Goal: Information Seeking & Learning: Check status

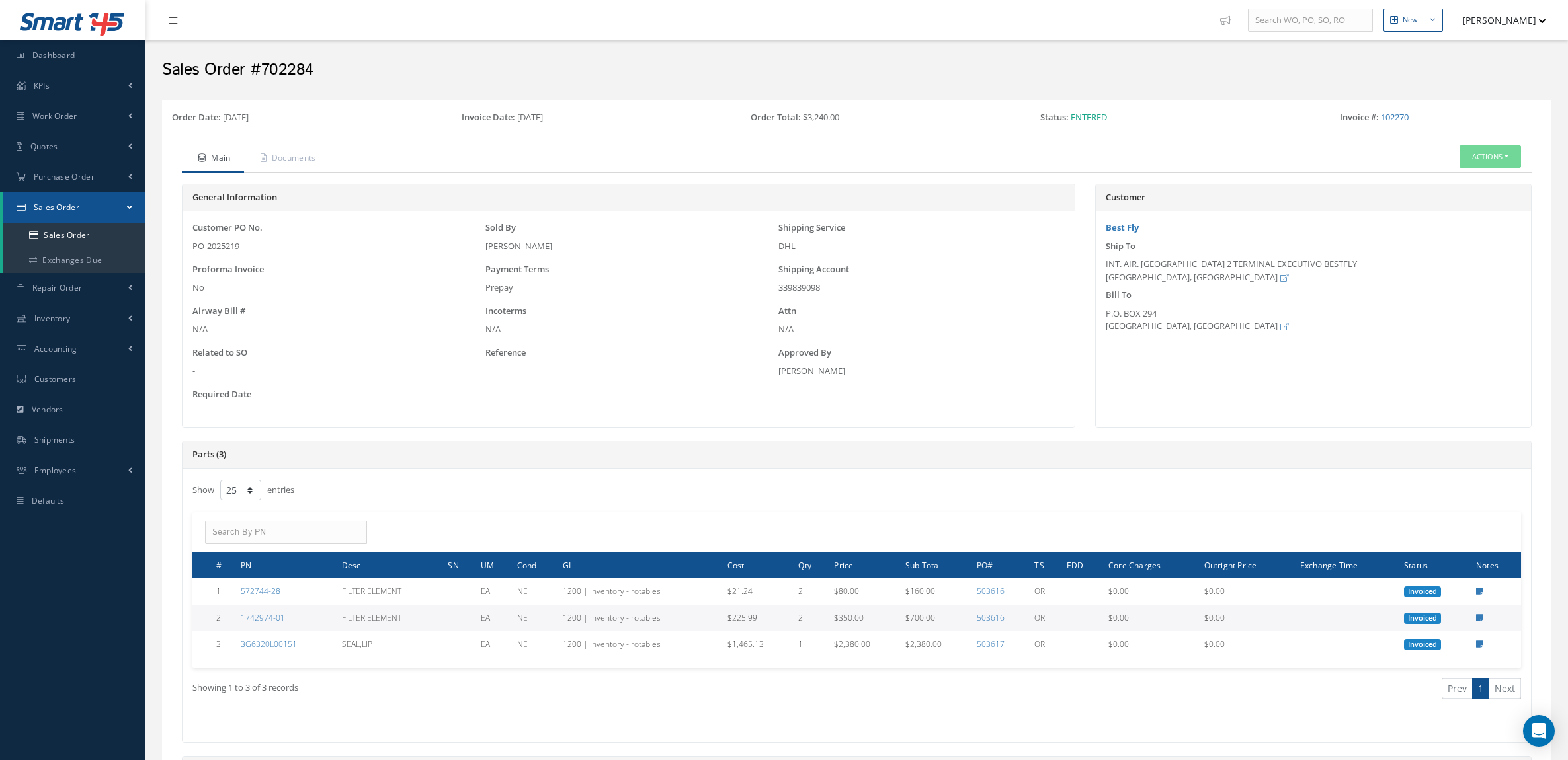
select select "25"
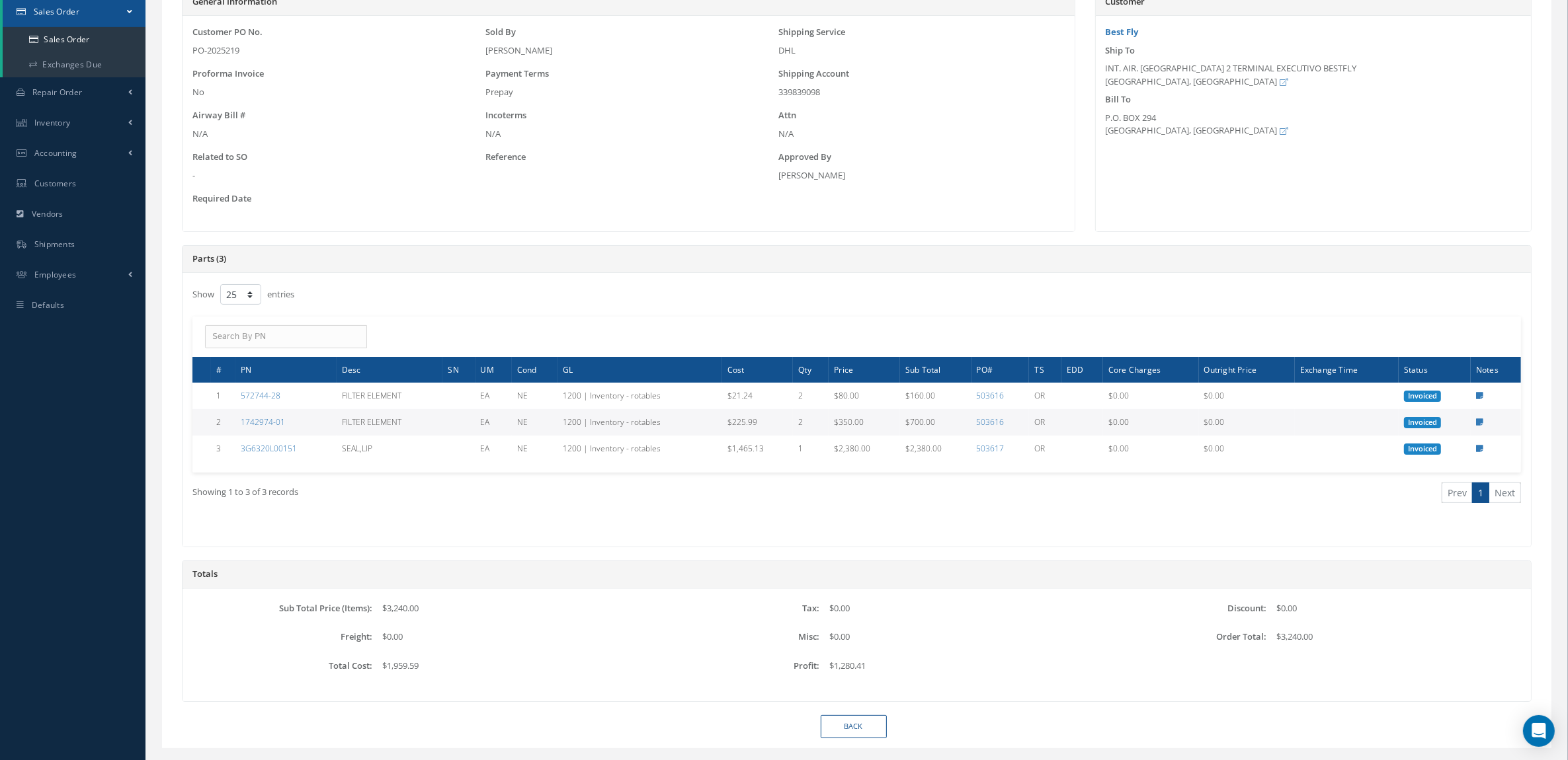
click at [332, 520] on div "Showing 1 to 3 of 3 records Prev 1 Next" at bounding box center [856, 505] width 1349 height 64
click at [535, 506] on div "Showing 1 to 3 of 3 records" at bounding box center [520, 498] width 675 height 31
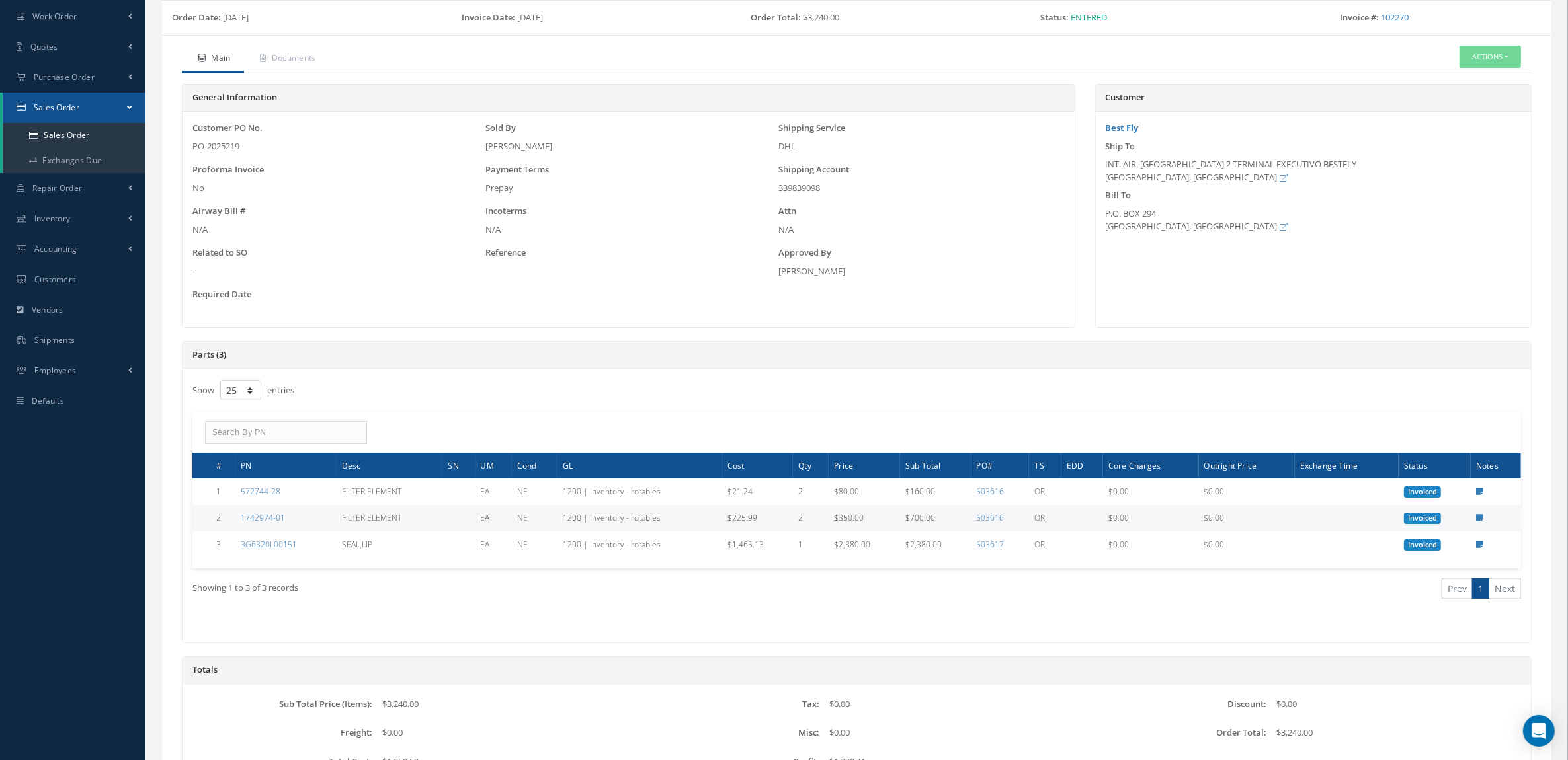
scroll to position [0, 0]
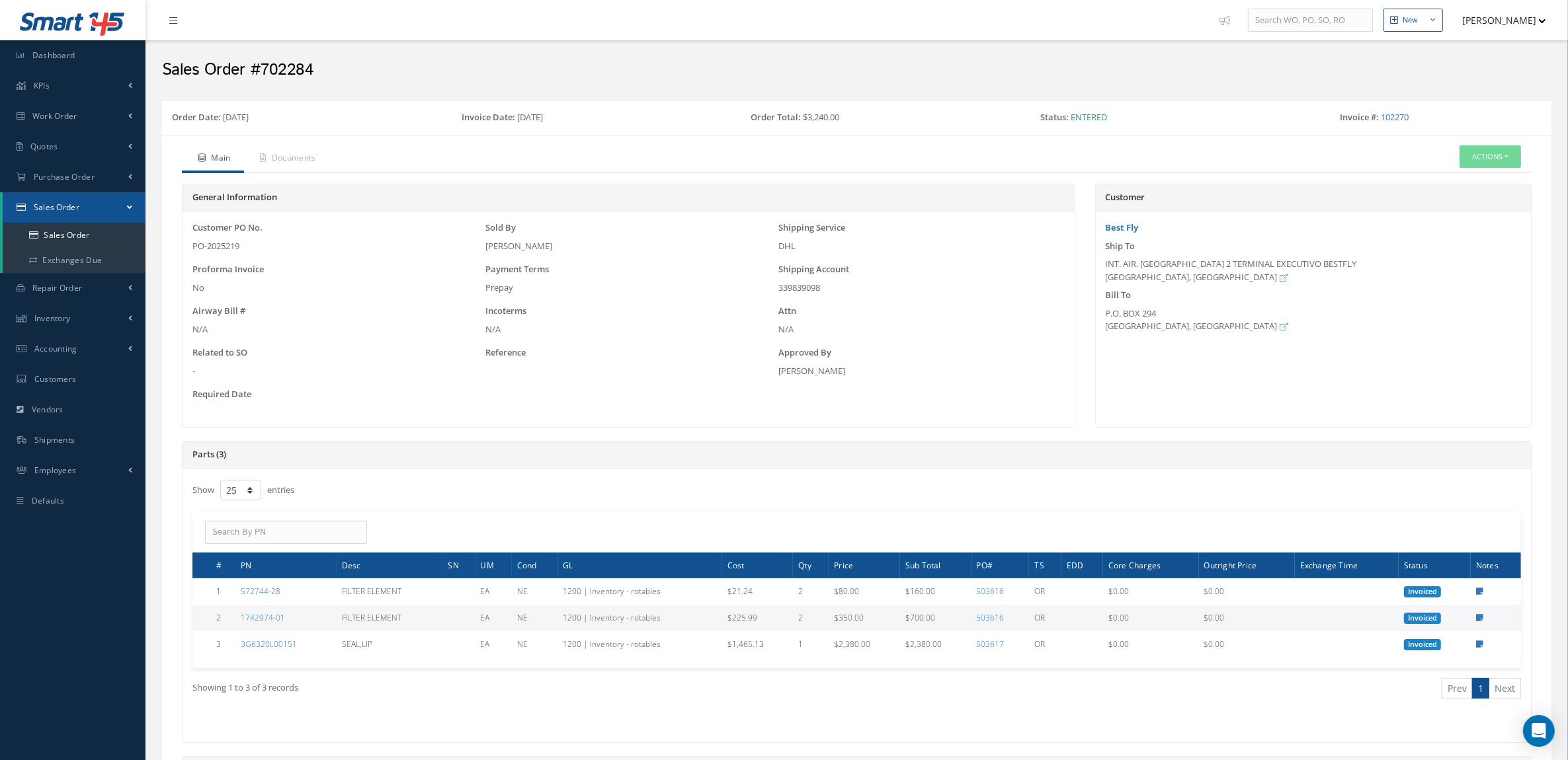
click at [65, 216] on link "Sales Order" at bounding box center [74, 206] width 143 height 30
click at [65, 216] on link "Sales Order" at bounding box center [73, 206] width 145 height 30
click at [72, 240] on link "Sales Order" at bounding box center [74, 236] width 143 height 25
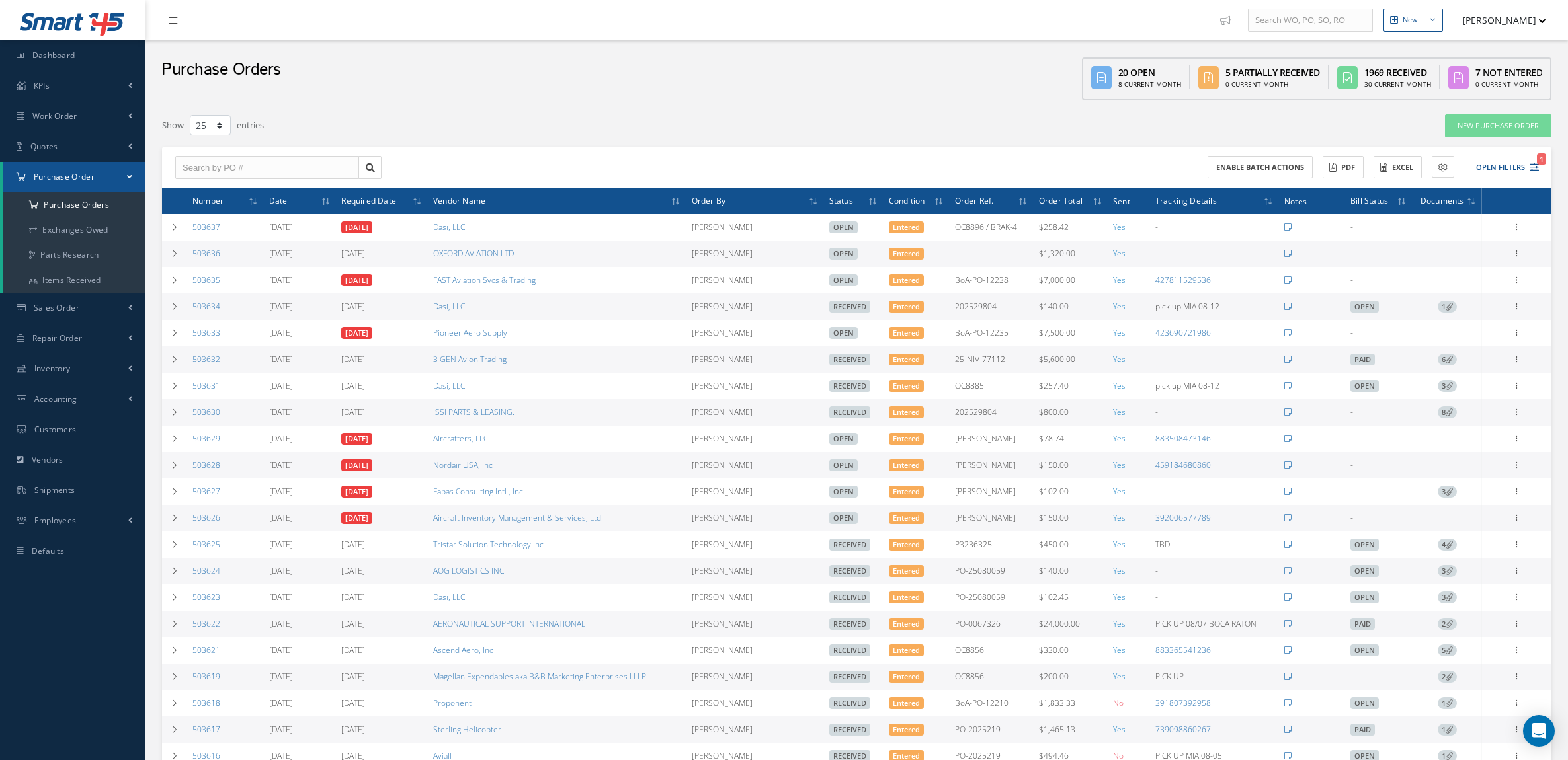
select select "25"
click at [1517, 250] on icon at bounding box center [1518, 252] width 14 height 11
click at [1454, 296] on link "Edit" at bounding box center [1456, 297] width 105 height 17
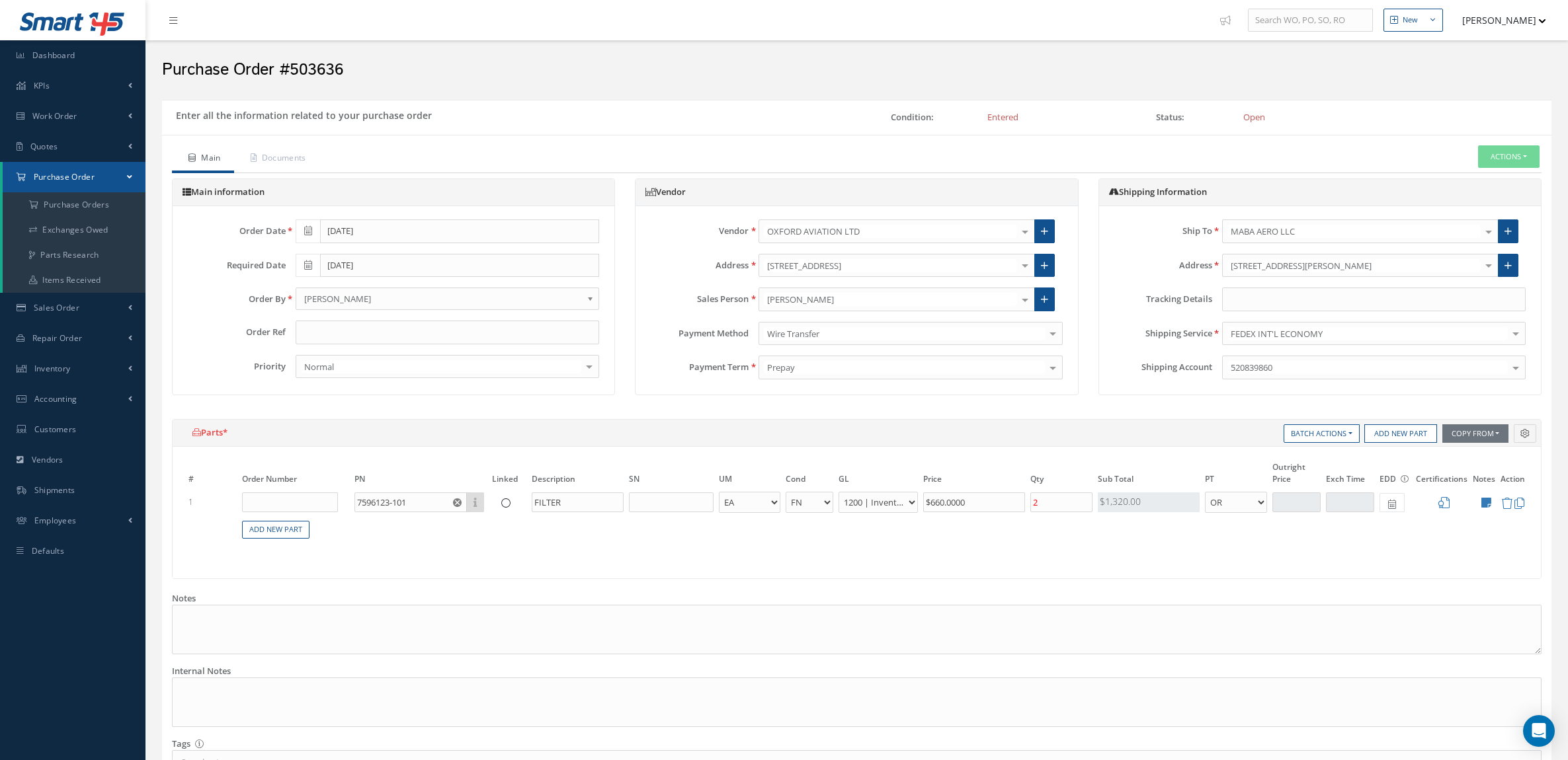
select select "6"
select select "1"
click at [362, 333] on input "text" at bounding box center [447, 332] width 304 height 24
paste input "PO-2025226 PO-2025225"
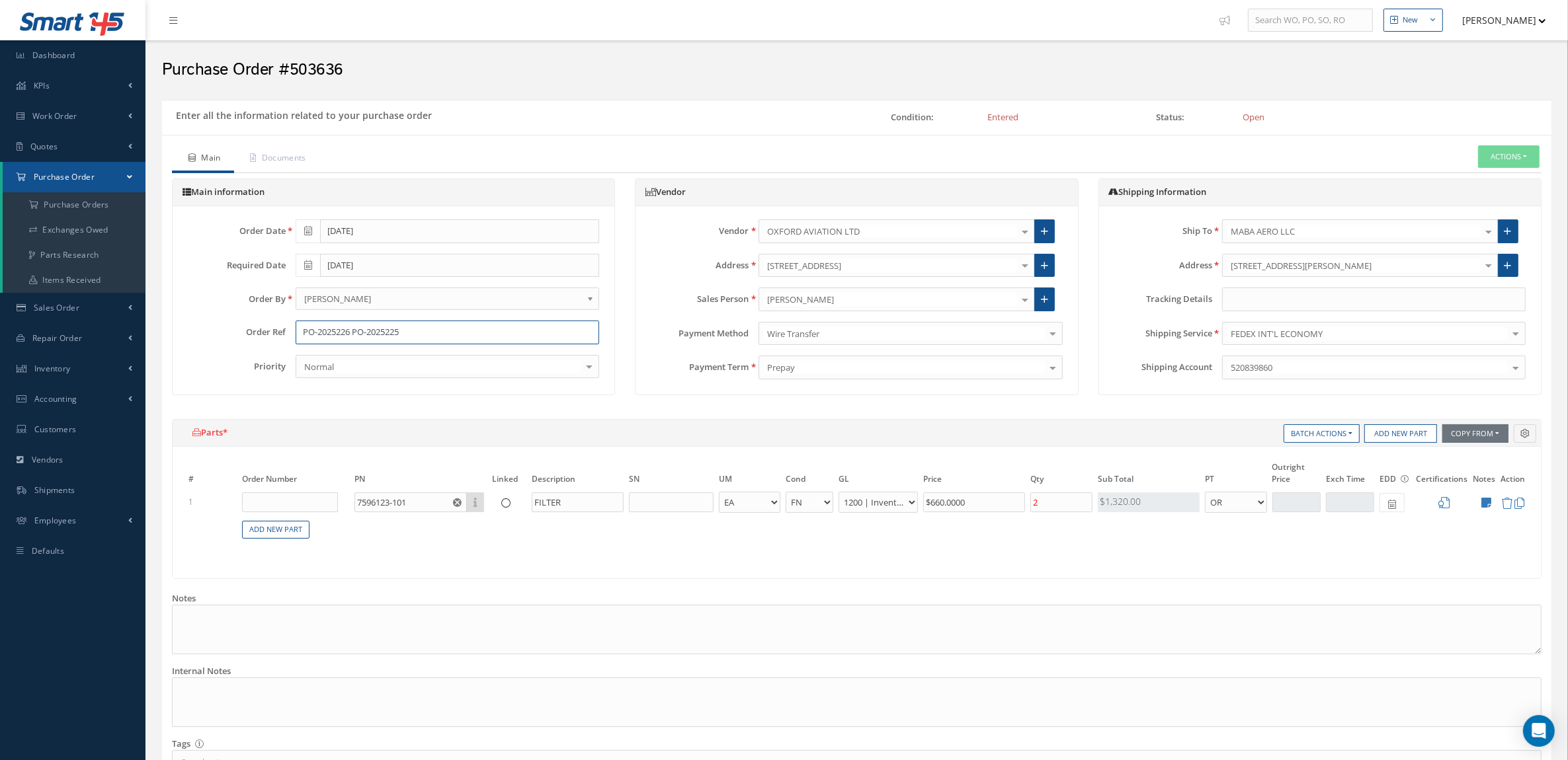
click at [351, 333] on input "PO-2025226 PO-2025225" at bounding box center [447, 332] width 304 height 24
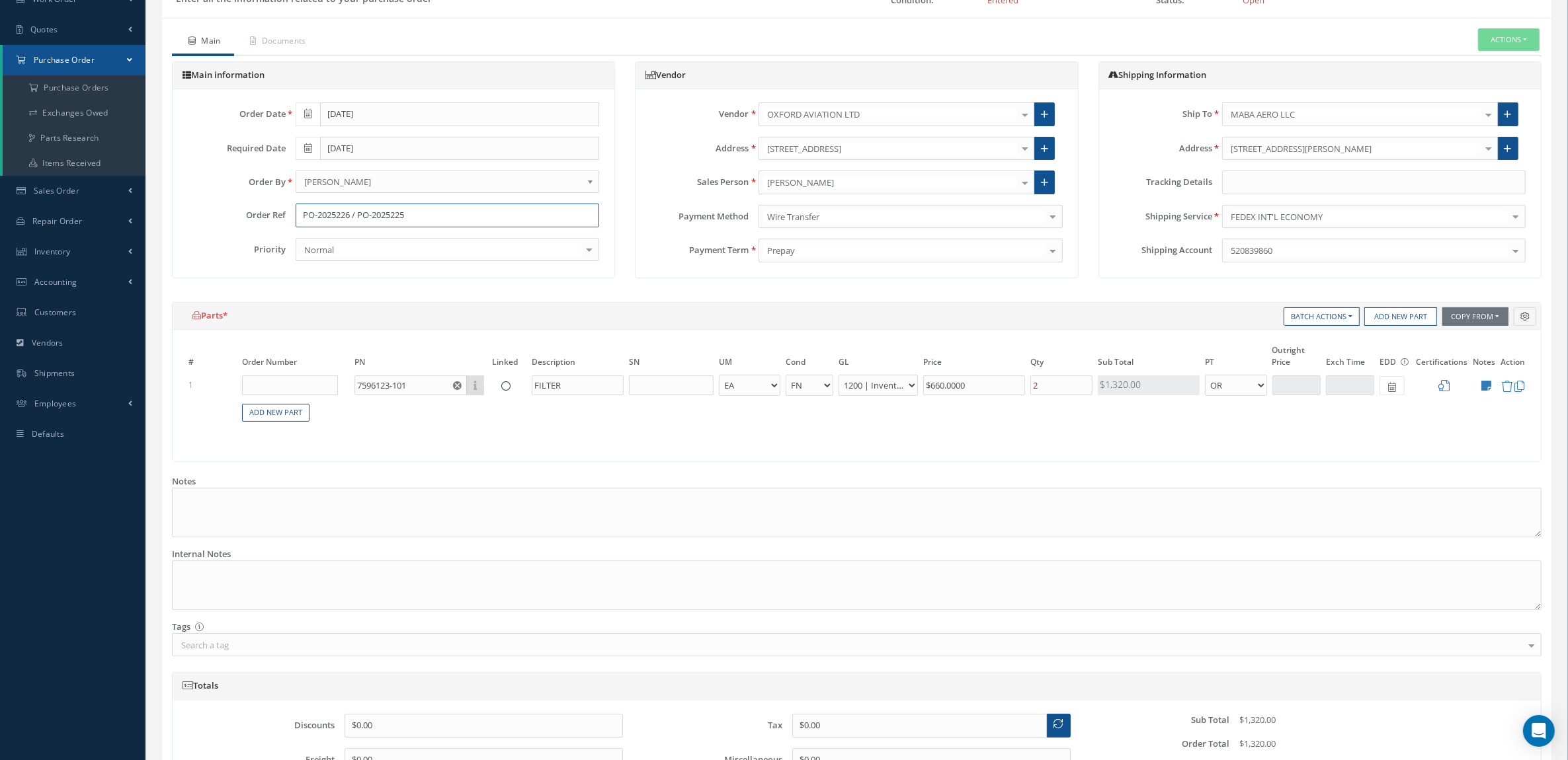
scroll to position [255, 0]
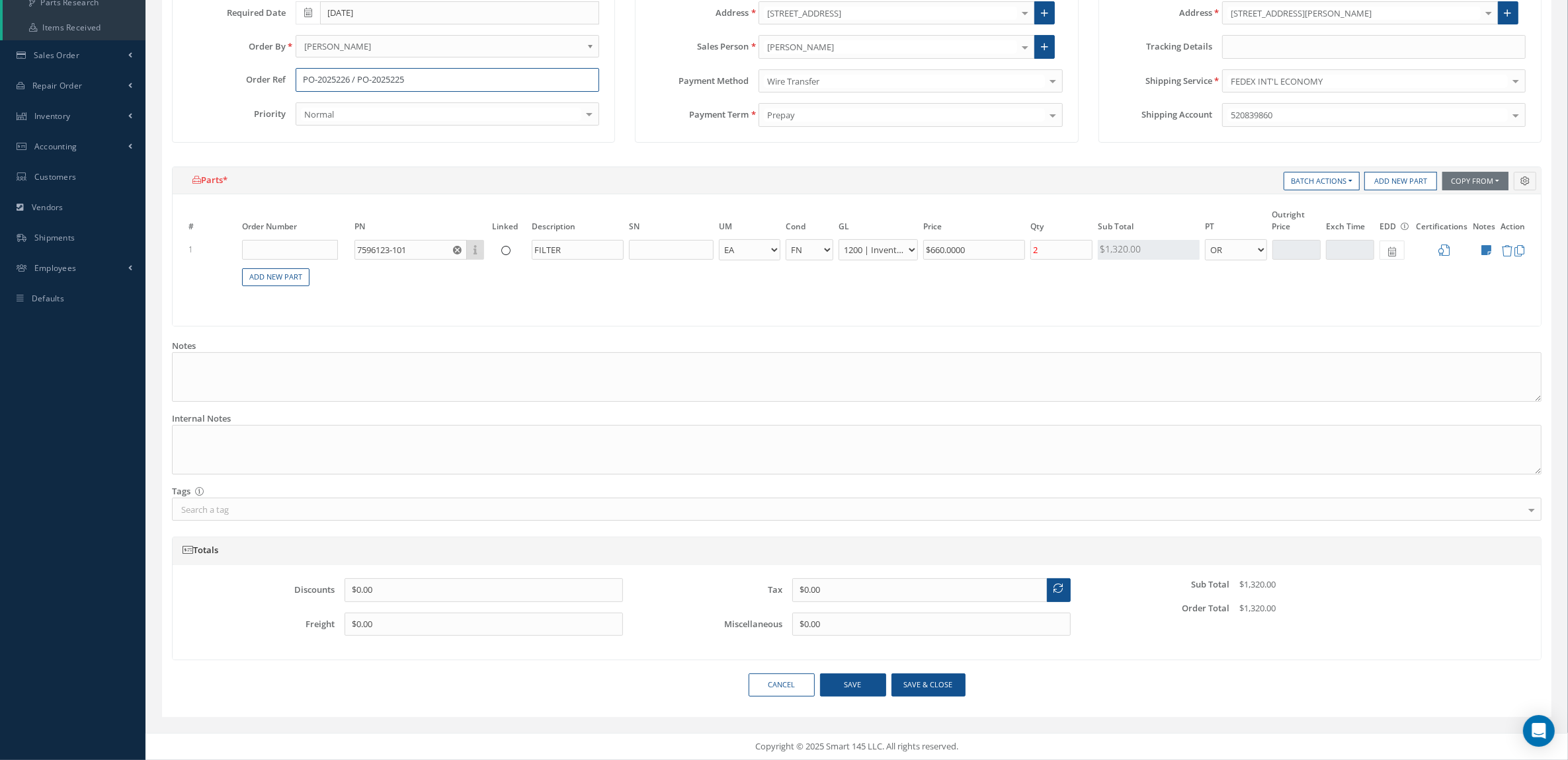
type input "PO-2025226 / PO-2025225"
click at [939, 688] on button "Save & close" at bounding box center [928, 685] width 74 height 23
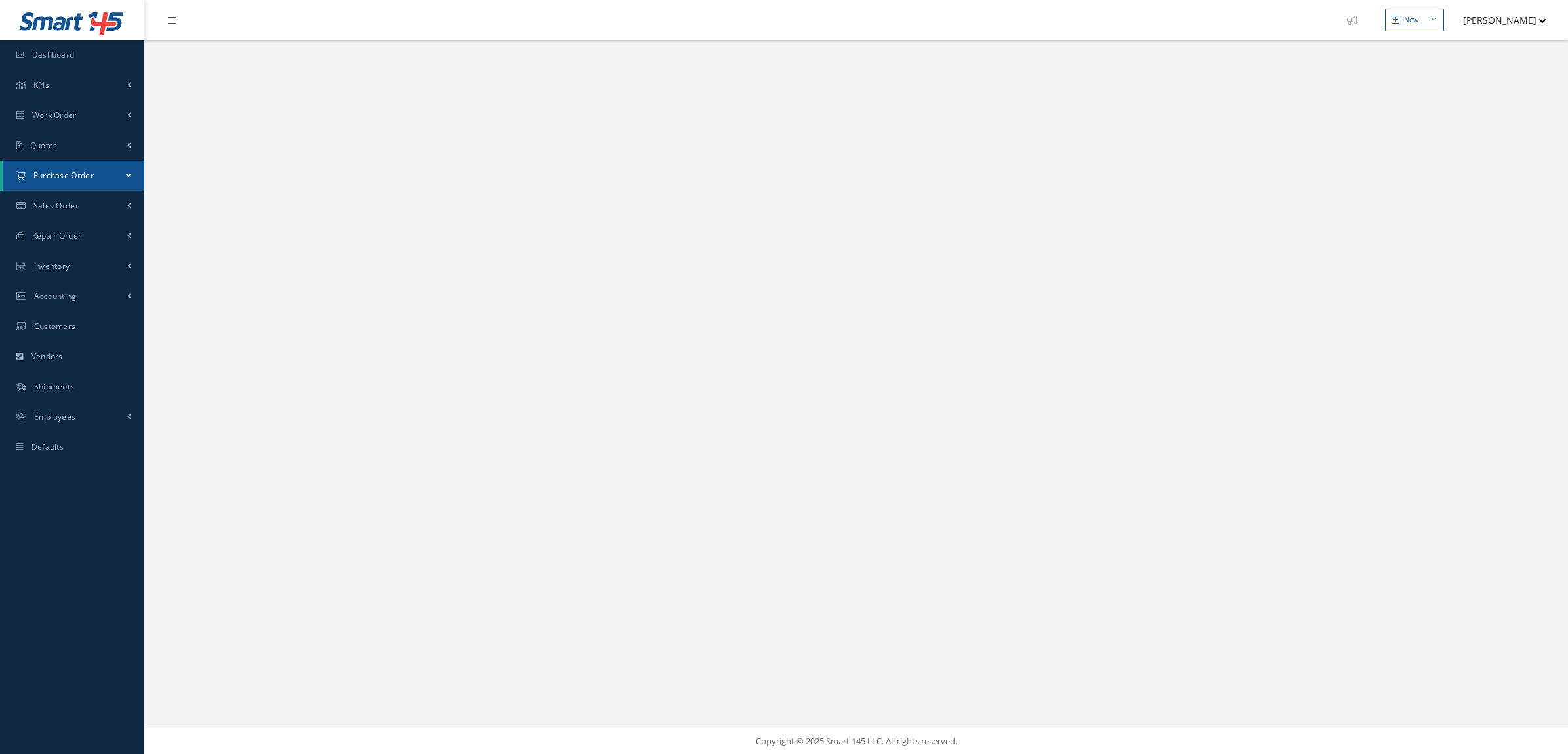
select select "25"
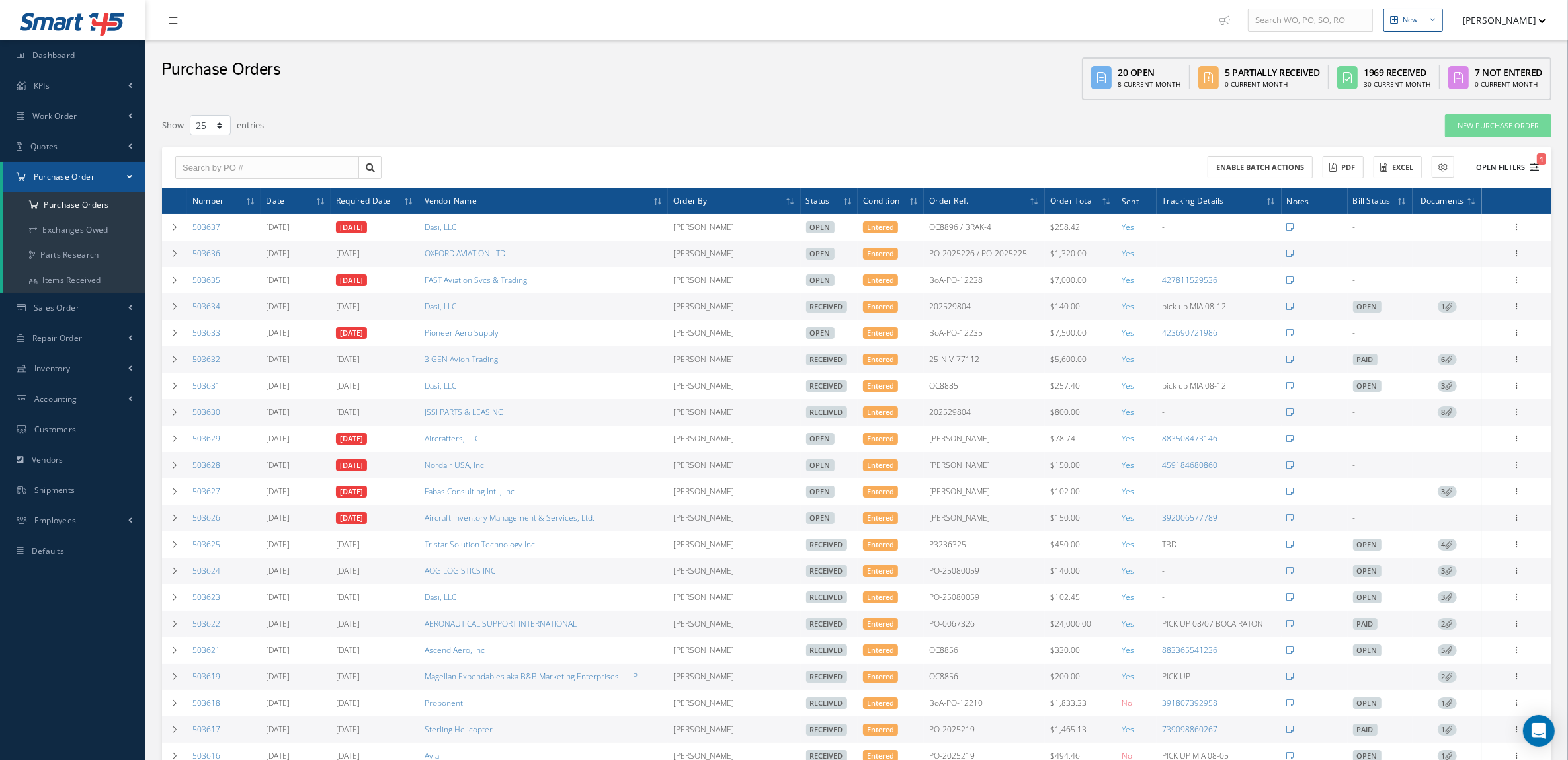
click at [1521, 161] on button "Open Filters 1" at bounding box center [1501, 168] width 75 height 22
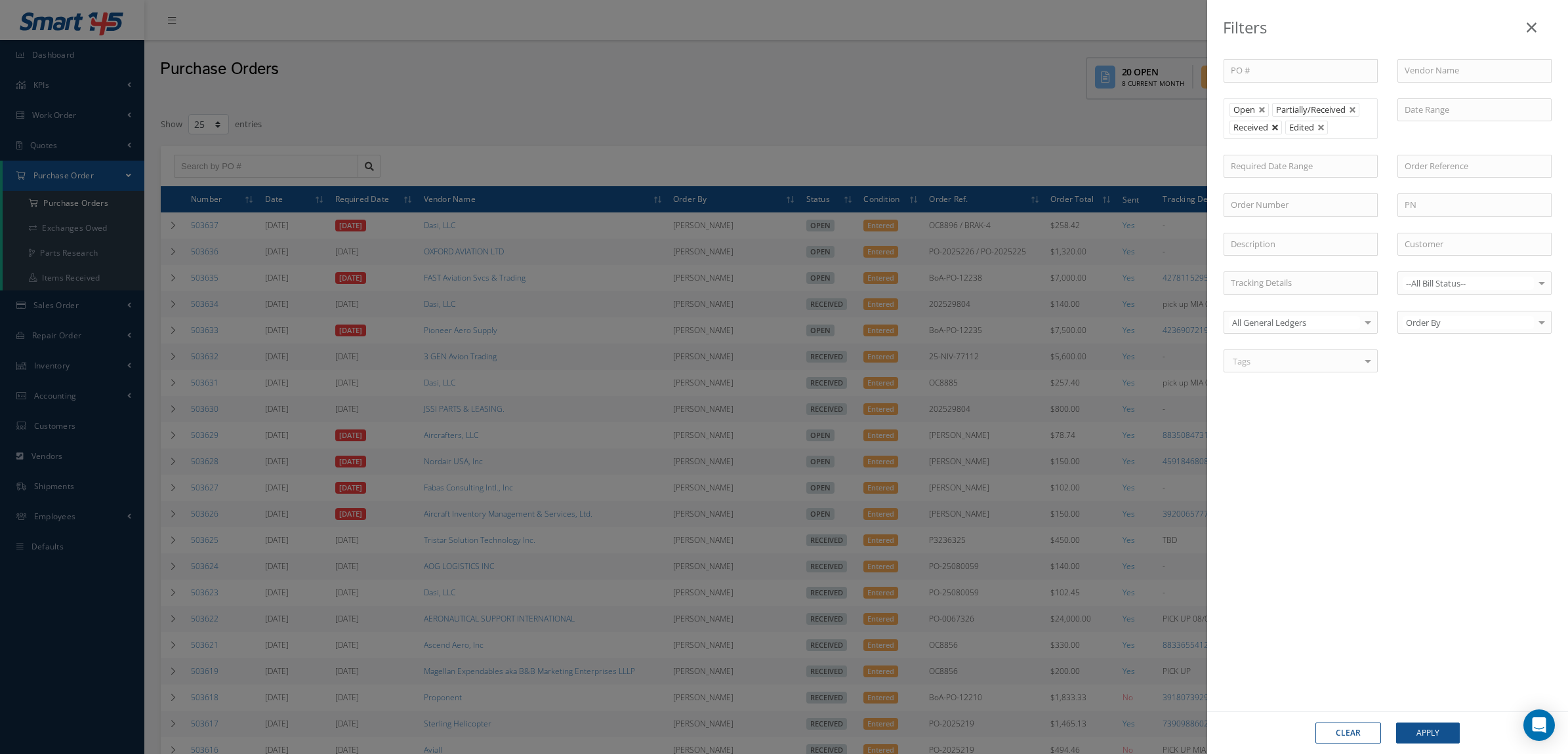
click at [1274, 129] on link at bounding box center [1276, 128] width 8 height 8
click at [1443, 733] on button "Apply" at bounding box center [1428, 734] width 63 height 21
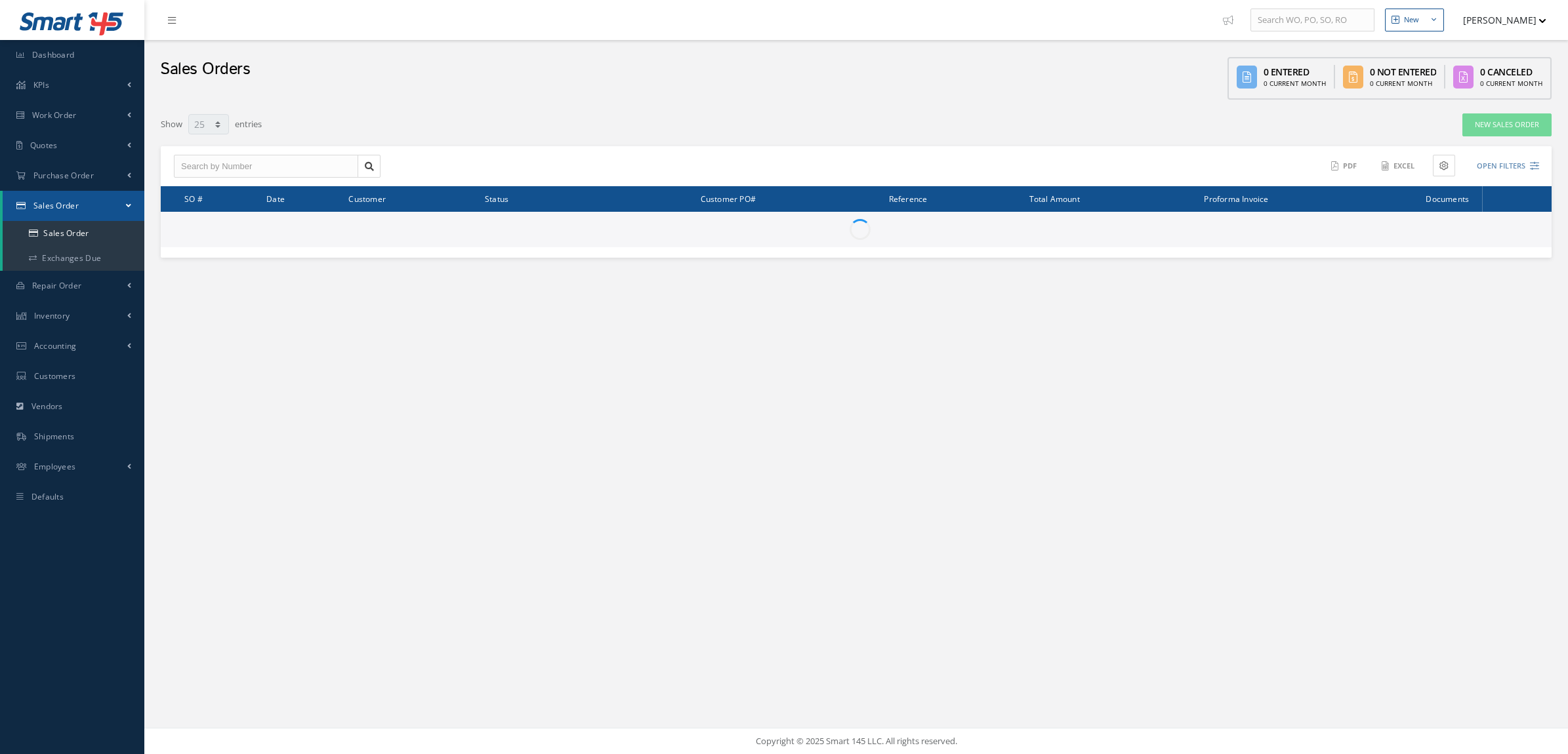
select select "25"
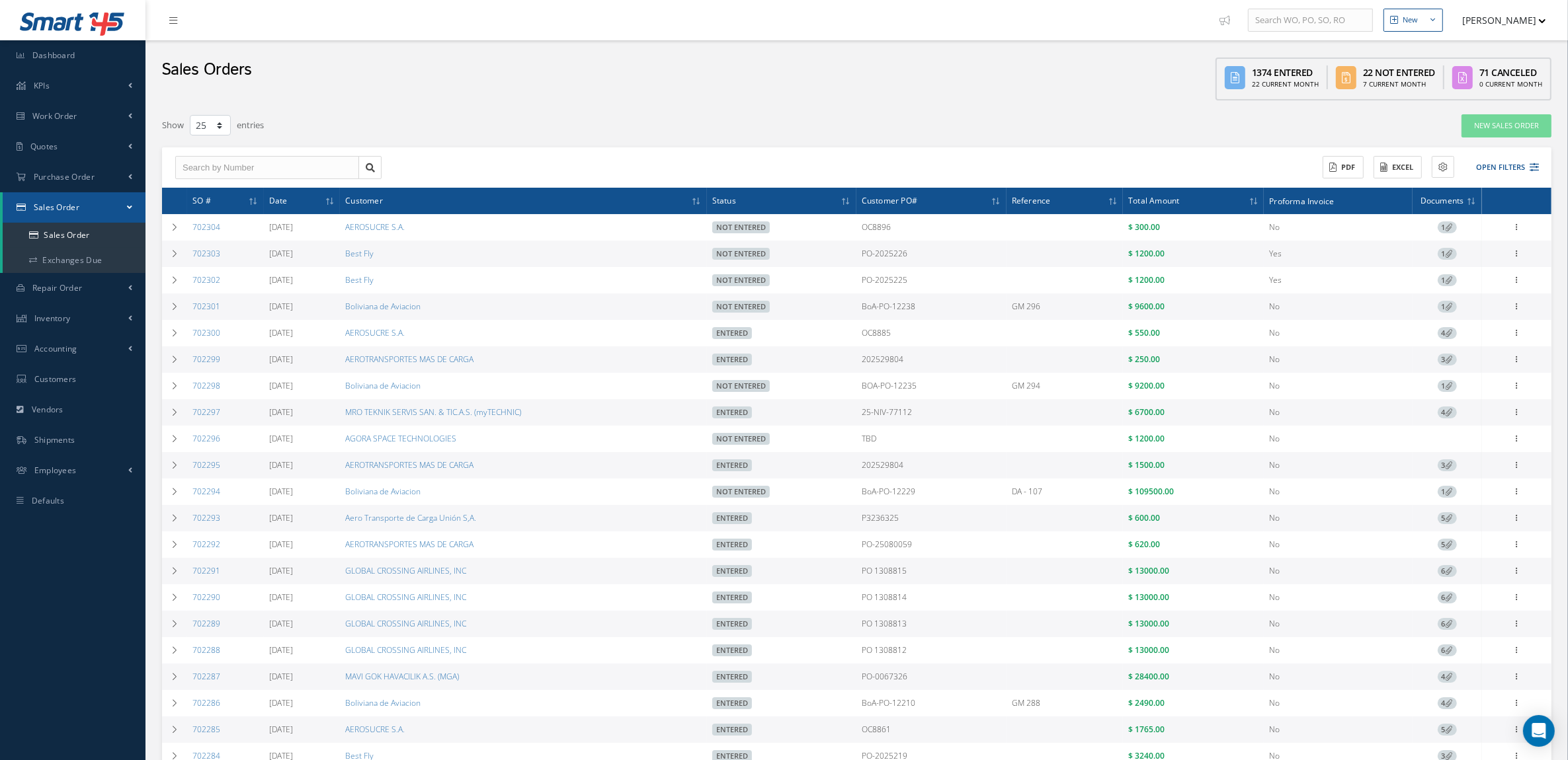
click at [497, 138] on div "Filters SO # Customer Name Select All Status All Status Entered Not Entered Par…" at bounding box center [856, 531] width 1390 height 837
click at [70, 321] on span "Inventory" at bounding box center [52, 319] width 37 height 12
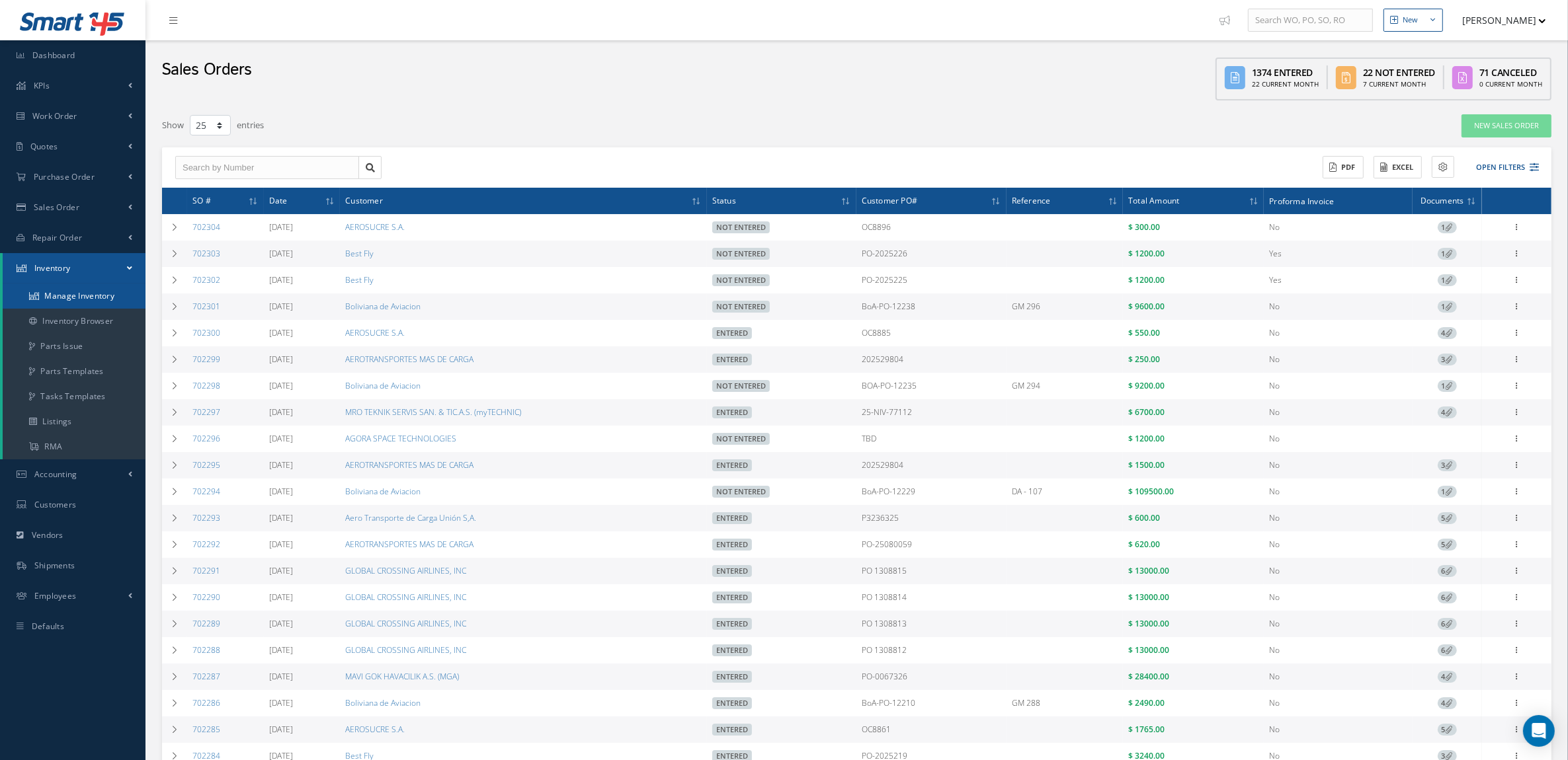
click at [66, 299] on link "Manage Inventory" at bounding box center [74, 297] width 143 height 25
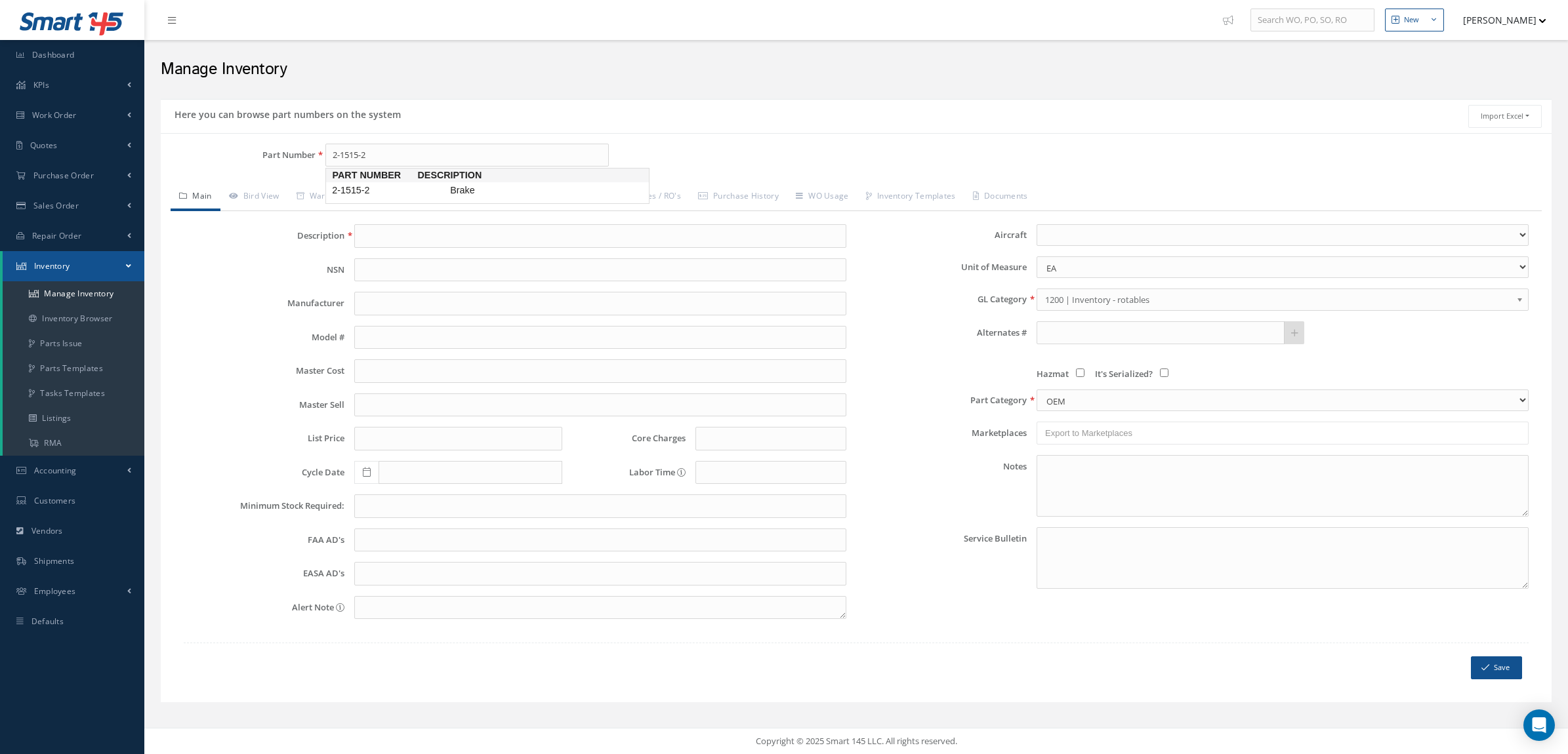
type input "2-1515-2"
type input "Brake"
type input "0.00"
type textarea "747-400"
checkbox input "true"
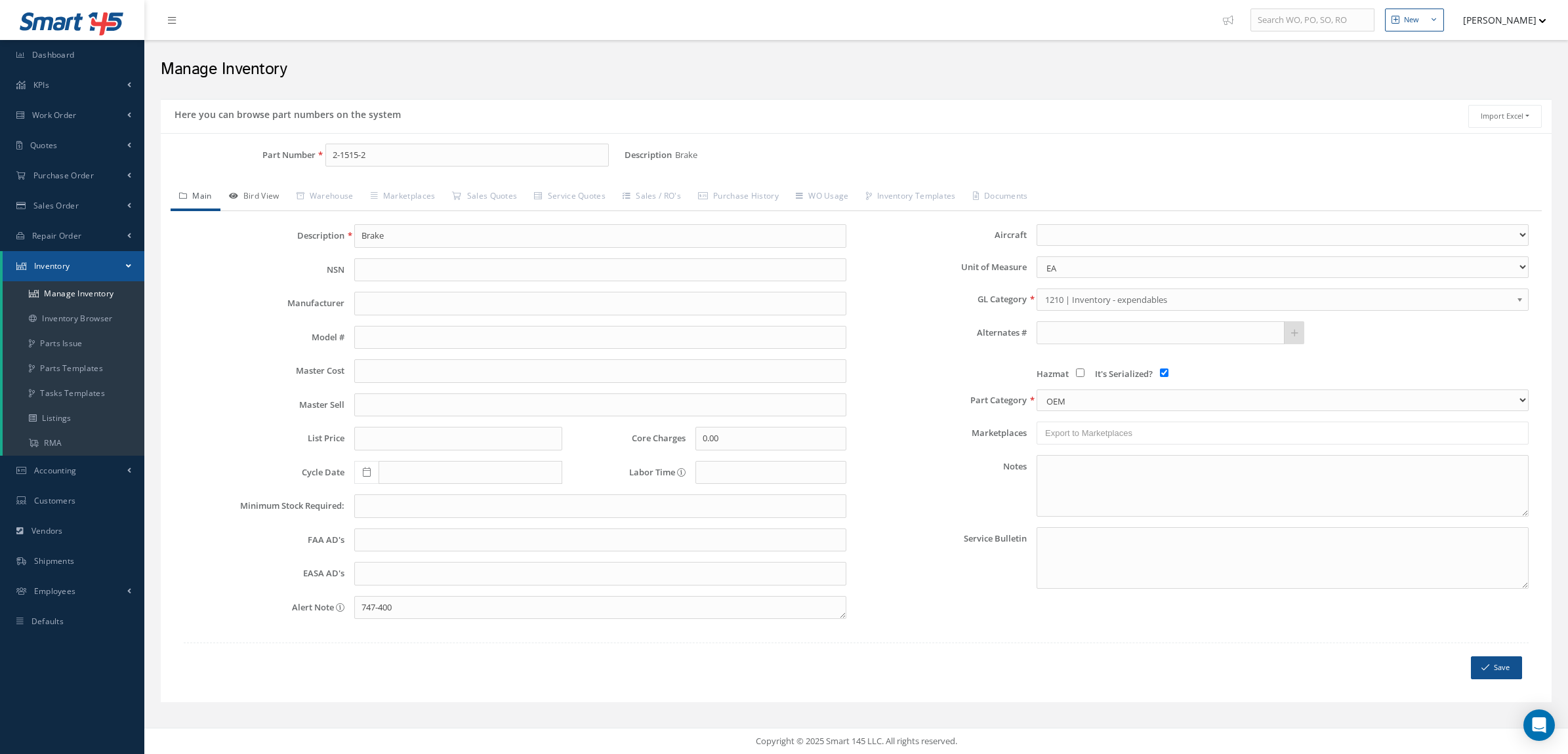
click at [263, 198] on link "Bird View" at bounding box center [254, 197] width 67 height 28
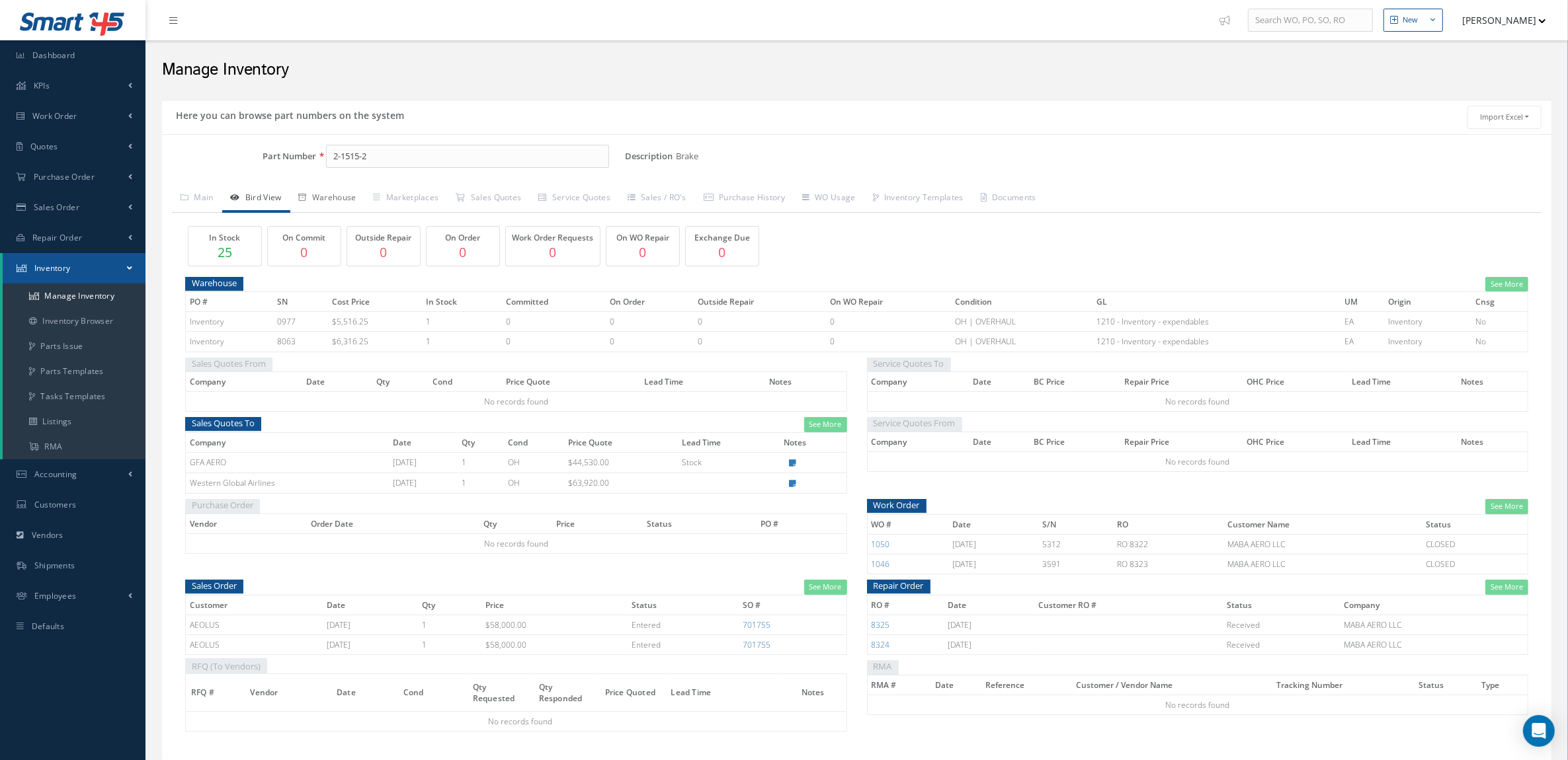
click at [313, 199] on link "Warehouse" at bounding box center [327, 199] width 75 height 28
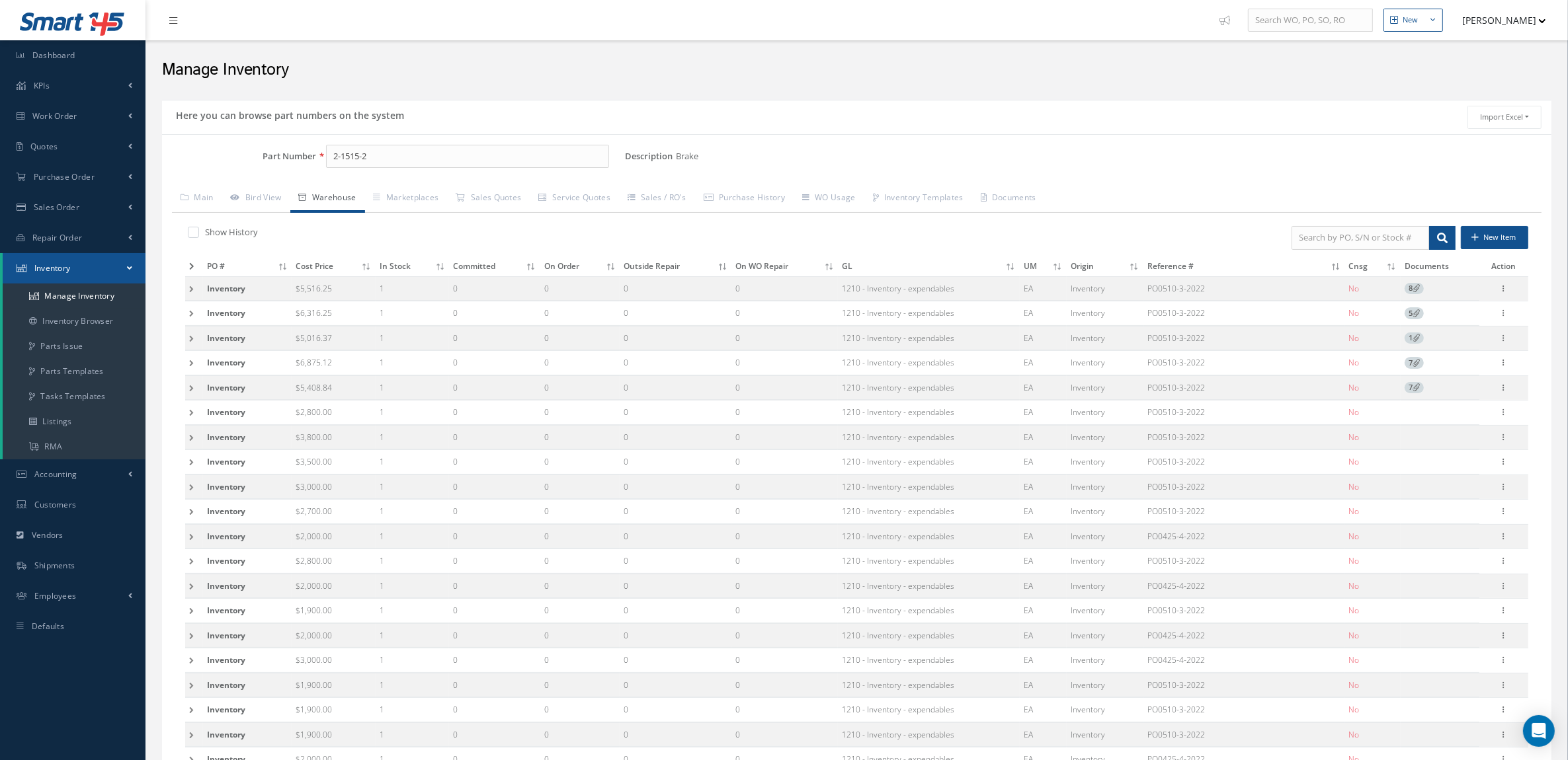
click at [1435, 240] on span at bounding box center [1442, 238] width 26 height 24
click at [190, 288] on td at bounding box center [194, 288] width 17 height 24
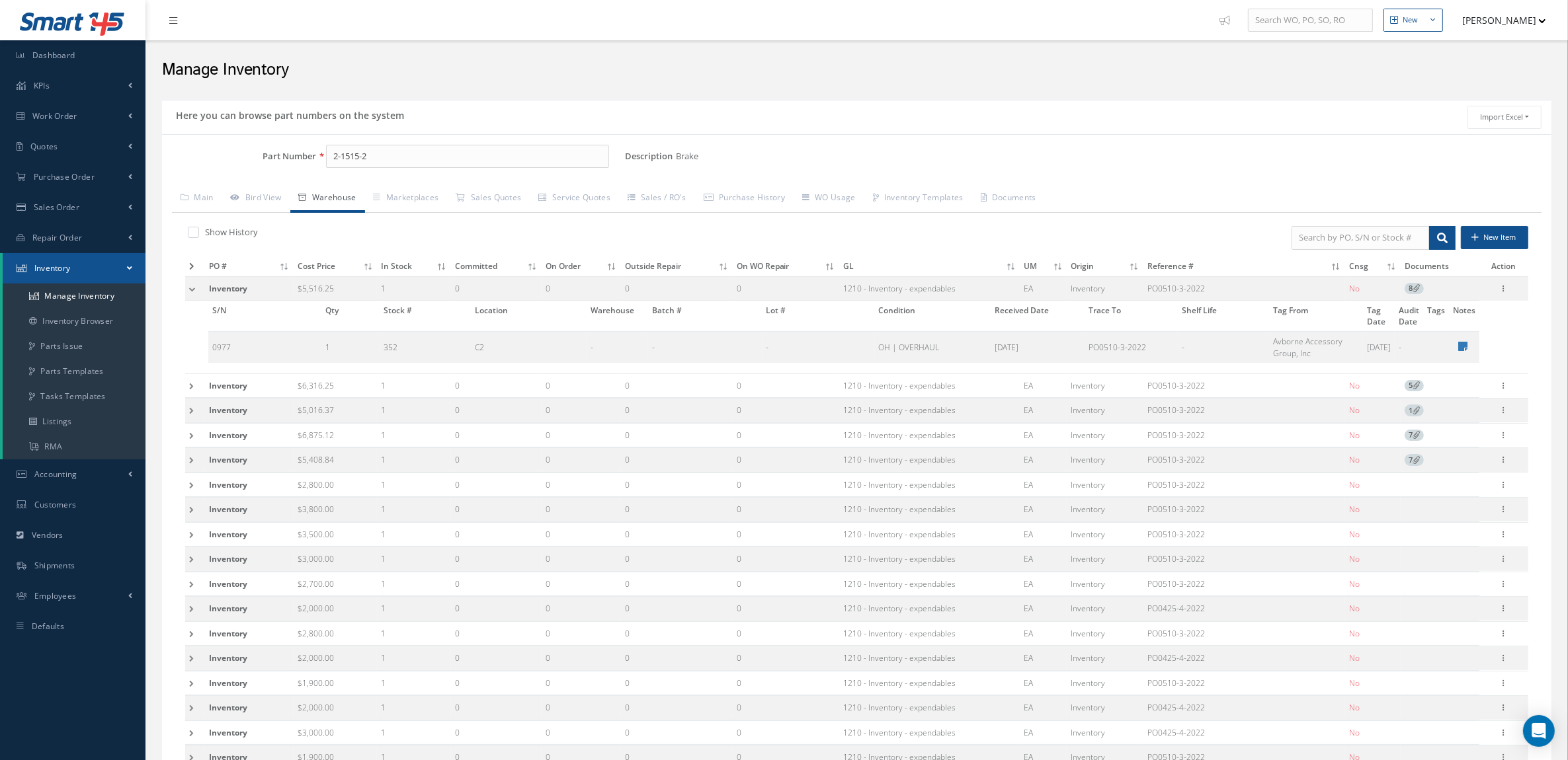
click at [190, 288] on td at bounding box center [195, 288] width 19 height 24
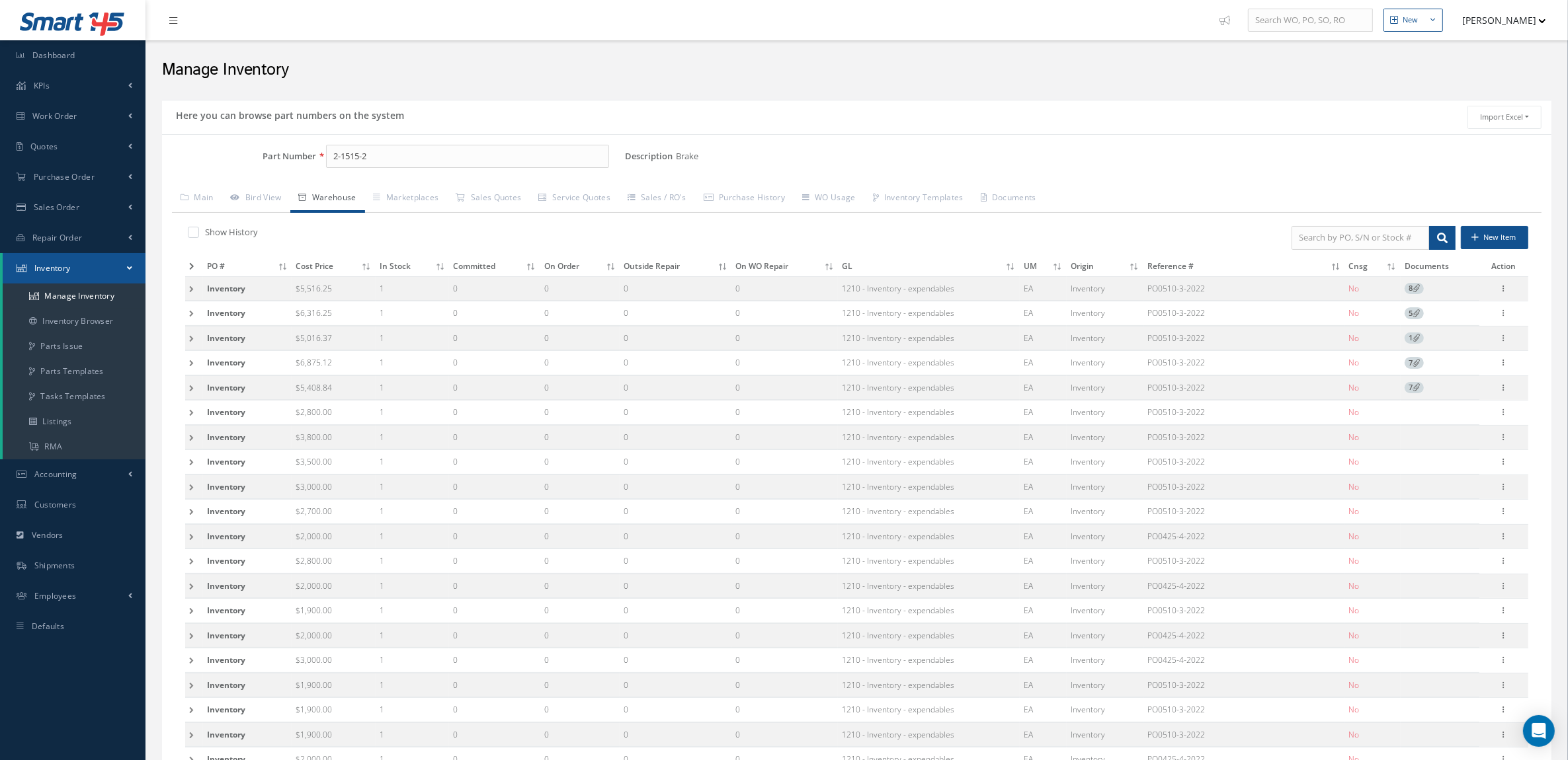
click at [189, 306] on td at bounding box center [194, 313] width 17 height 24
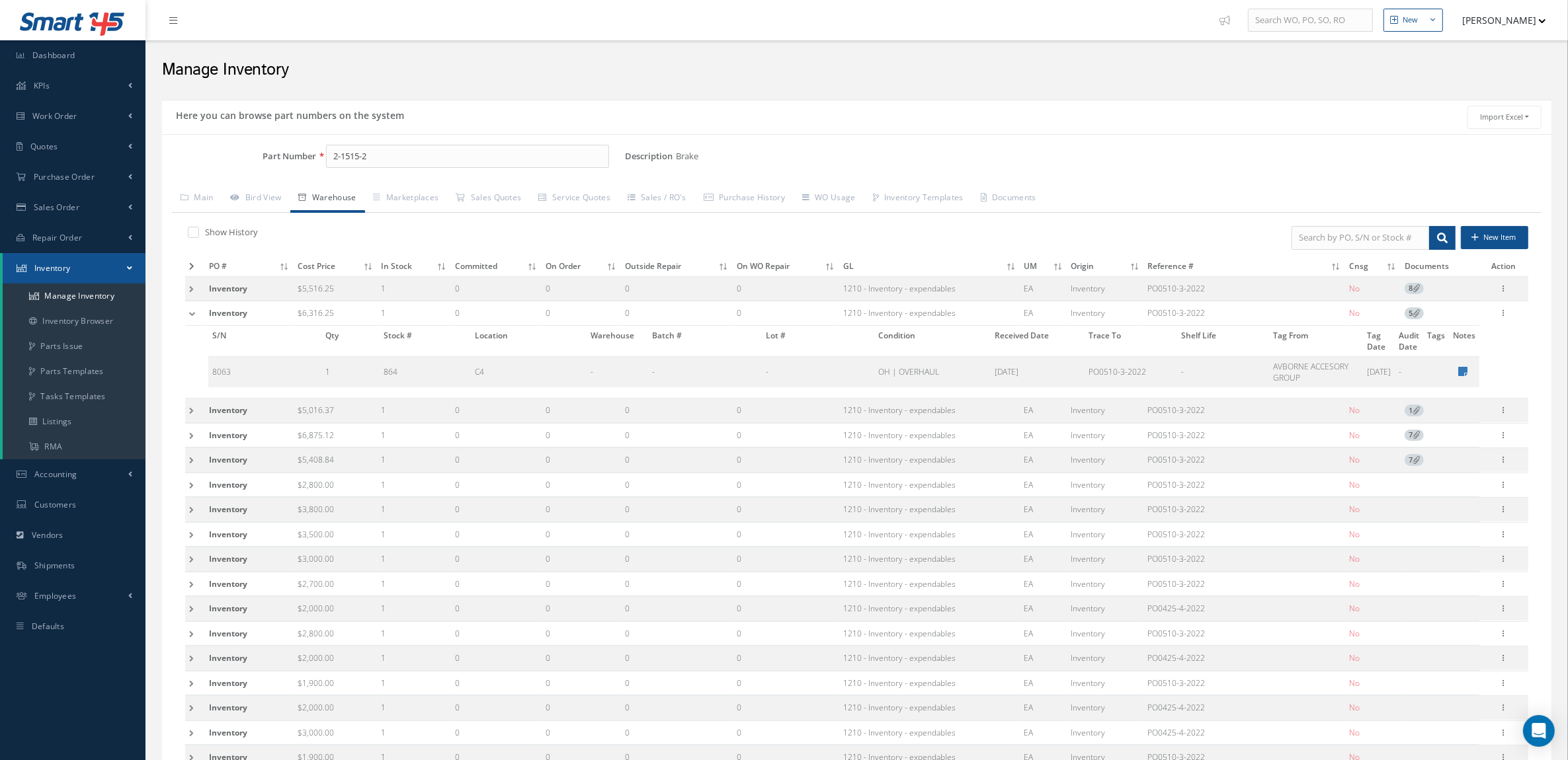
click at [189, 306] on td at bounding box center [195, 313] width 19 height 24
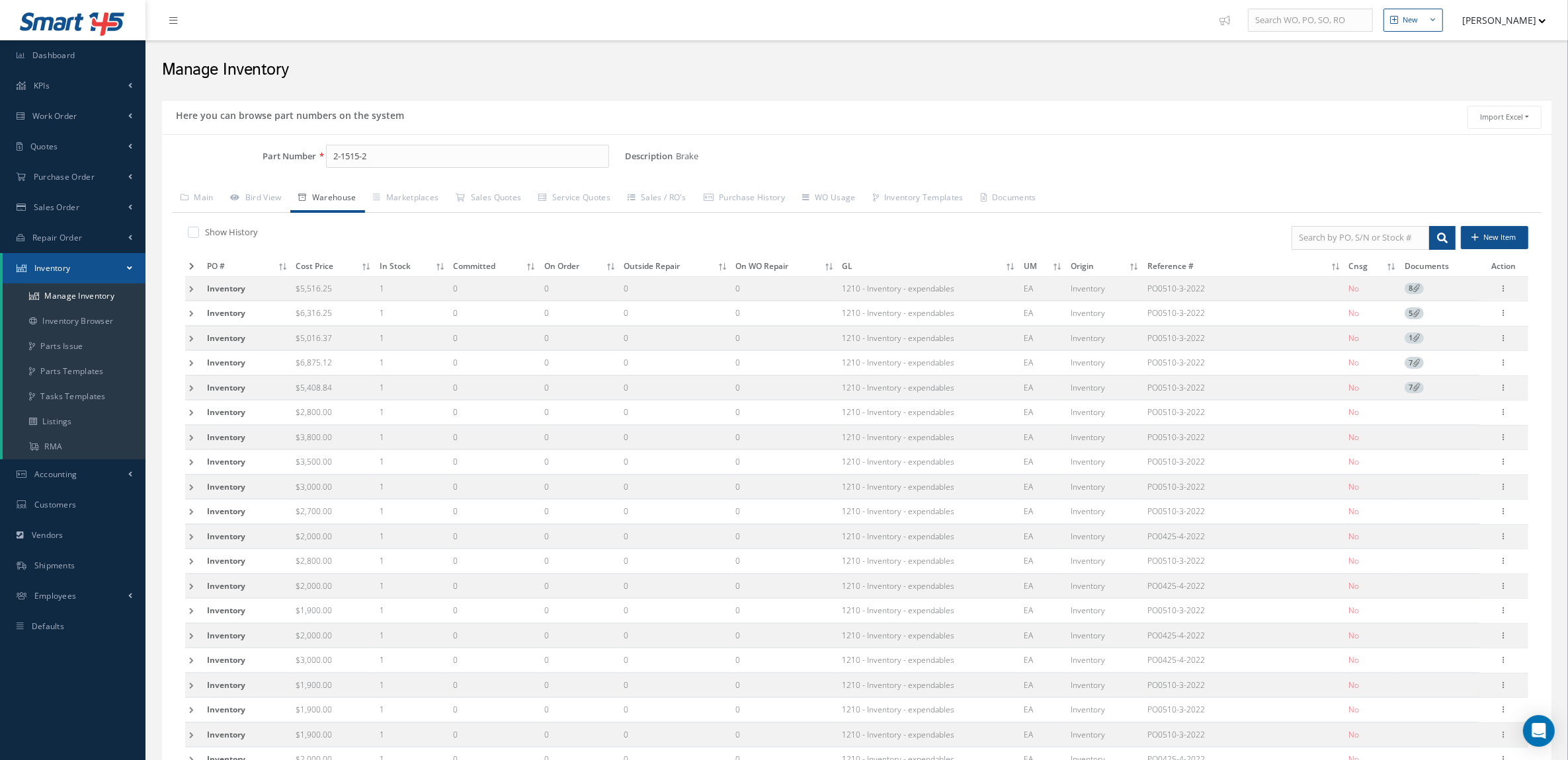
click at [186, 332] on td at bounding box center [194, 337] width 17 height 24
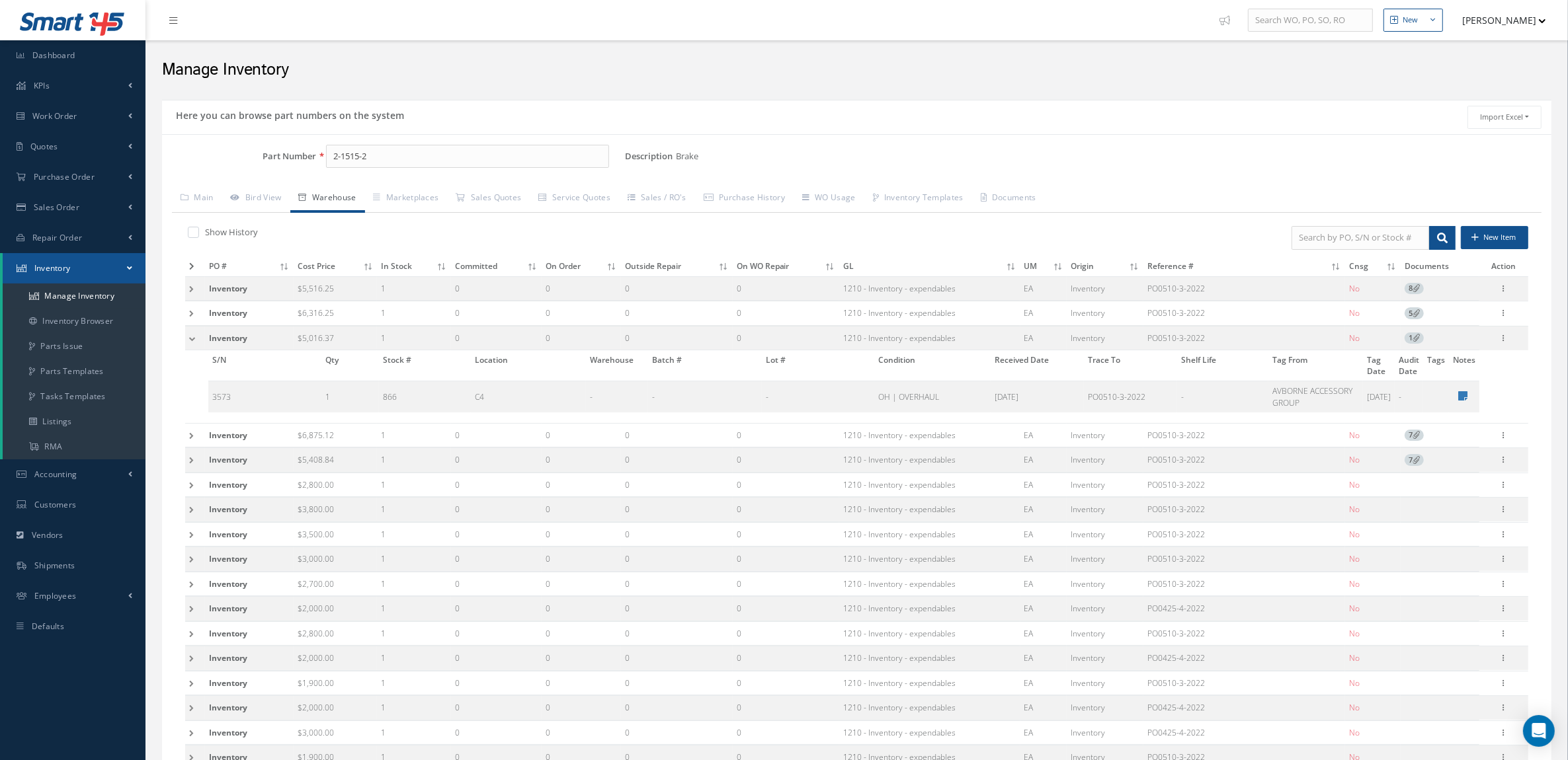
click at [186, 332] on td at bounding box center [195, 337] width 19 height 24
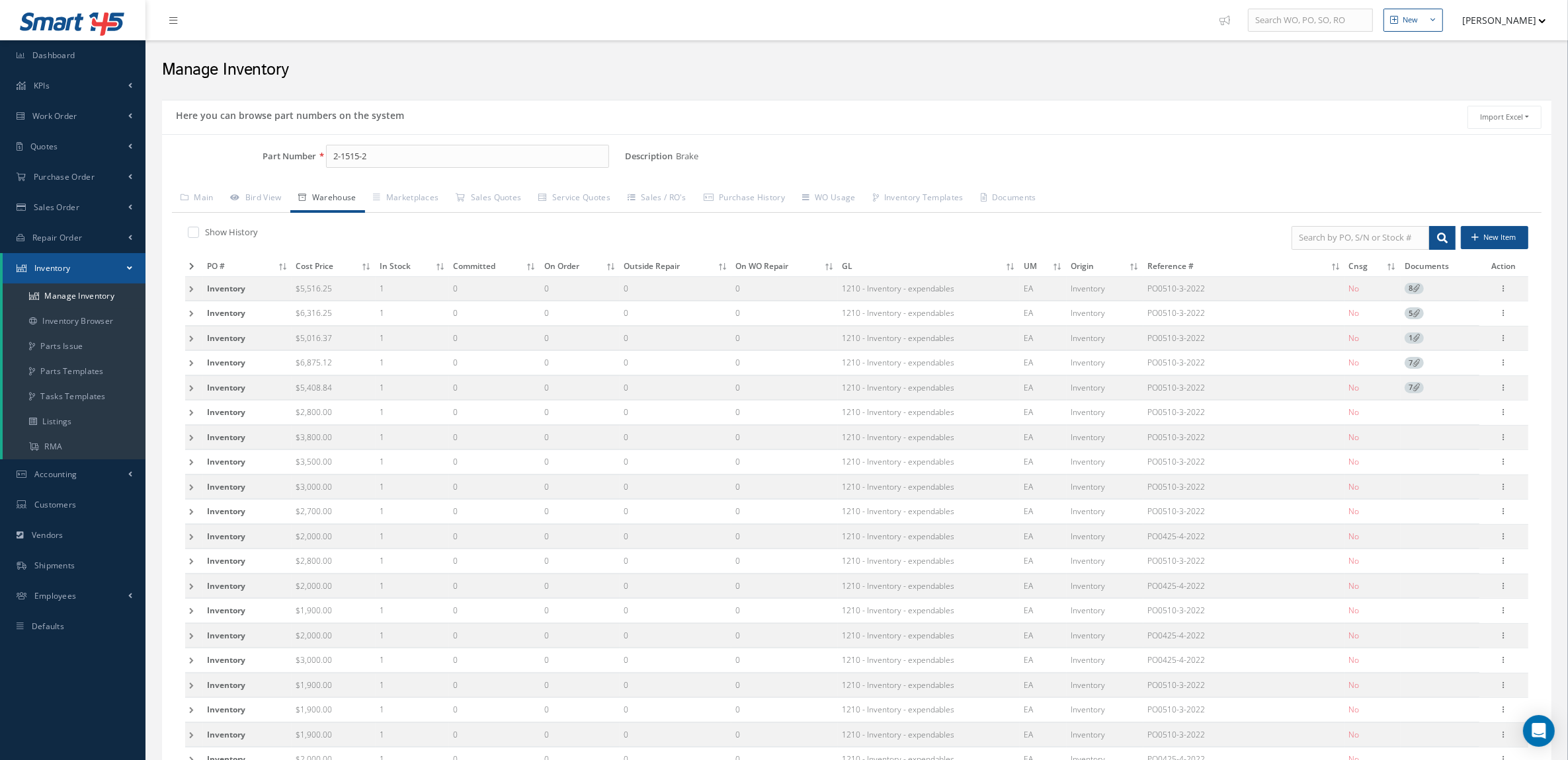
click at [186, 361] on td at bounding box center [194, 363] width 17 height 24
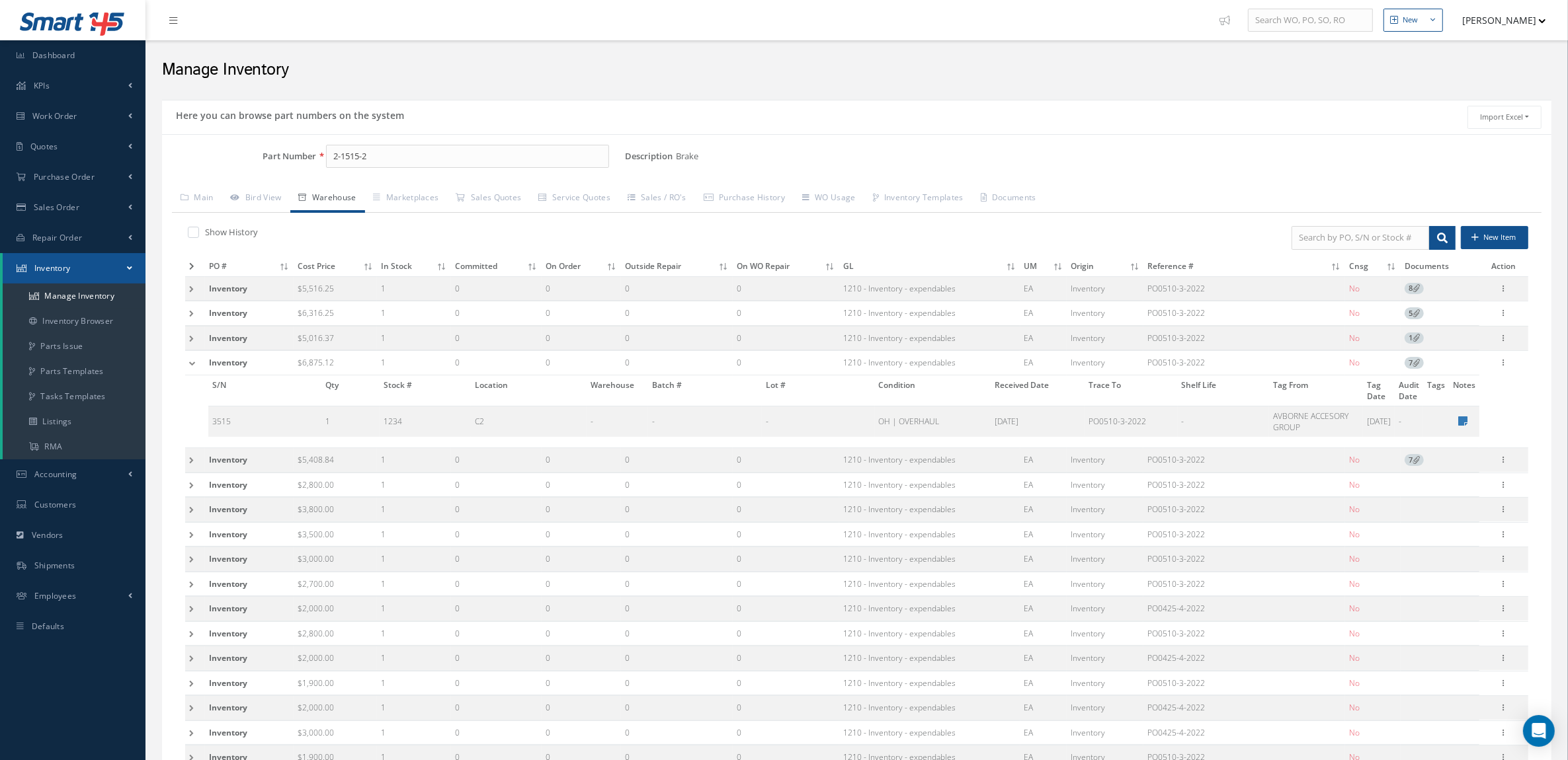
click at [186, 361] on td at bounding box center [195, 363] width 19 height 24
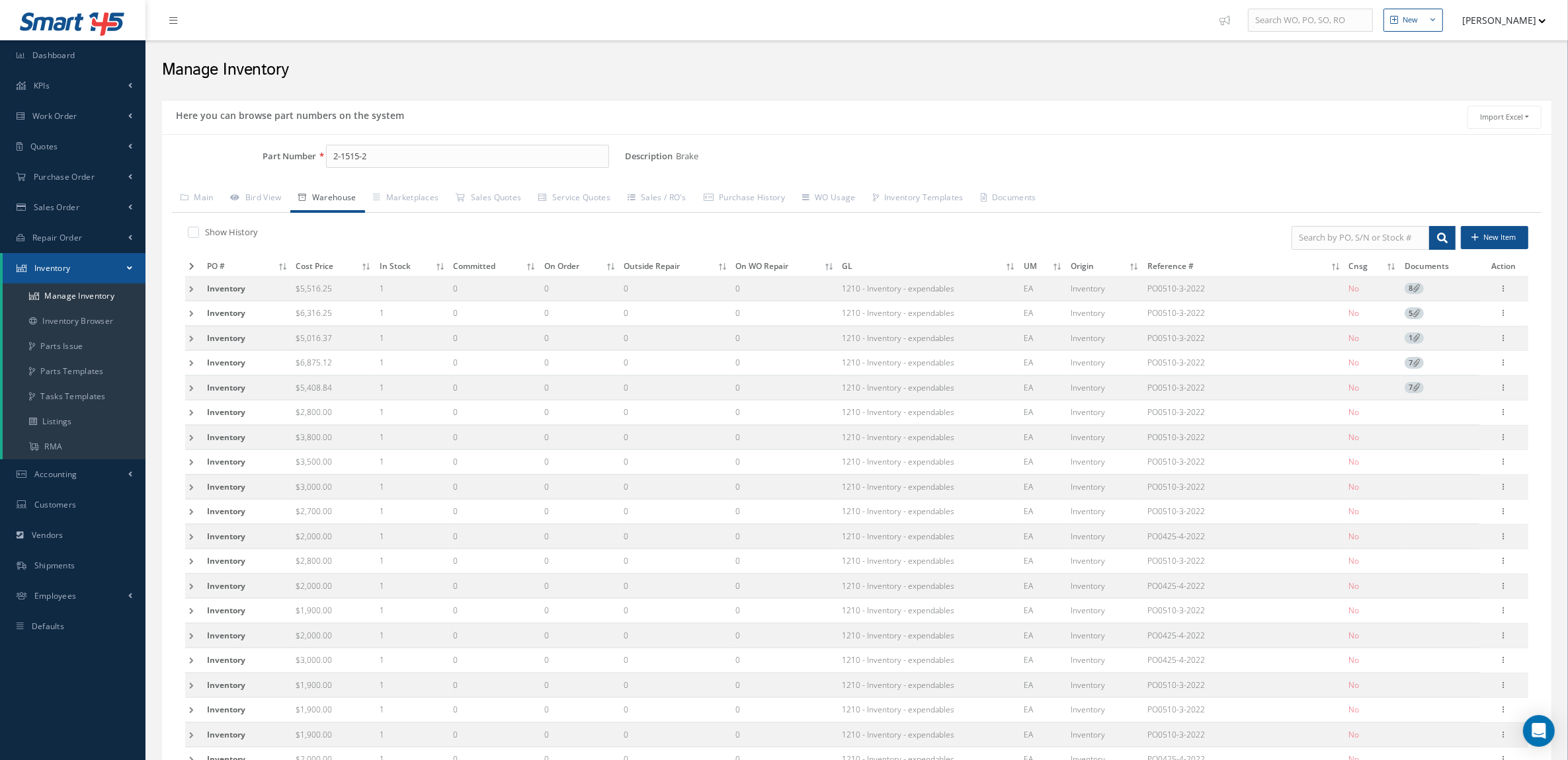
click at [186, 396] on td at bounding box center [194, 387] width 17 height 24
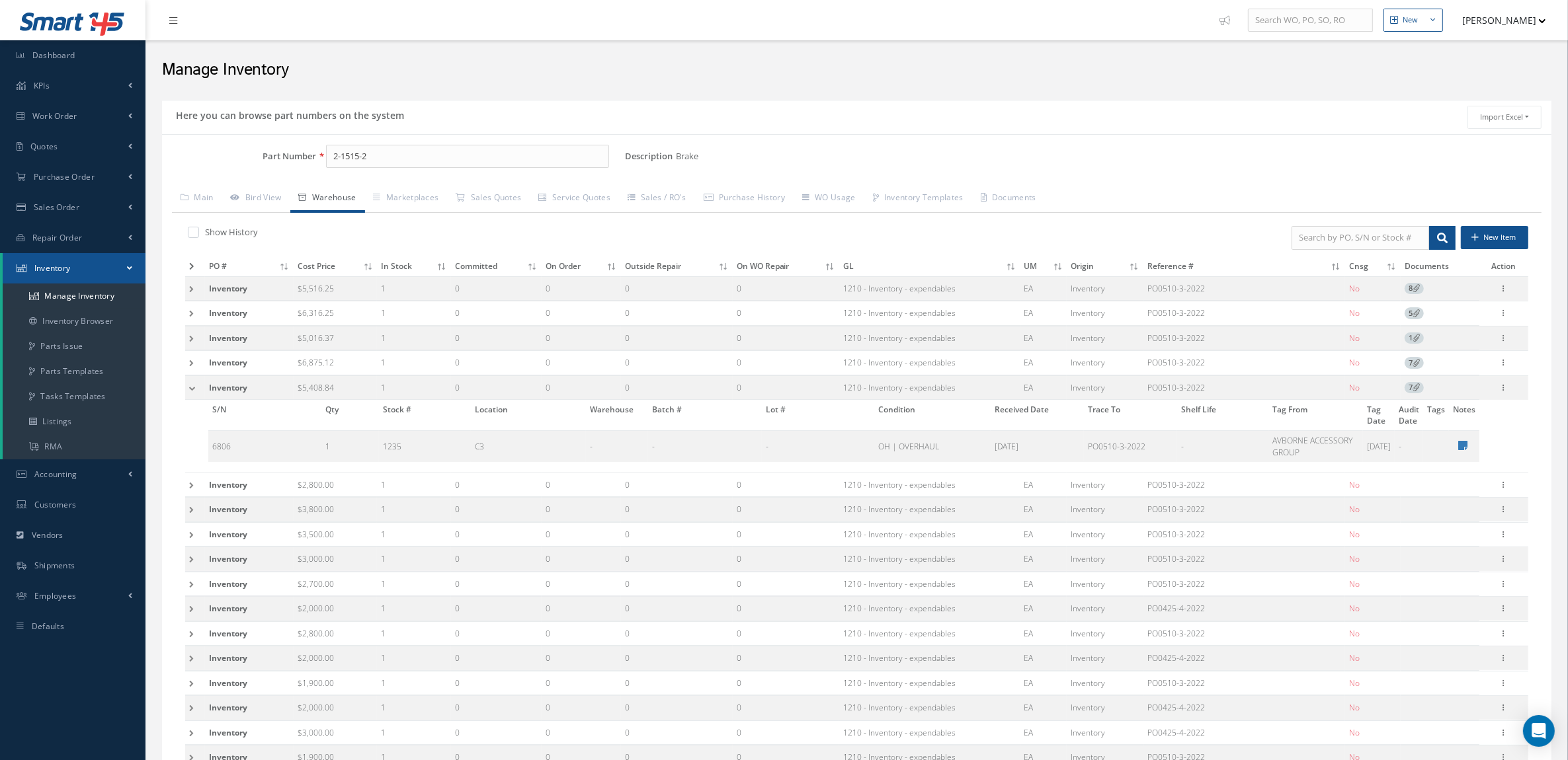
click at [188, 392] on td at bounding box center [195, 387] width 19 height 24
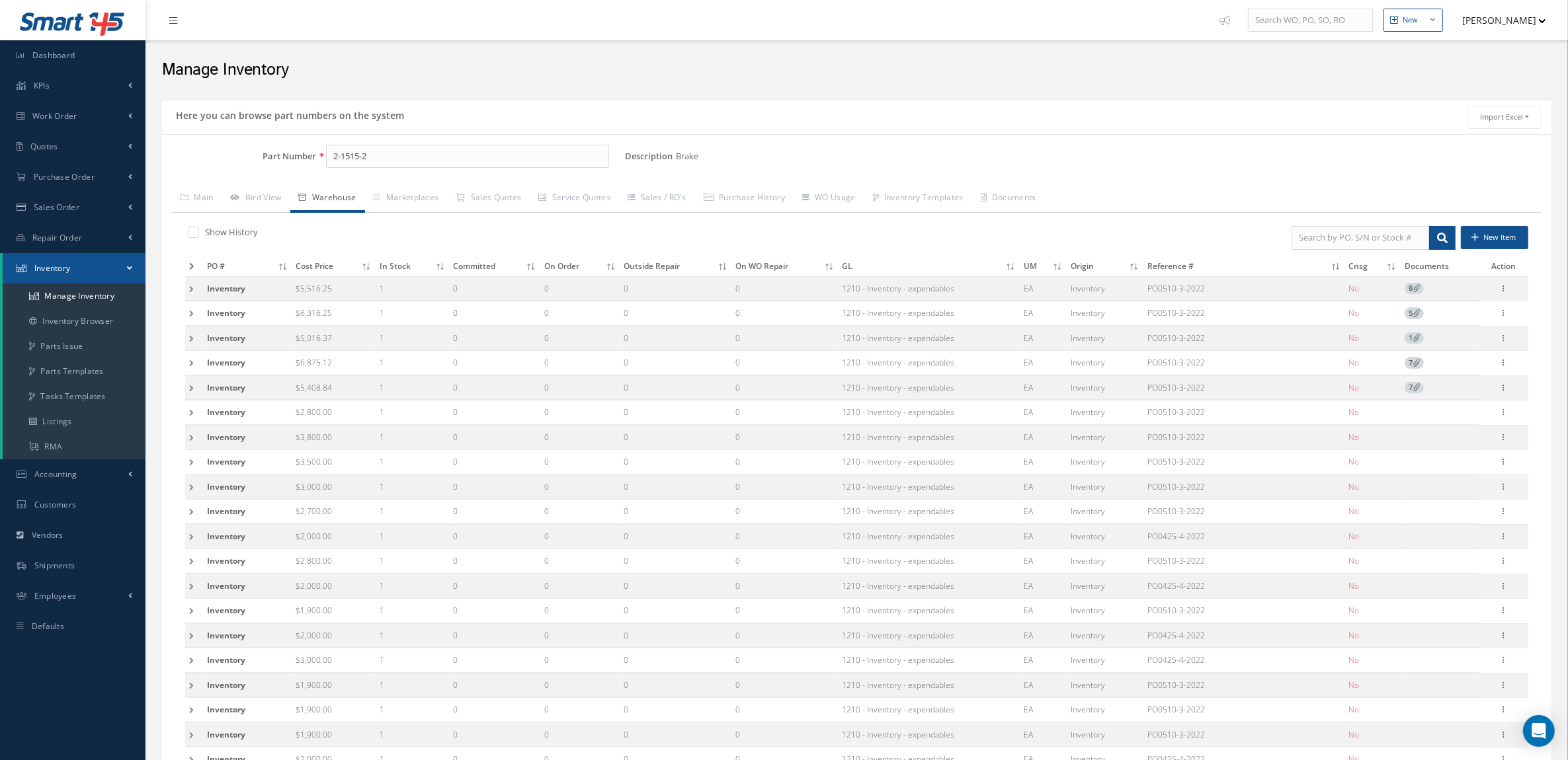
click at [197, 411] on td at bounding box center [194, 412] width 17 height 24
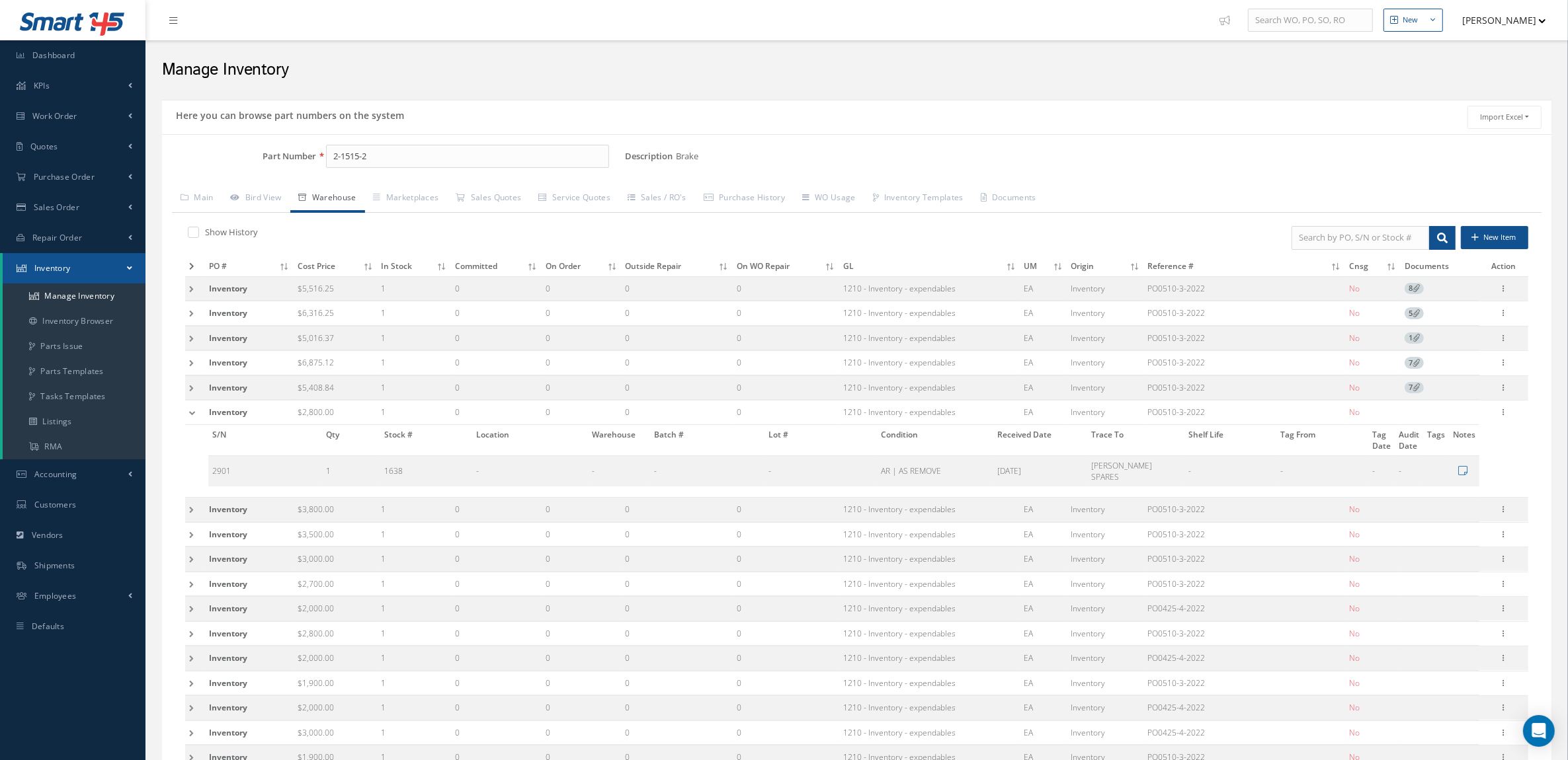
click at [192, 411] on td at bounding box center [195, 412] width 19 height 24
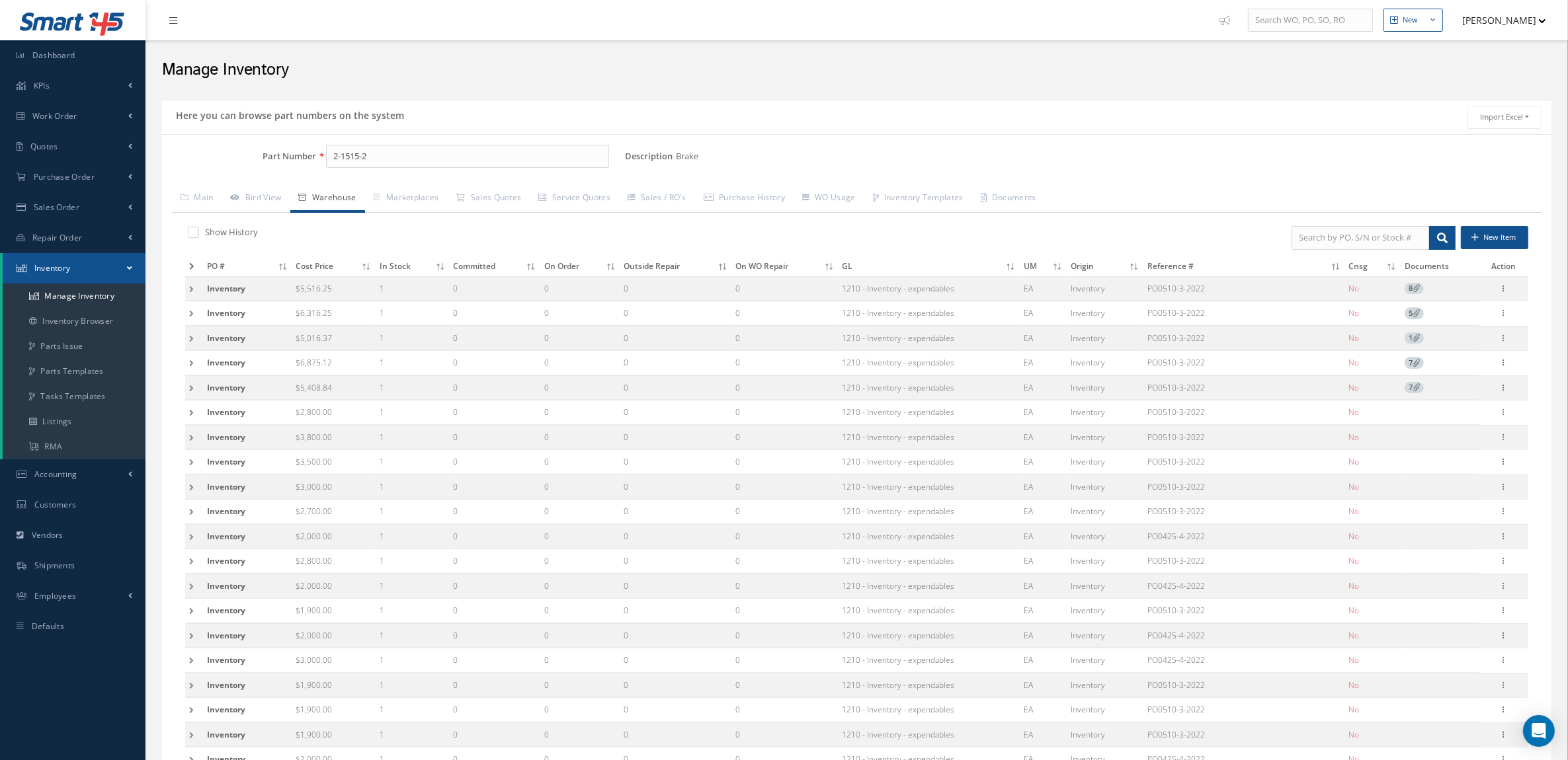
click at [190, 425] on td at bounding box center [194, 412] width 17 height 24
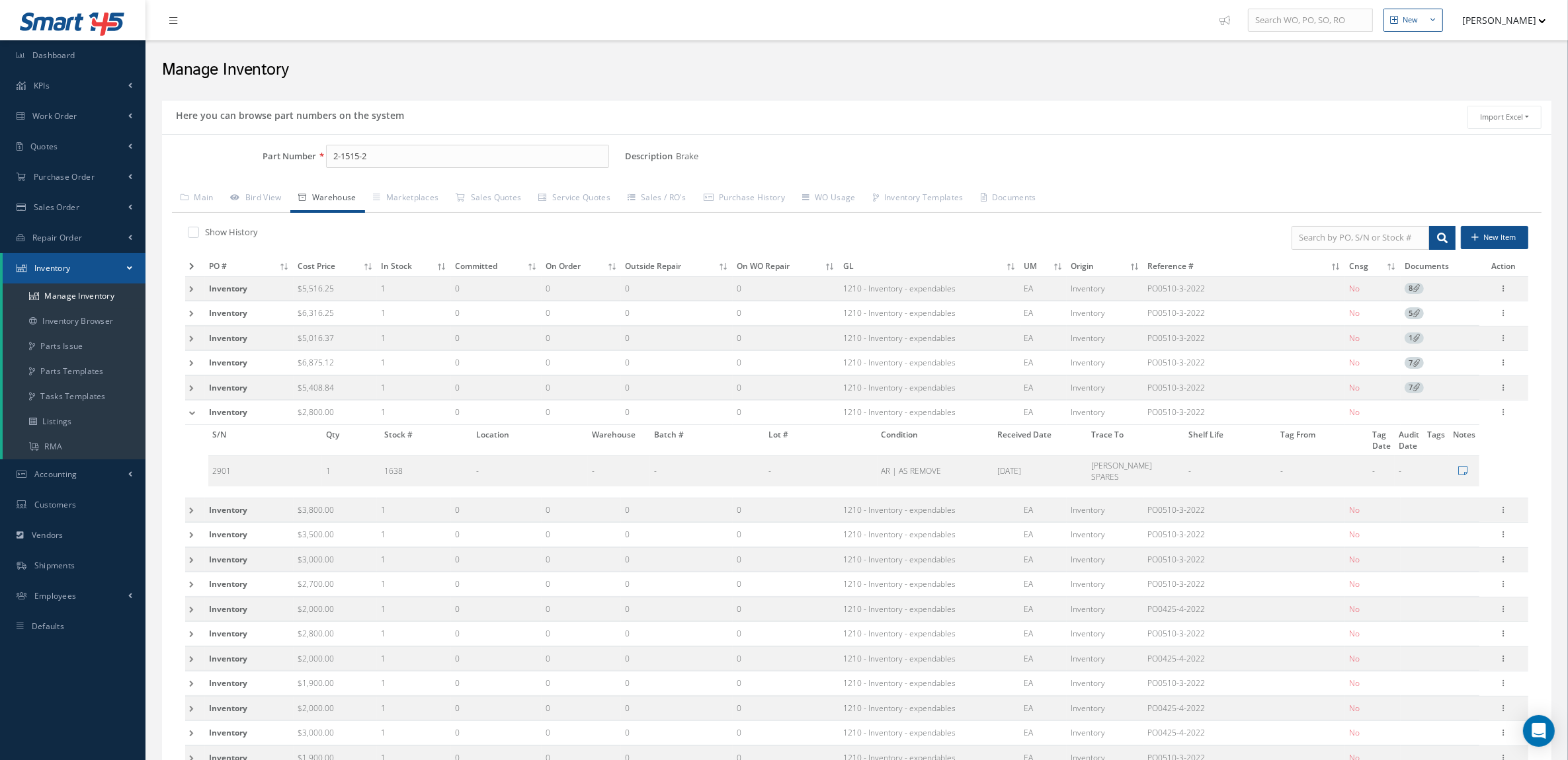
click at [190, 433] on div "S/N Qty Stock # Location Warehouse Batch # Lot # Condition Received Date Trace …" at bounding box center [832, 461] width 1295 height 73
click at [193, 410] on td at bounding box center [195, 412] width 19 height 24
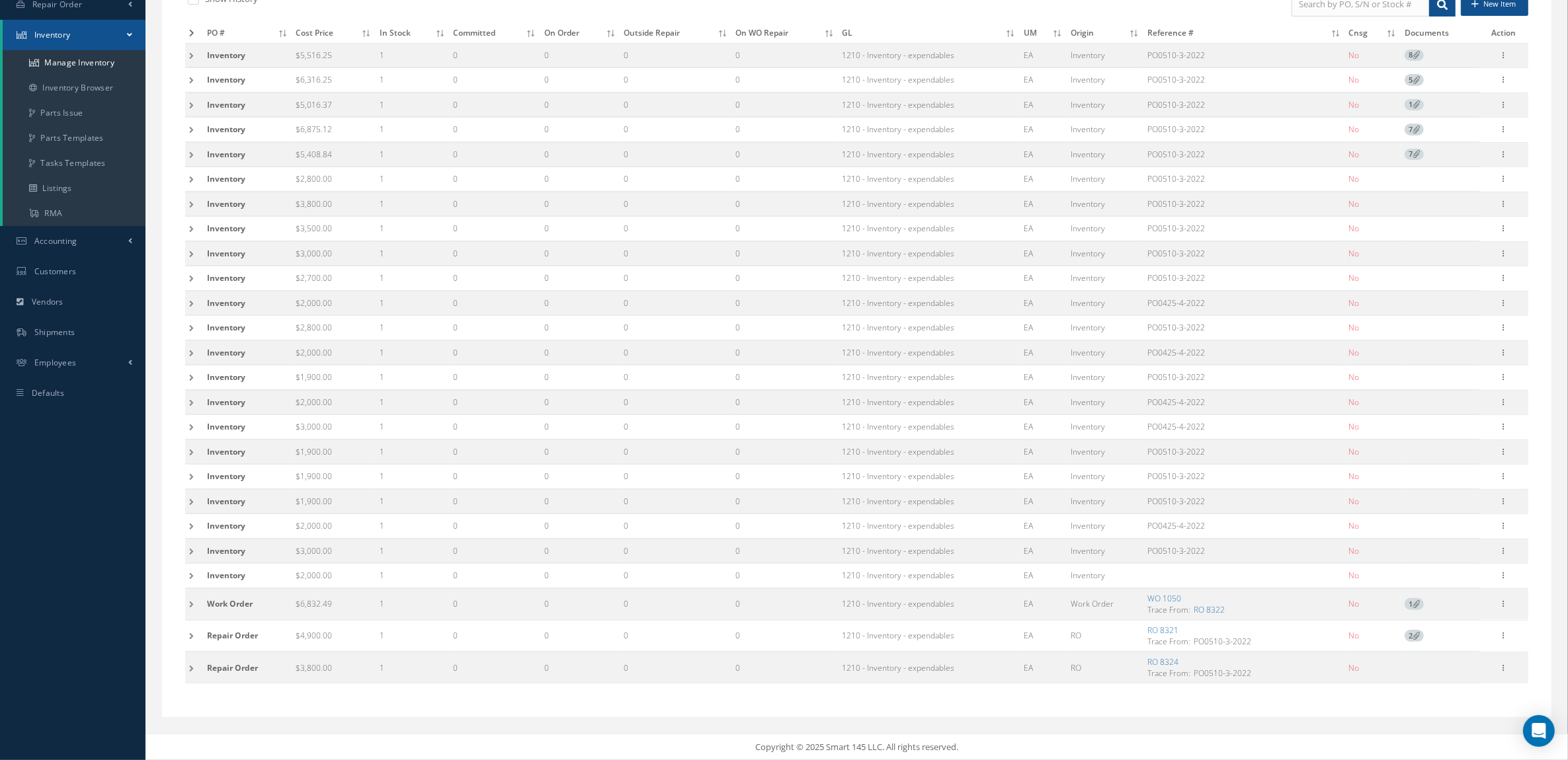
scroll to position [241, 0]
click at [192, 631] on td at bounding box center [194, 636] width 17 height 31
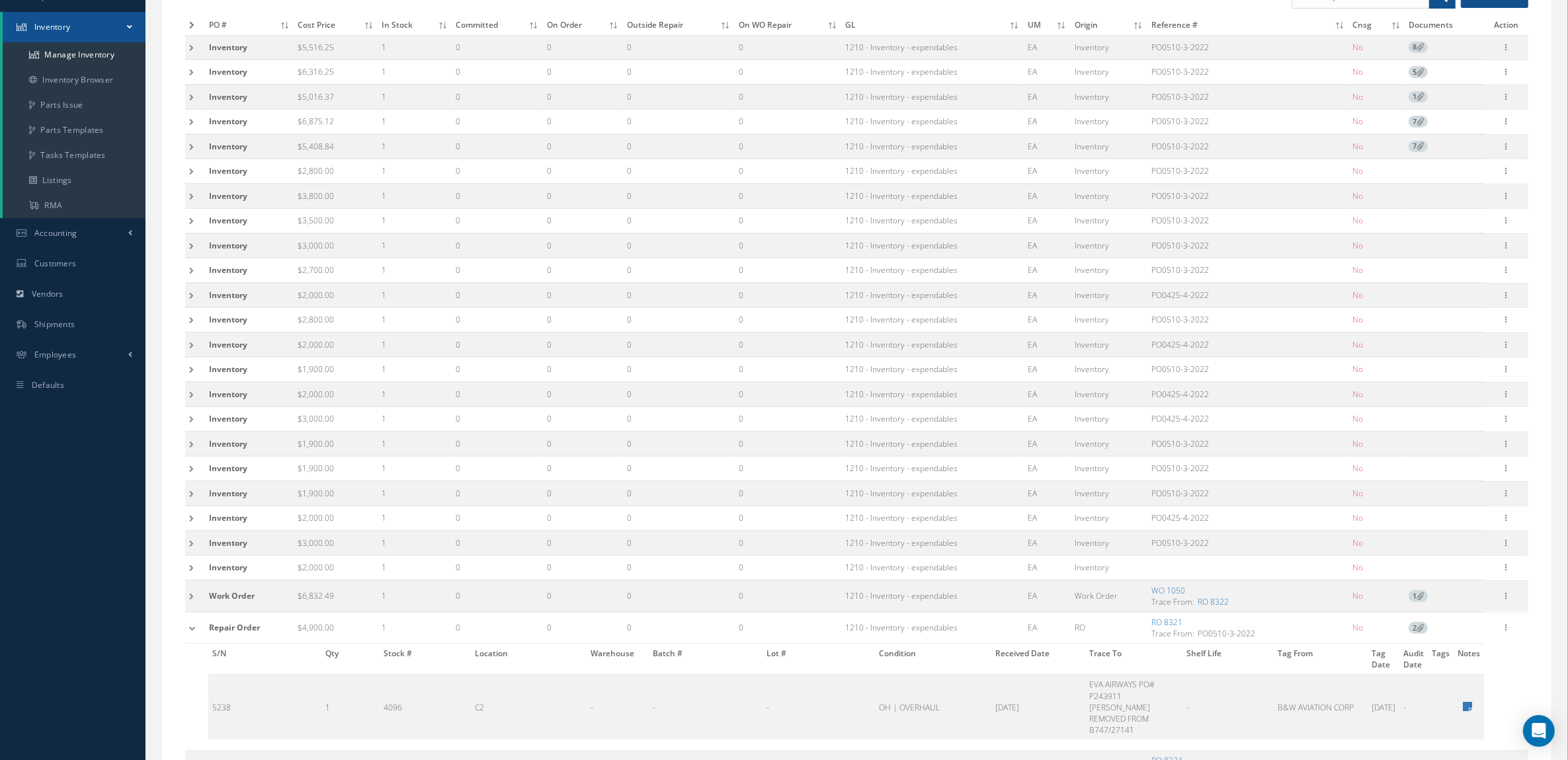
click at [192, 631] on td at bounding box center [195, 628] width 19 height 31
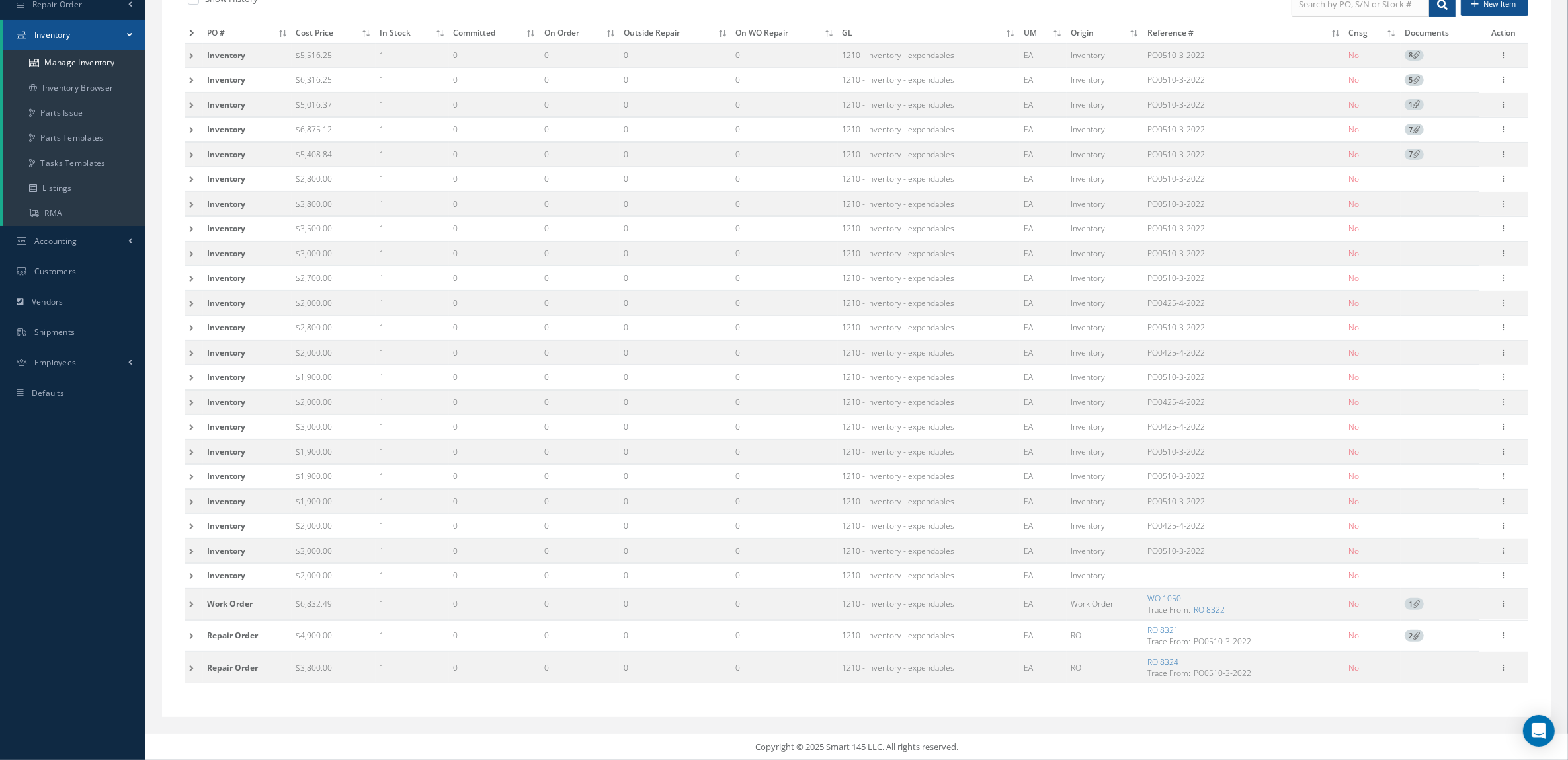
click at [190, 605] on td at bounding box center [194, 604] width 17 height 31
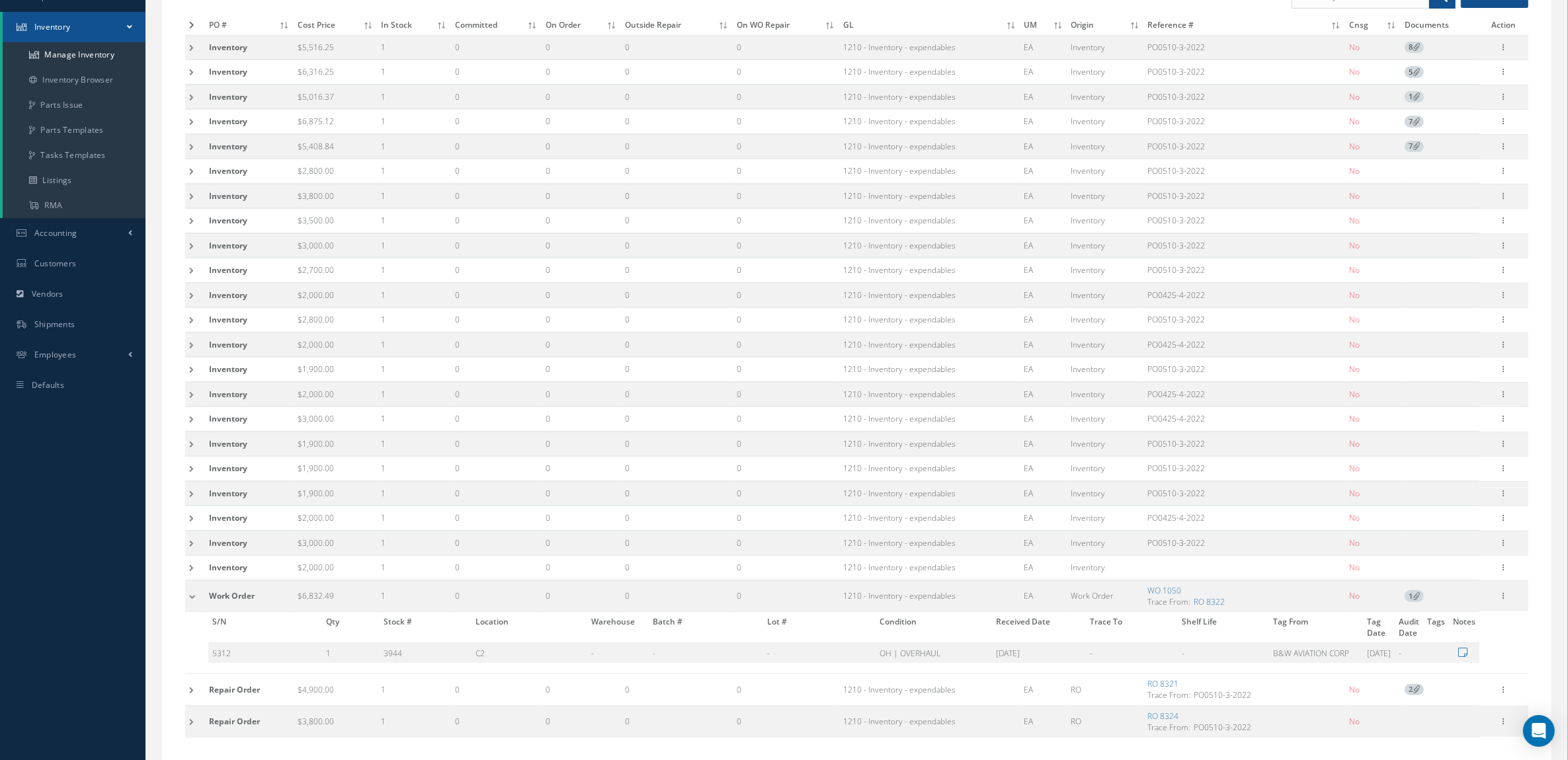
click at [190, 605] on td at bounding box center [195, 596] width 19 height 31
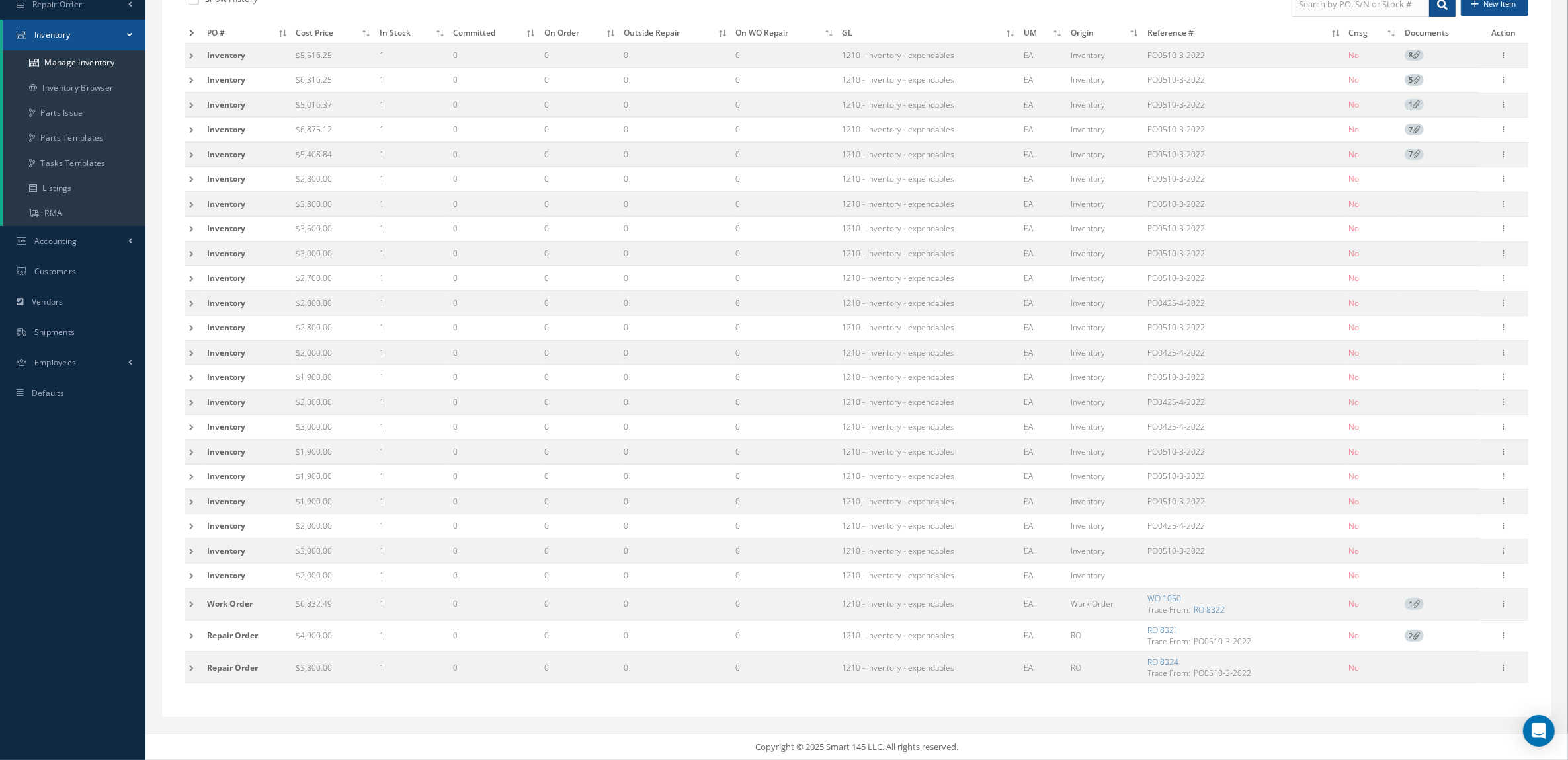
click at [189, 576] on td at bounding box center [194, 576] width 17 height 24
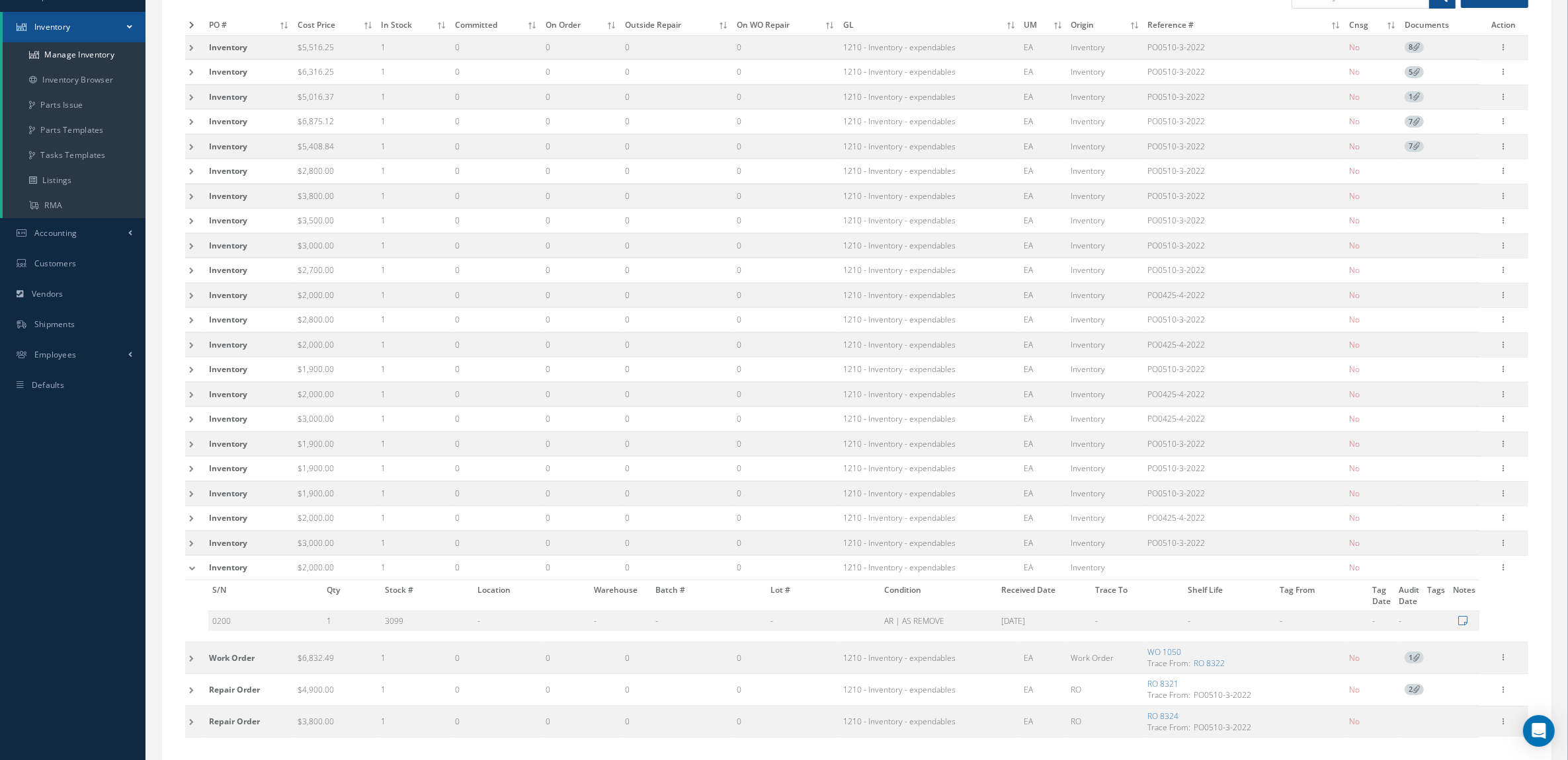
click at [189, 576] on td at bounding box center [195, 568] width 19 height 24
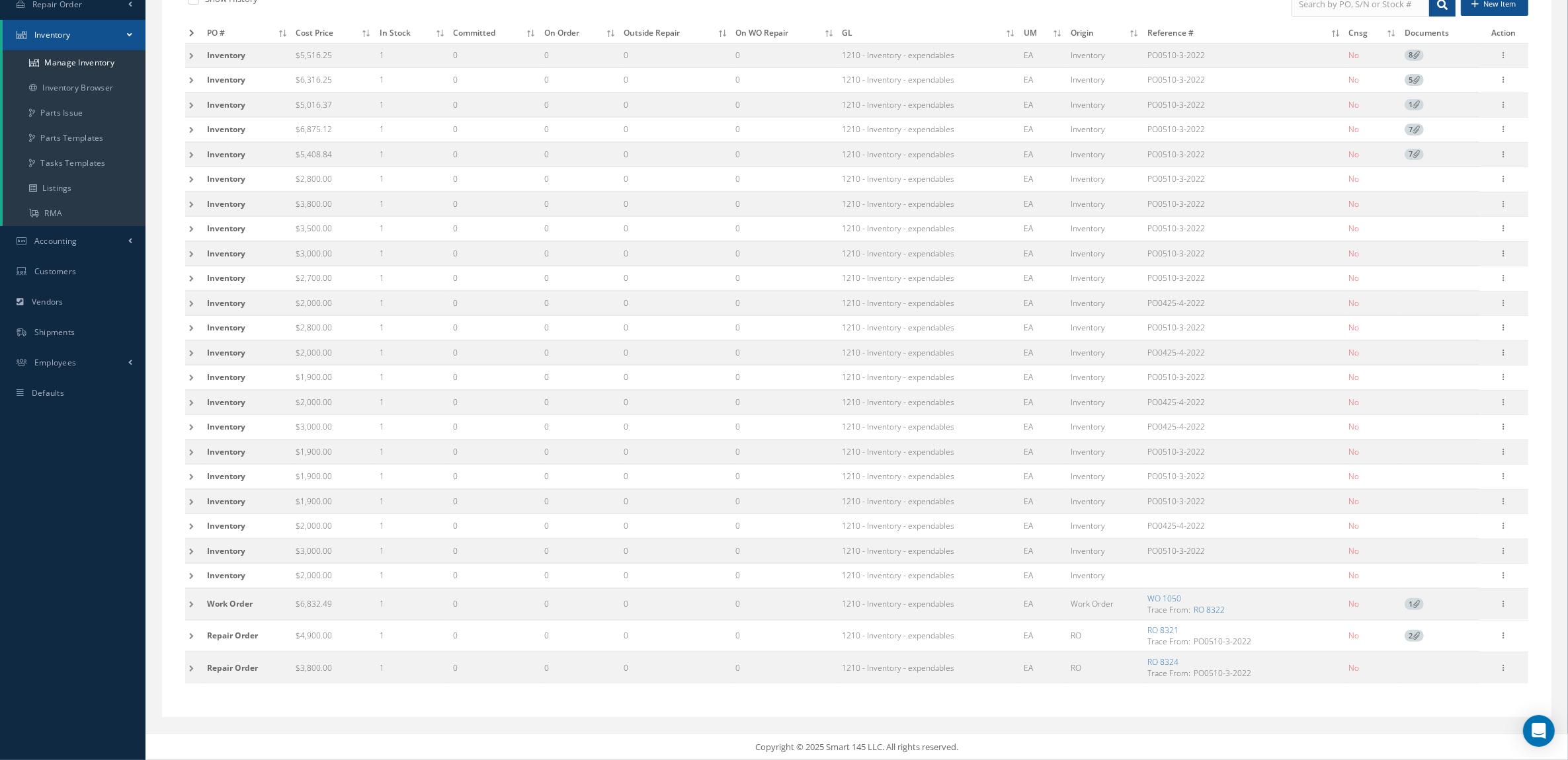
click at [194, 549] on td at bounding box center [194, 551] width 17 height 24
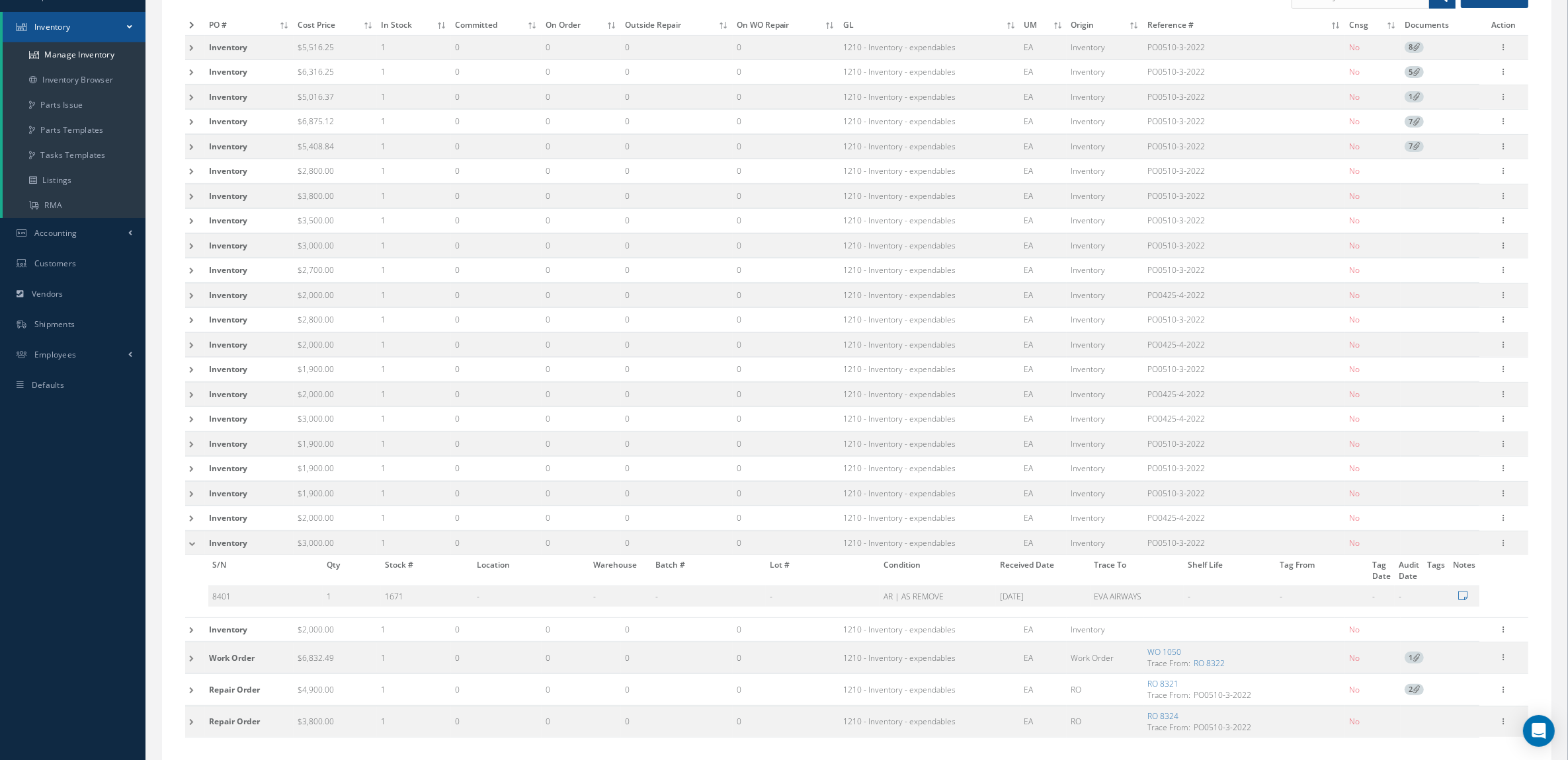
click at [194, 549] on td at bounding box center [195, 543] width 19 height 24
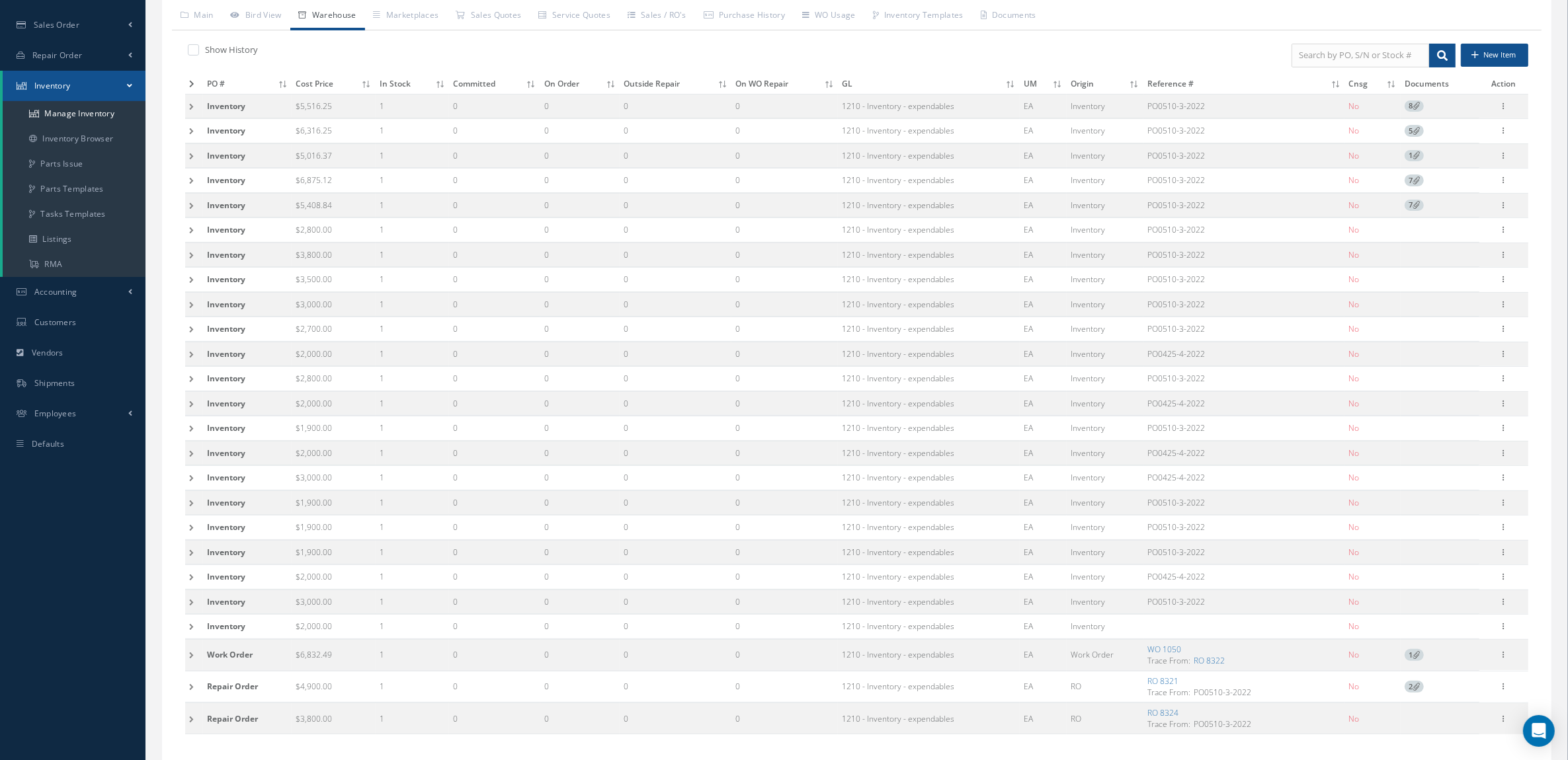
scroll to position [76, 0]
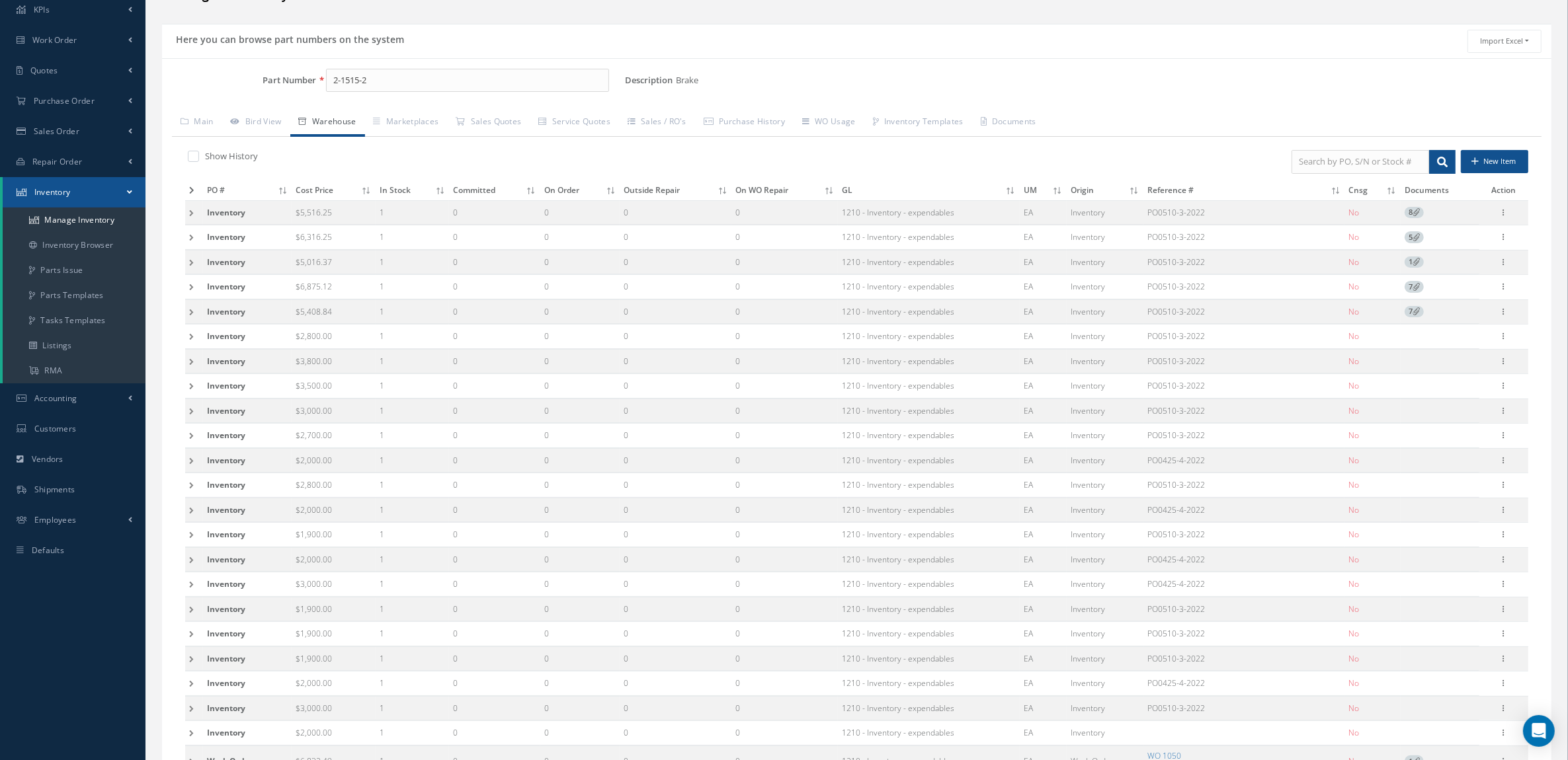
click at [197, 389] on td at bounding box center [194, 386] width 17 height 24
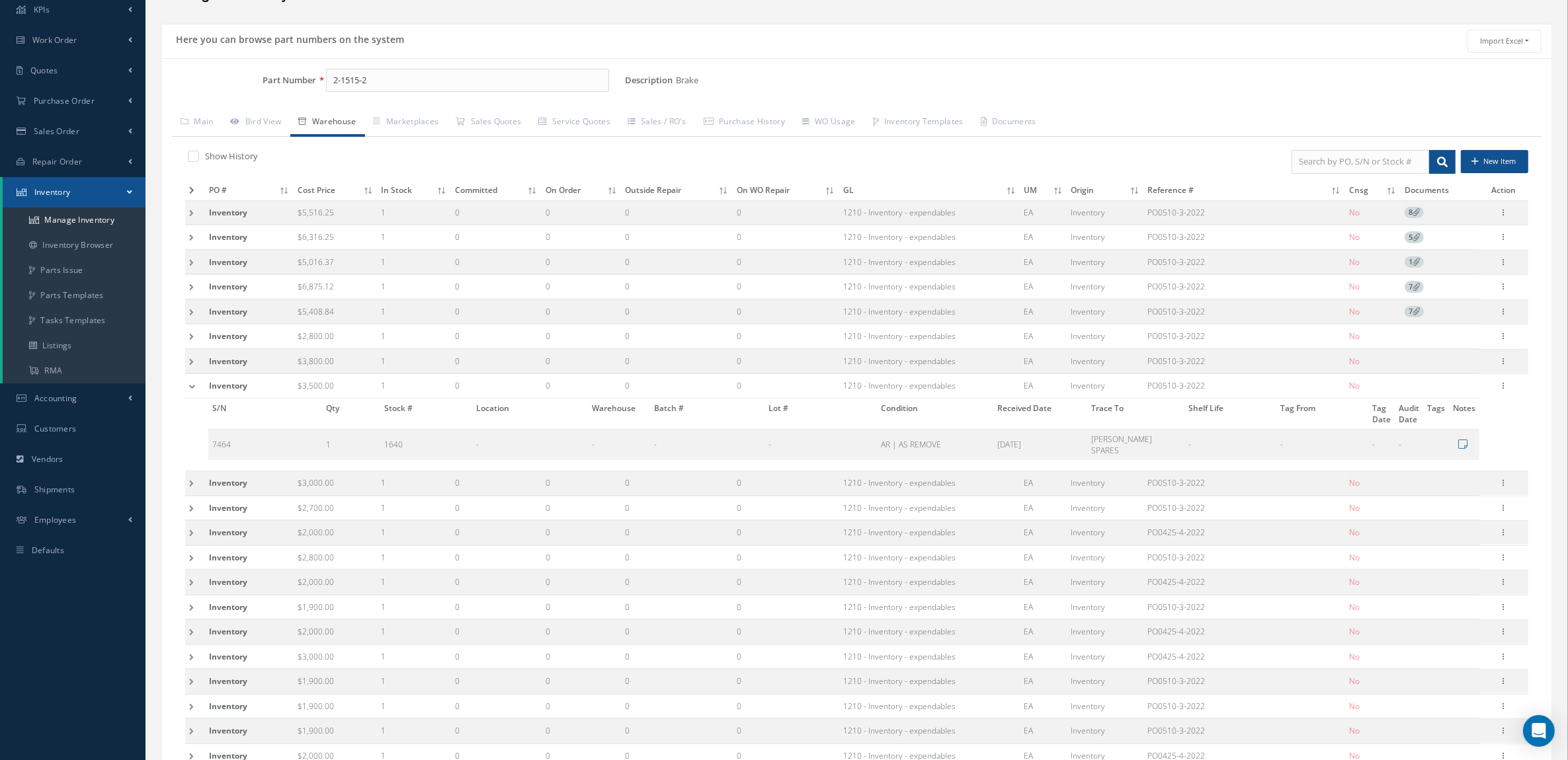
click at [197, 389] on td at bounding box center [195, 386] width 19 height 24
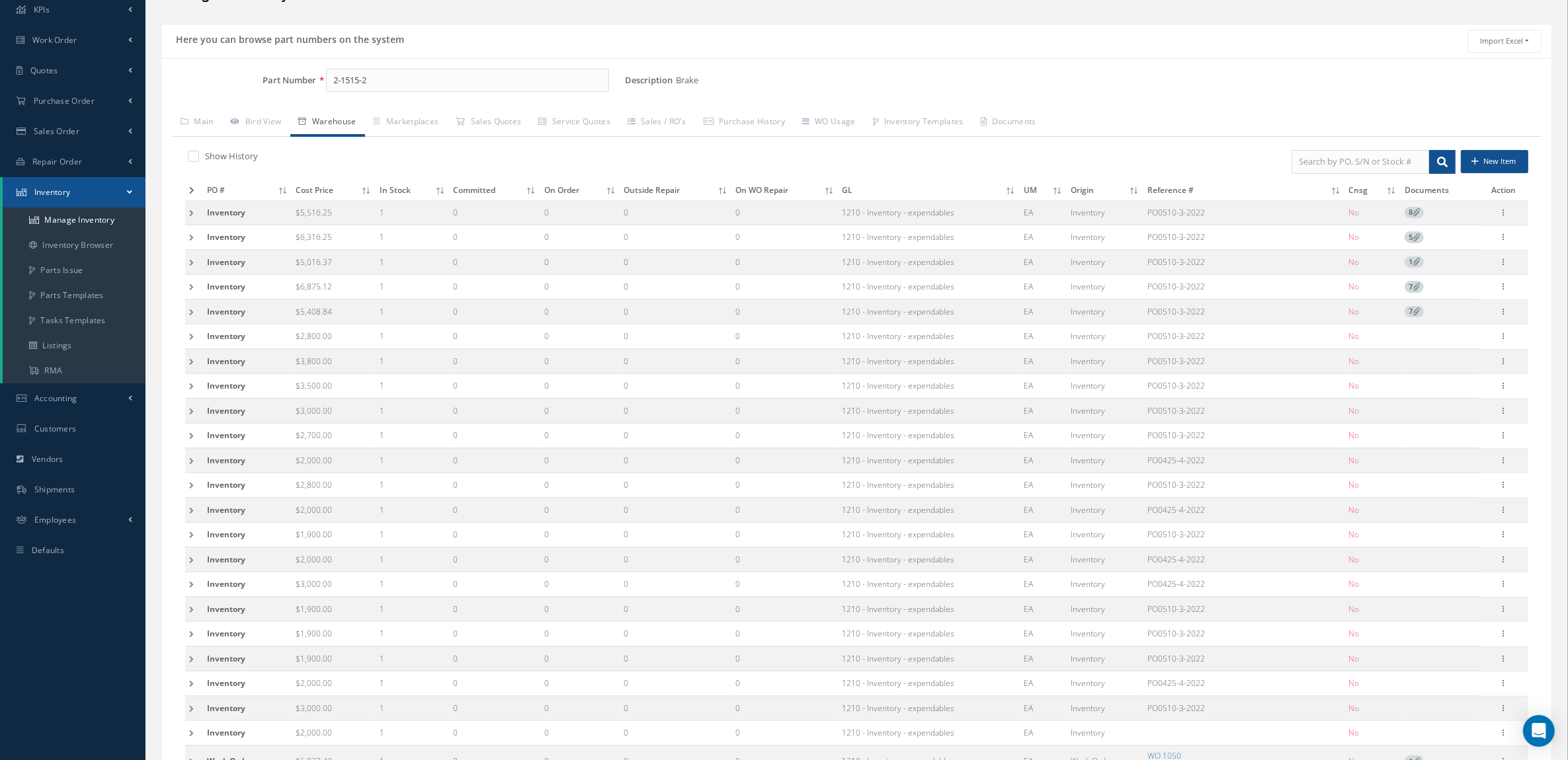
click at [192, 316] on td at bounding box center [194, 311] width 17 height 24
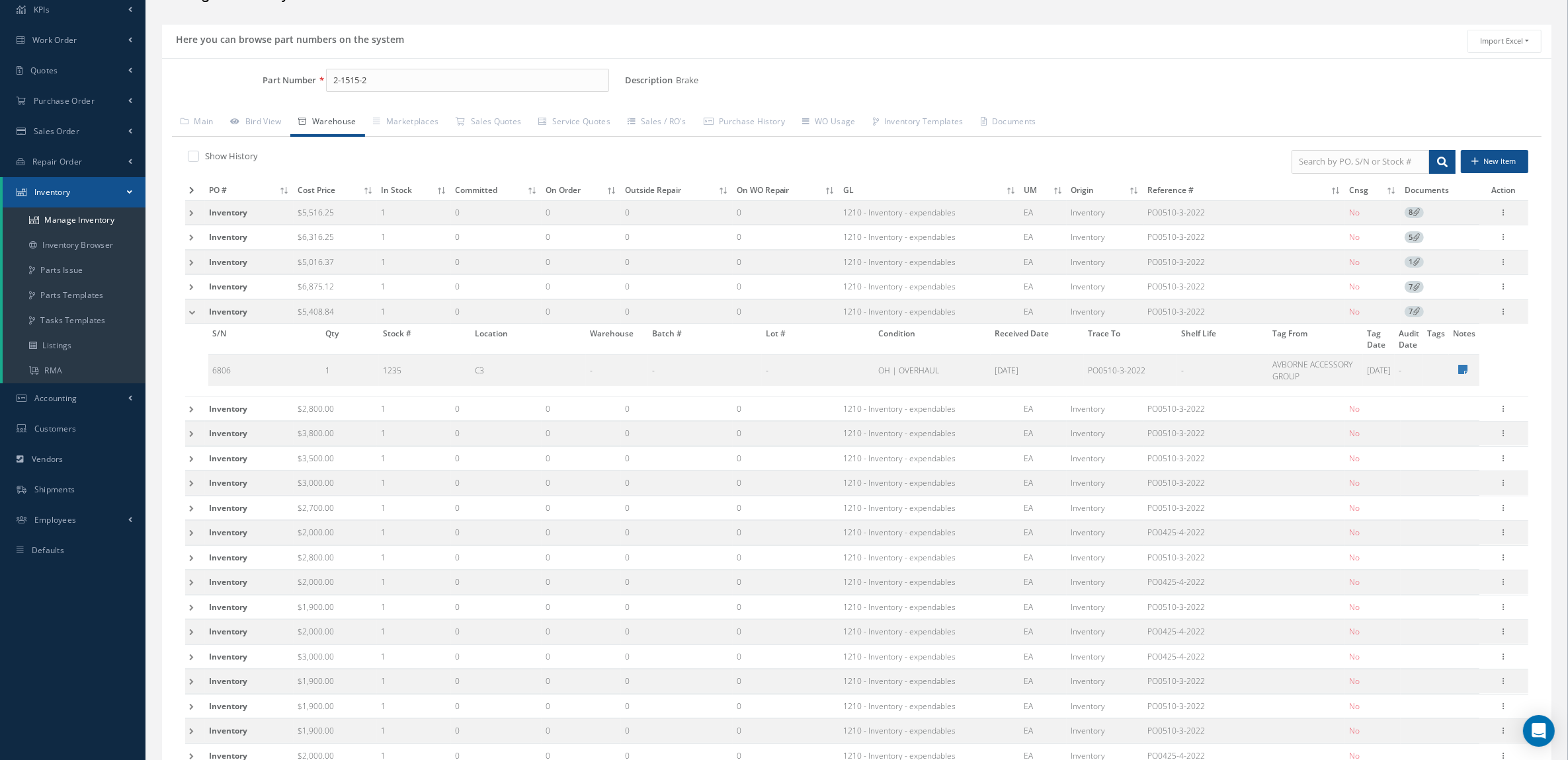
click at [192, 316] on td at bounding box center [195, 311] width 19 height 24
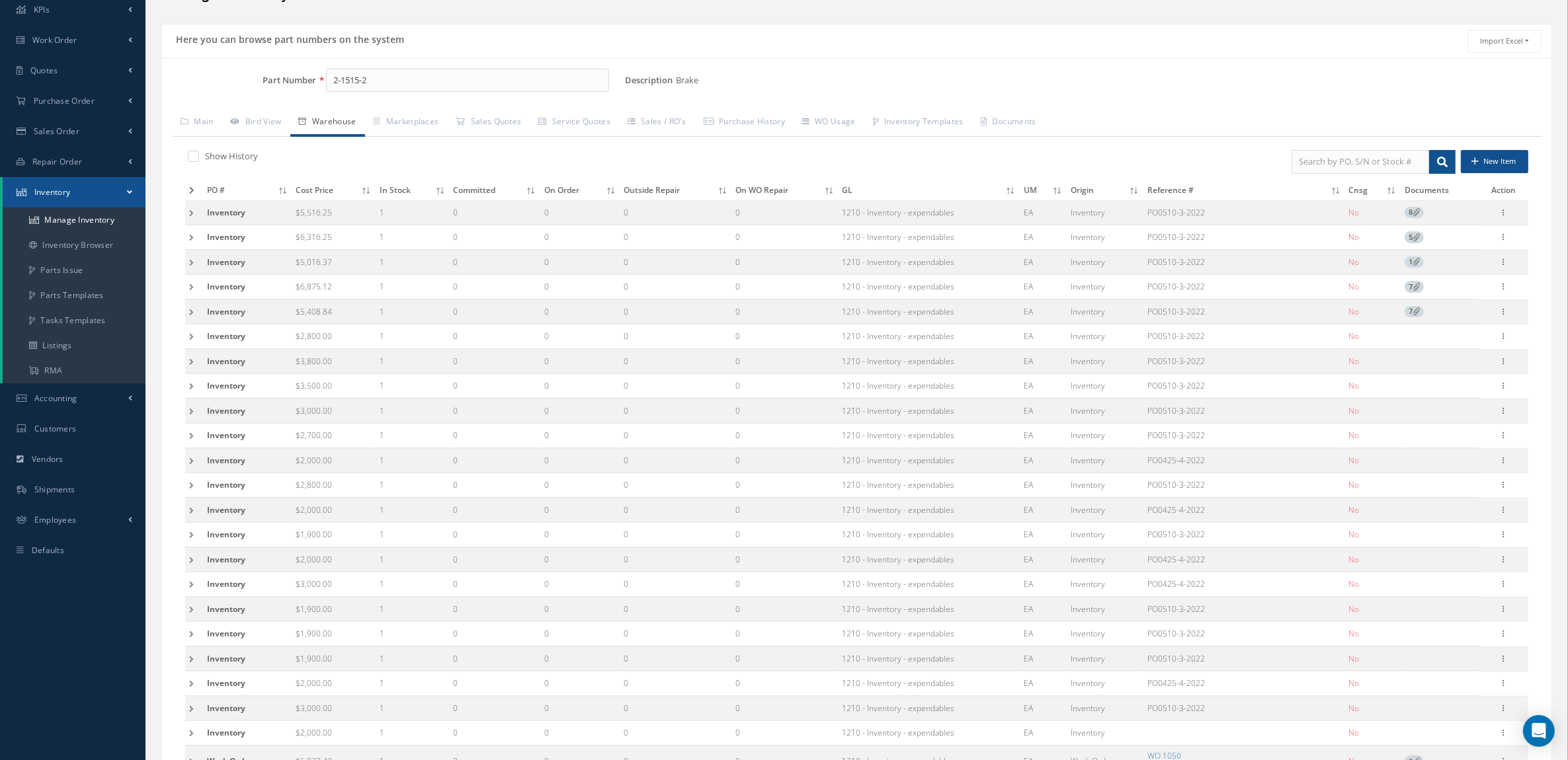
click at [190, 337] on td at bounding box center [194, 336] width 17 height 24
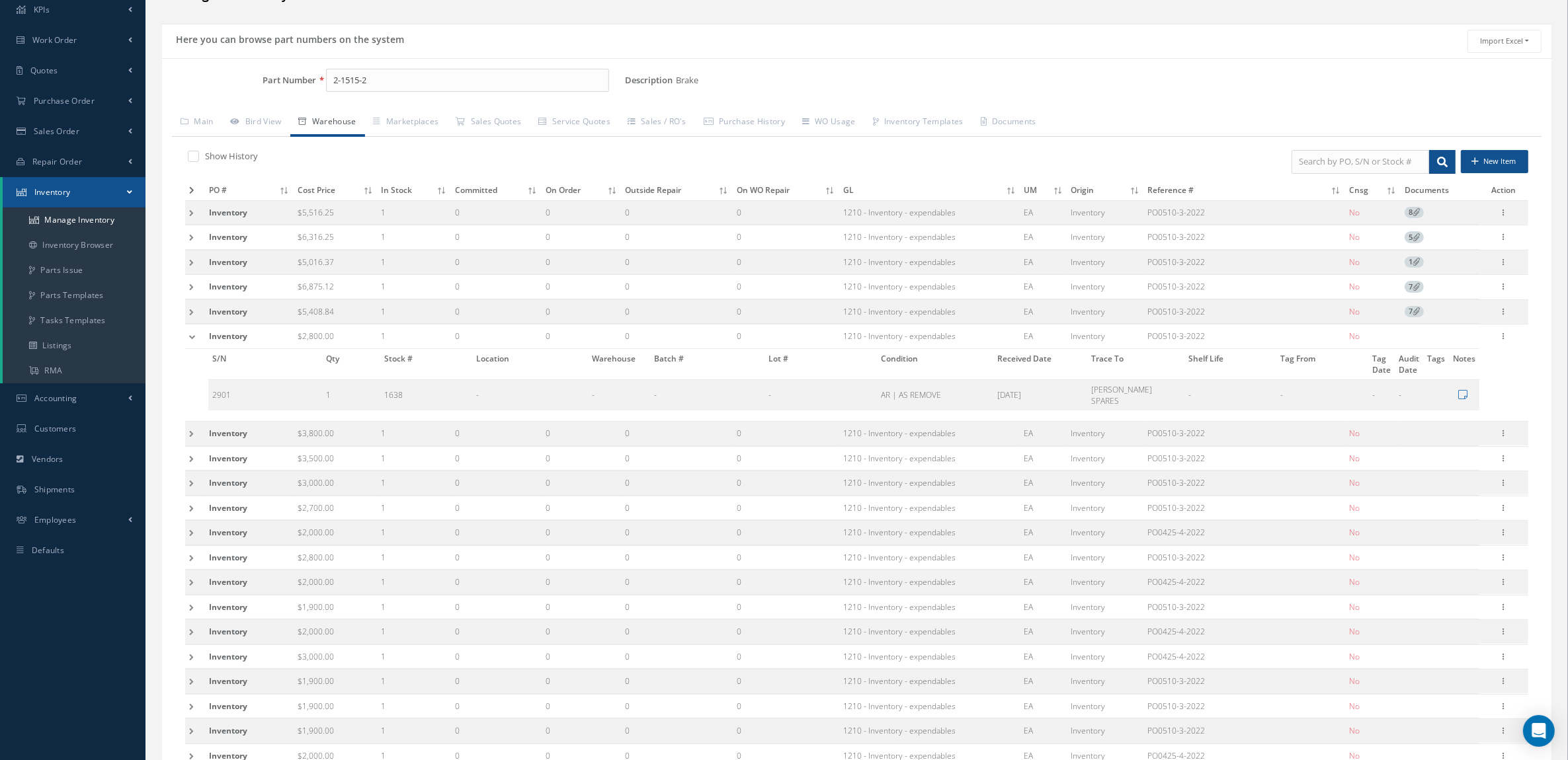
click at [190, 337] on td at bounding box center [195, 336] width 19 height 24
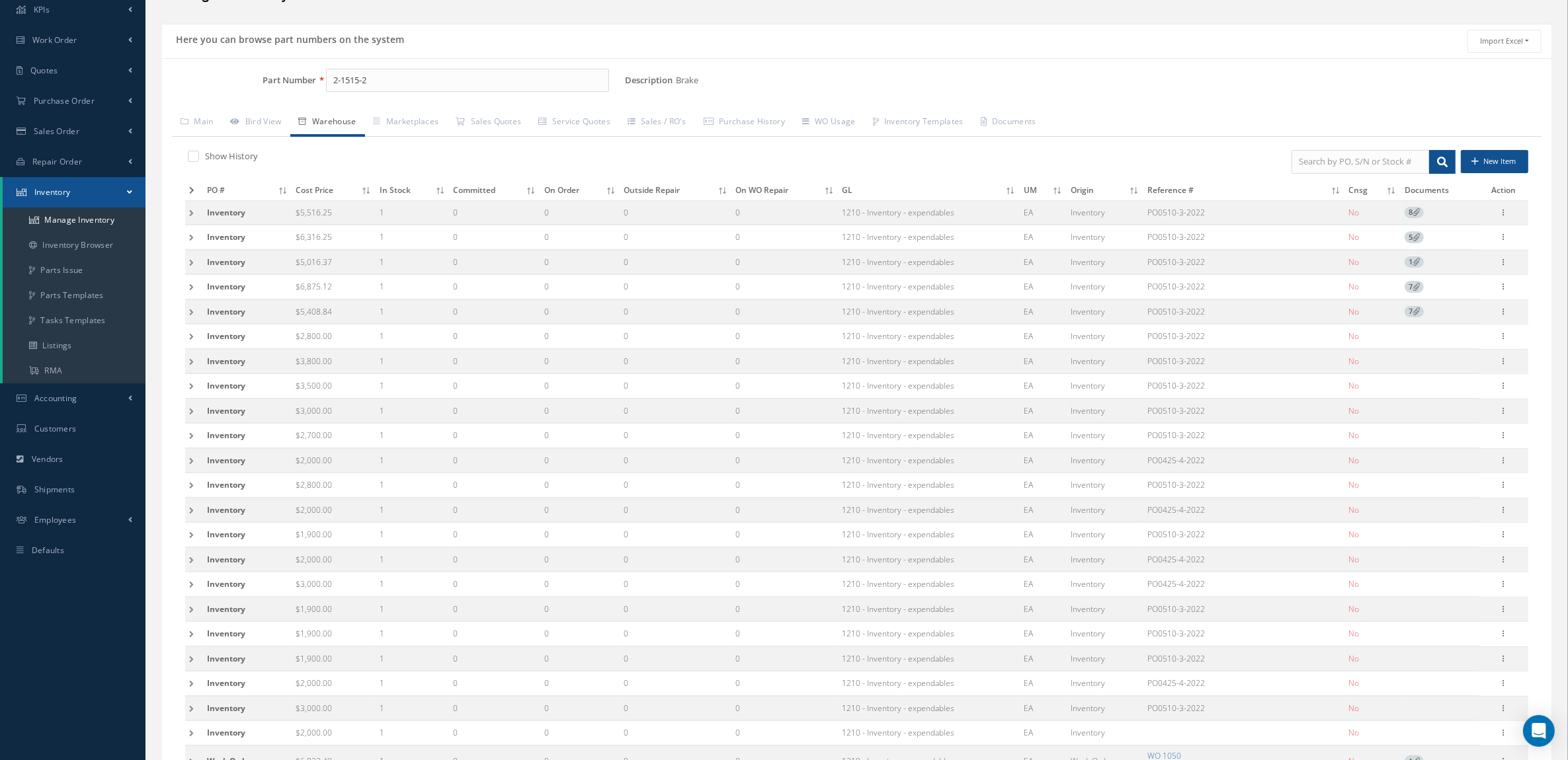
drag, startPoint x: 1215, startPoint y: 361, endPoint x: 1142, endPoint y: 367, distance: 73.2
click at [1142, 367] on tr "Inventory $3,800.00 1 0 0 0 0 1210 - Inventory - expendables EA Inventory PO051…" at bounding box center [856, 361] width 1343 height 24
copy tr "PO0510-3-2022"
drag, startPoint x: 1216, startPoint y: 511, endPoint x: 1146, endPoint y: 510, distance: 70.0
click at [1146, 510] on td "PO0425-4-2022" at bounding box center [1244, 510] width 202 height 24
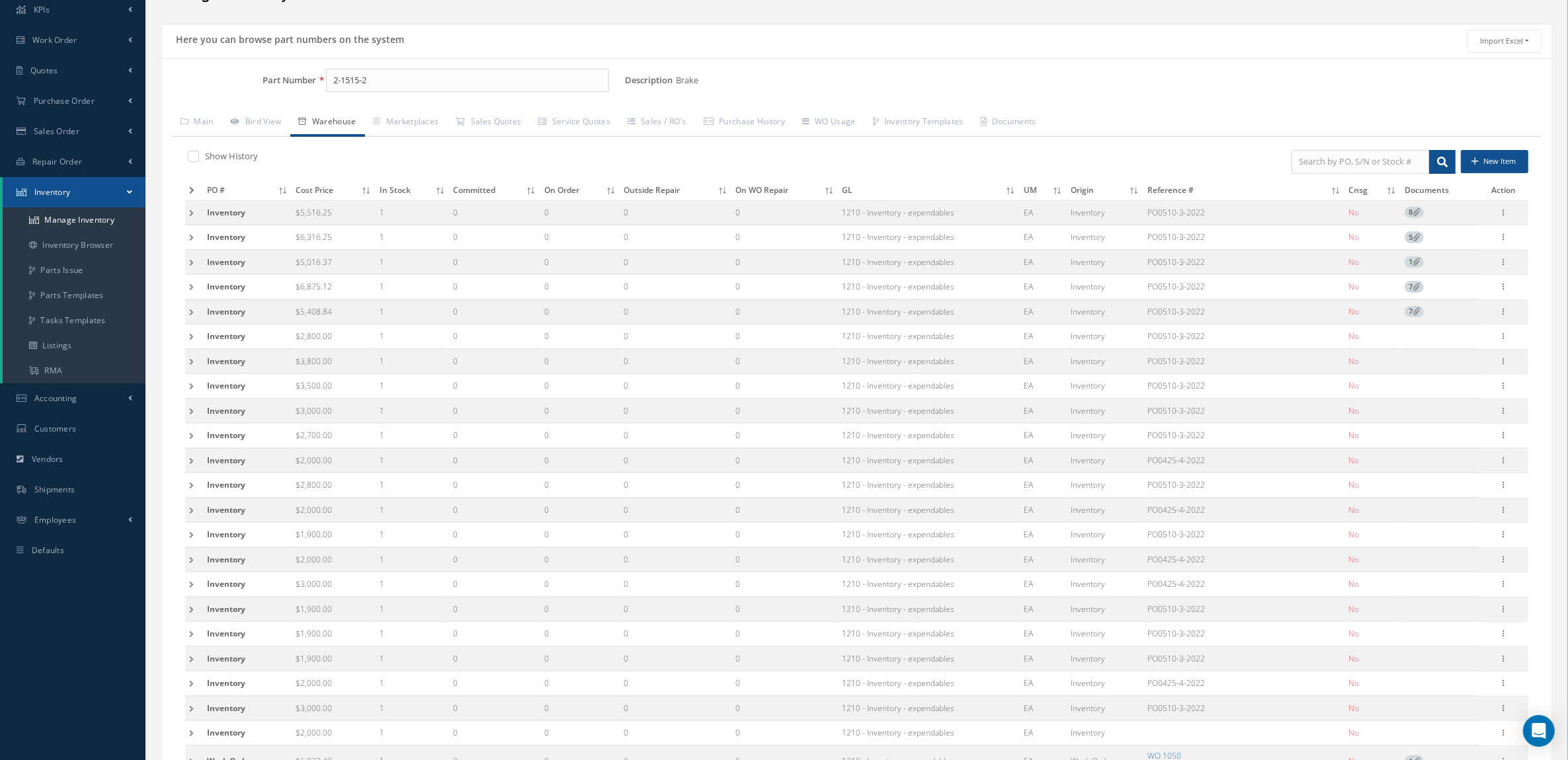
copy span "PO0425-4-2022"
click at [81, 394] on link "Accounting" at bounding box center [73, 398] width 145 height 30
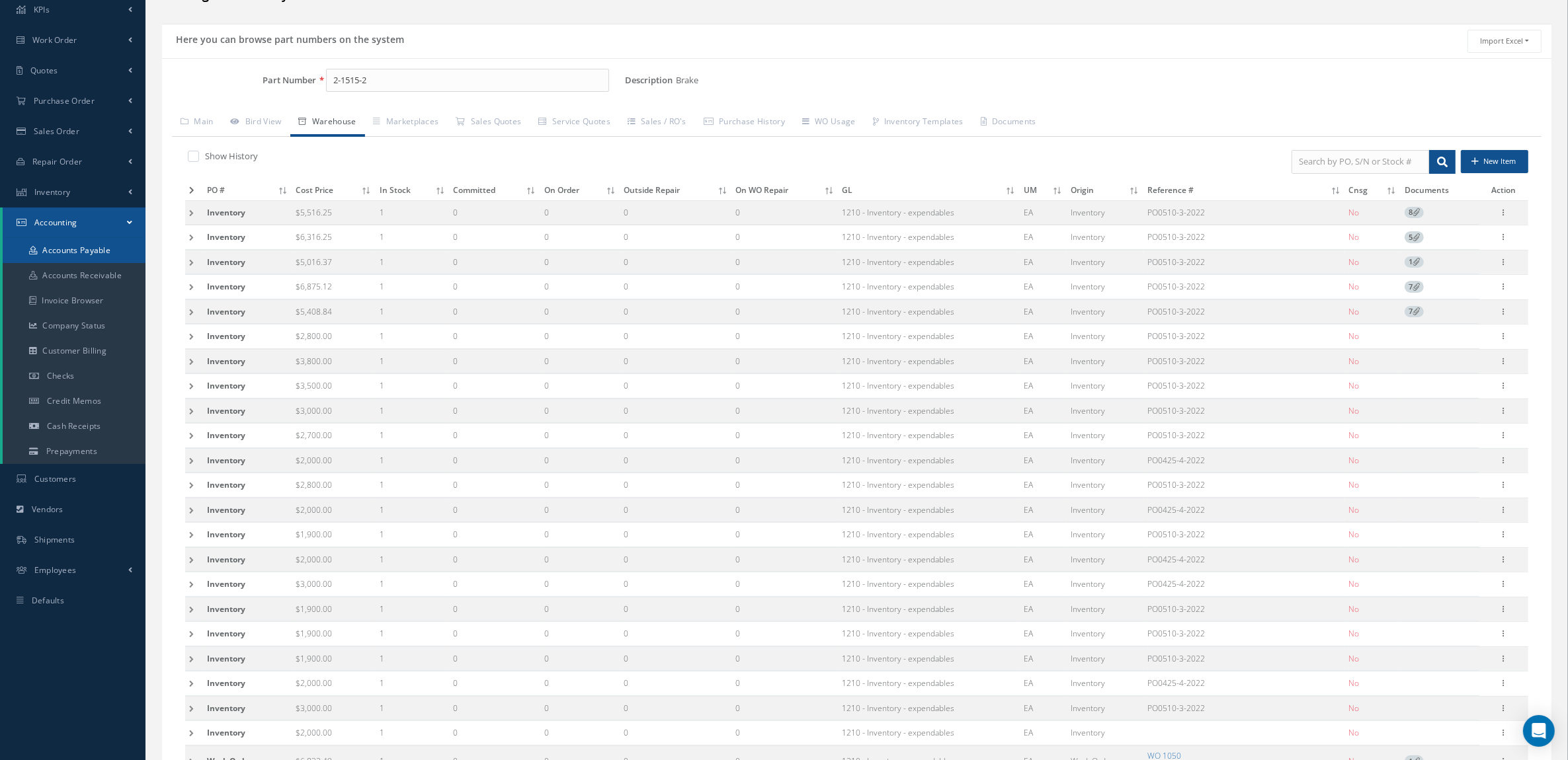
click at [80, 252] on link "Accounts Payable" at bounding box center [74, 251] width 143 height 25
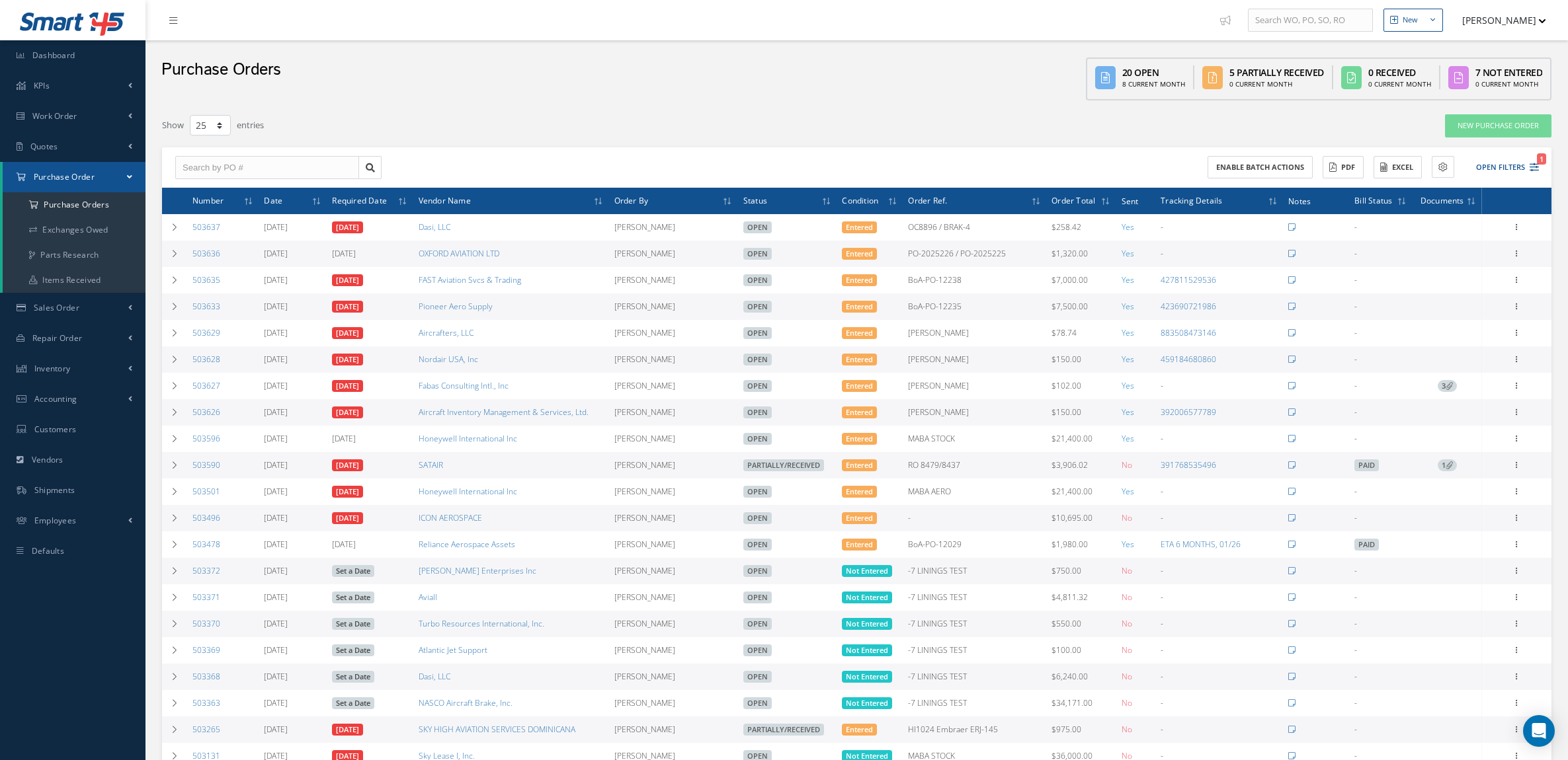
select select "25"
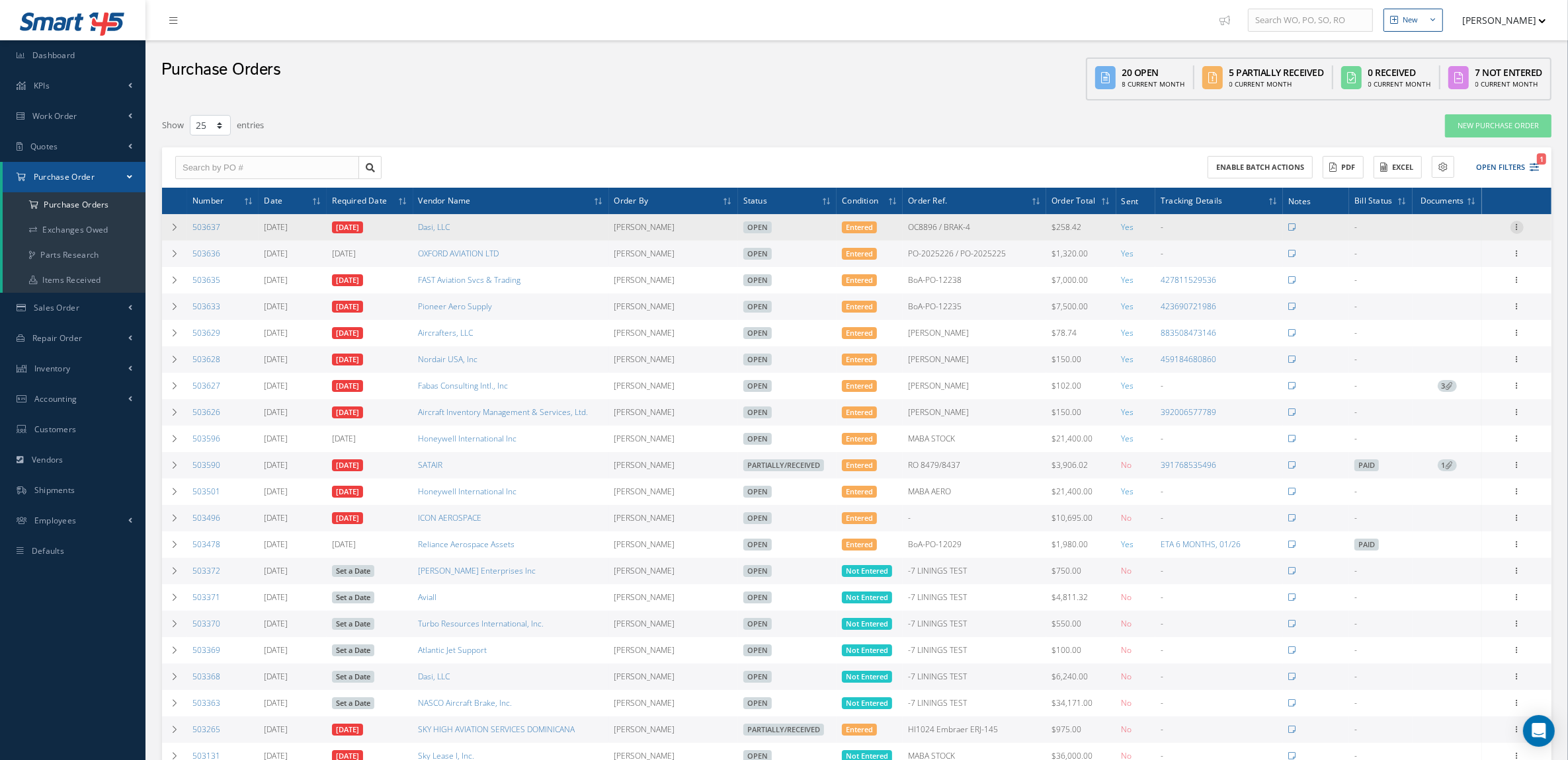
click at [1513, 230] on icon at bounding box center [1518, 226] width 14 height 11
click at [1383, 398] on link "Print Purchase Order" at bounding box center [1359, 412] width 99 height 37
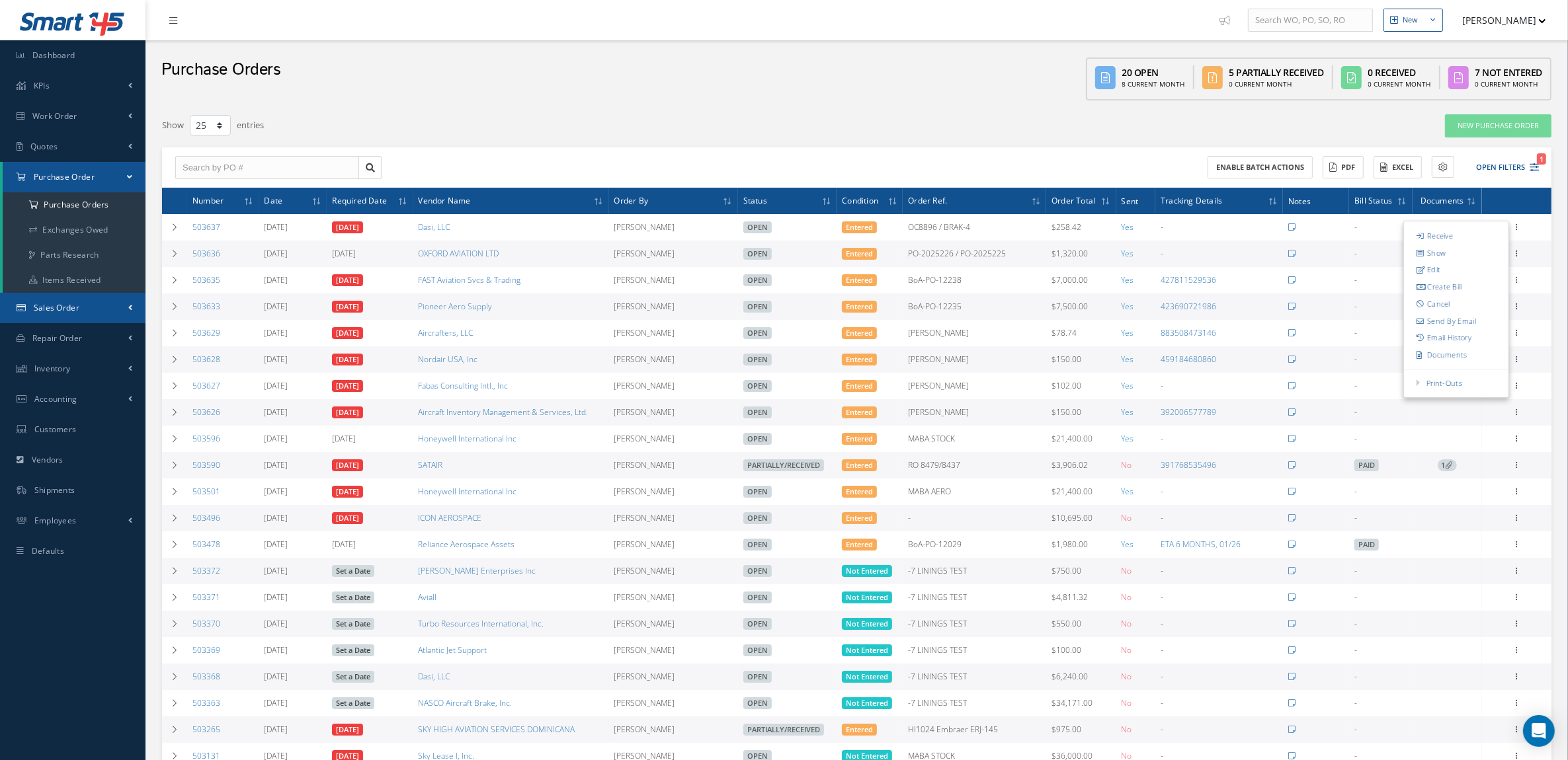
click at [63, 318] on link "Sales Order" at bounding box center [73, 307] width 145 height 30
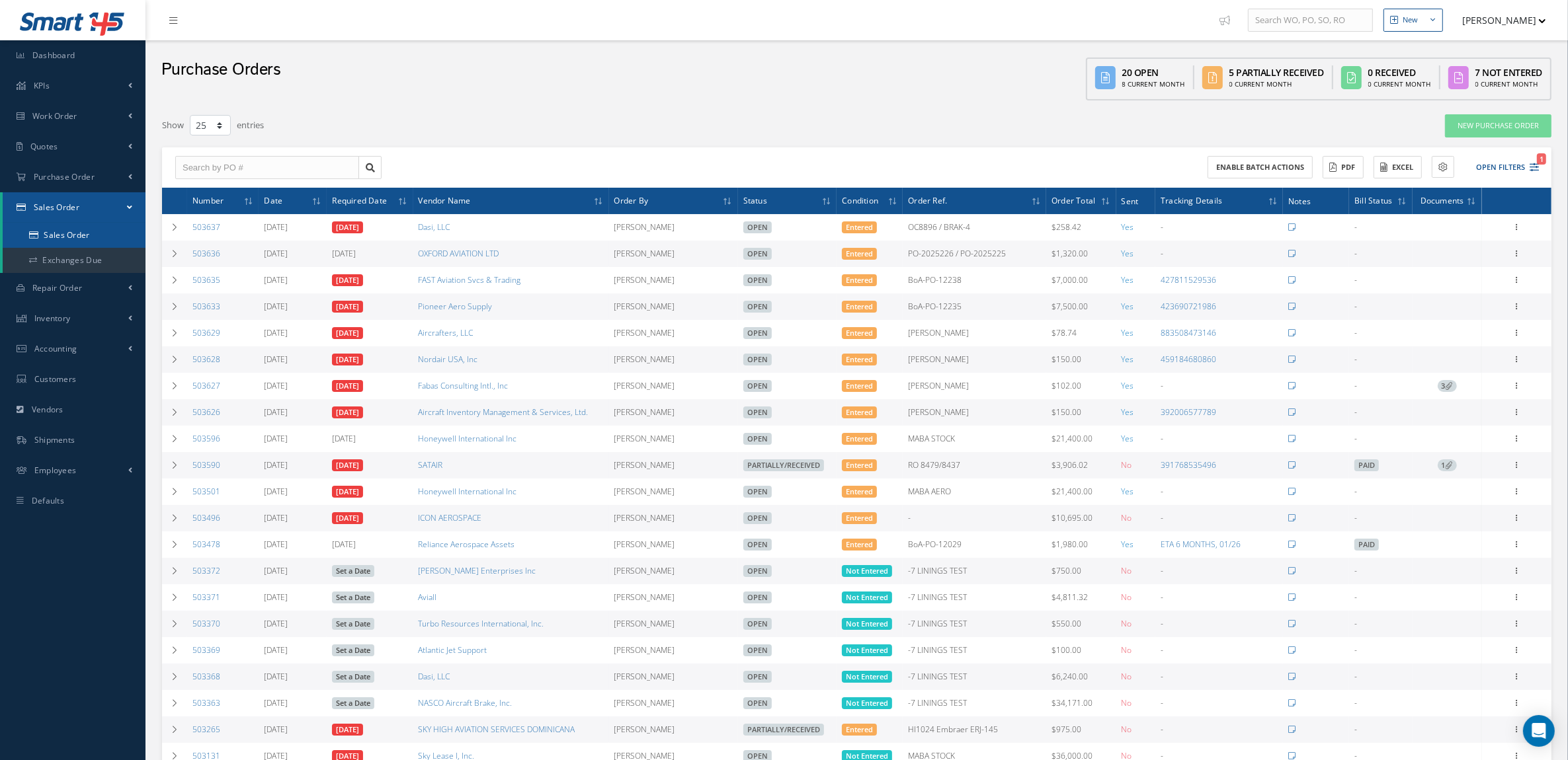
click at [61, 240] on link "Sales Order" at bounding box center [74, 236] width 143 height 25
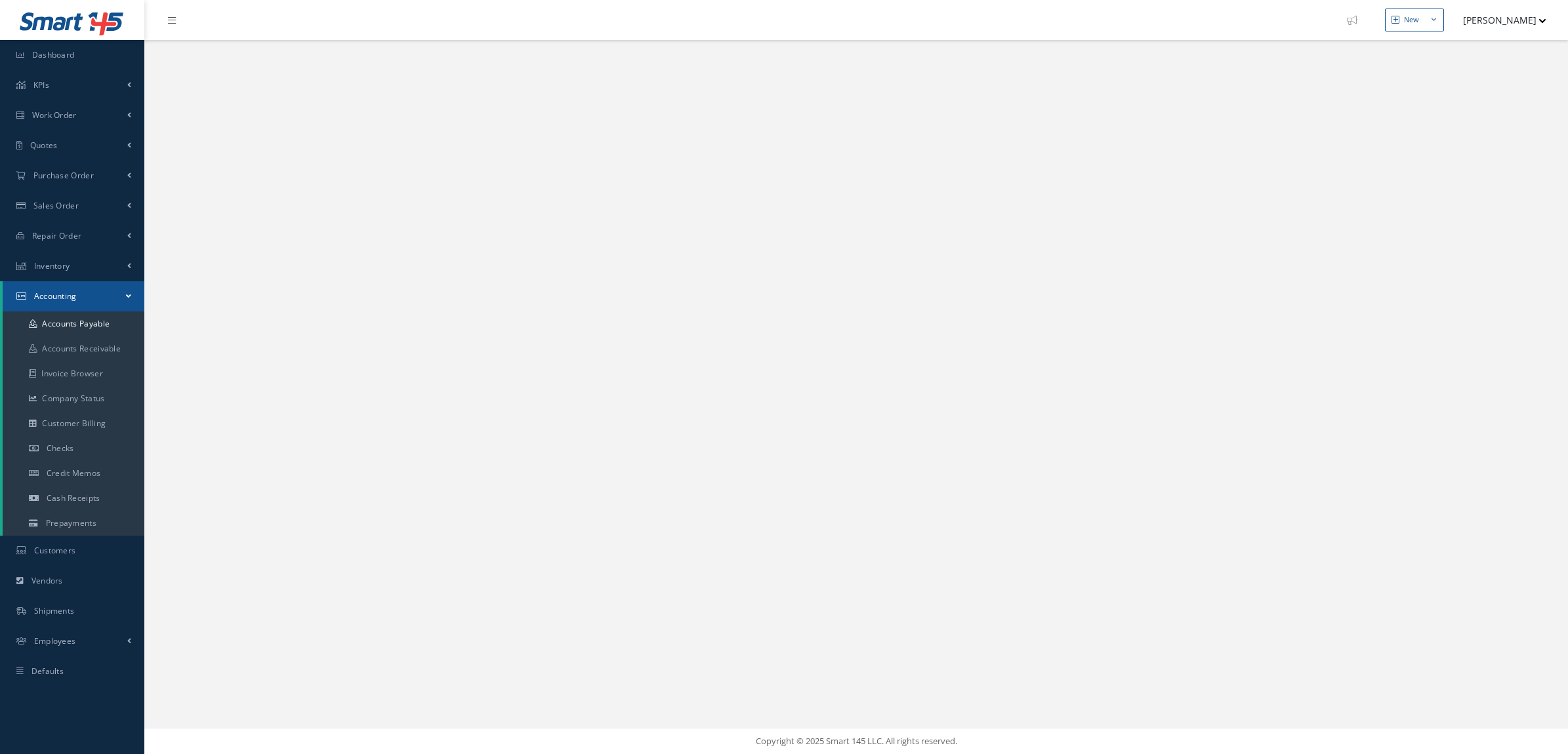
select select "25"
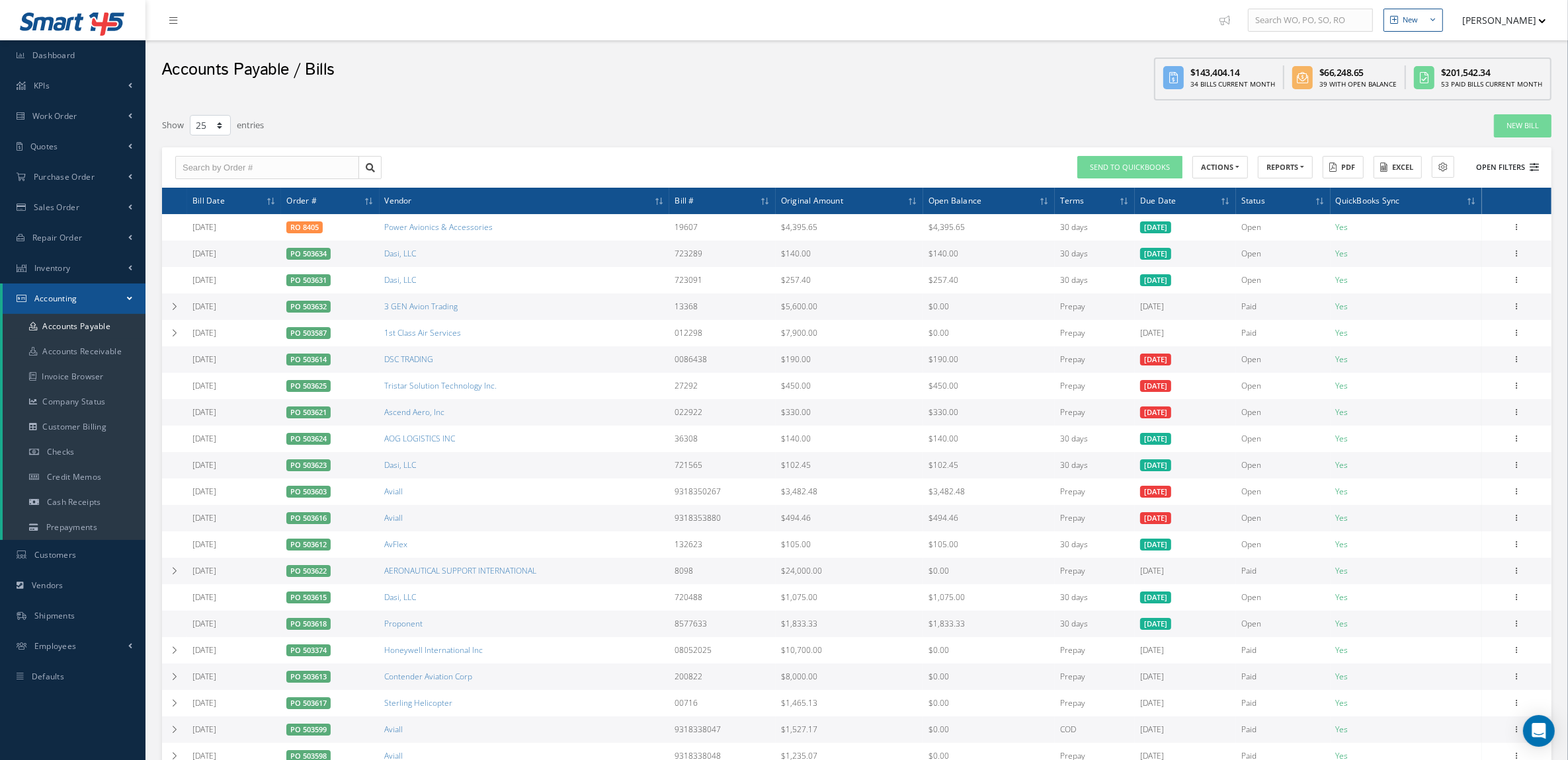
click at [1492, 169] on button "Open Filters" at bounding box center [1501, 168] width 75 height 22
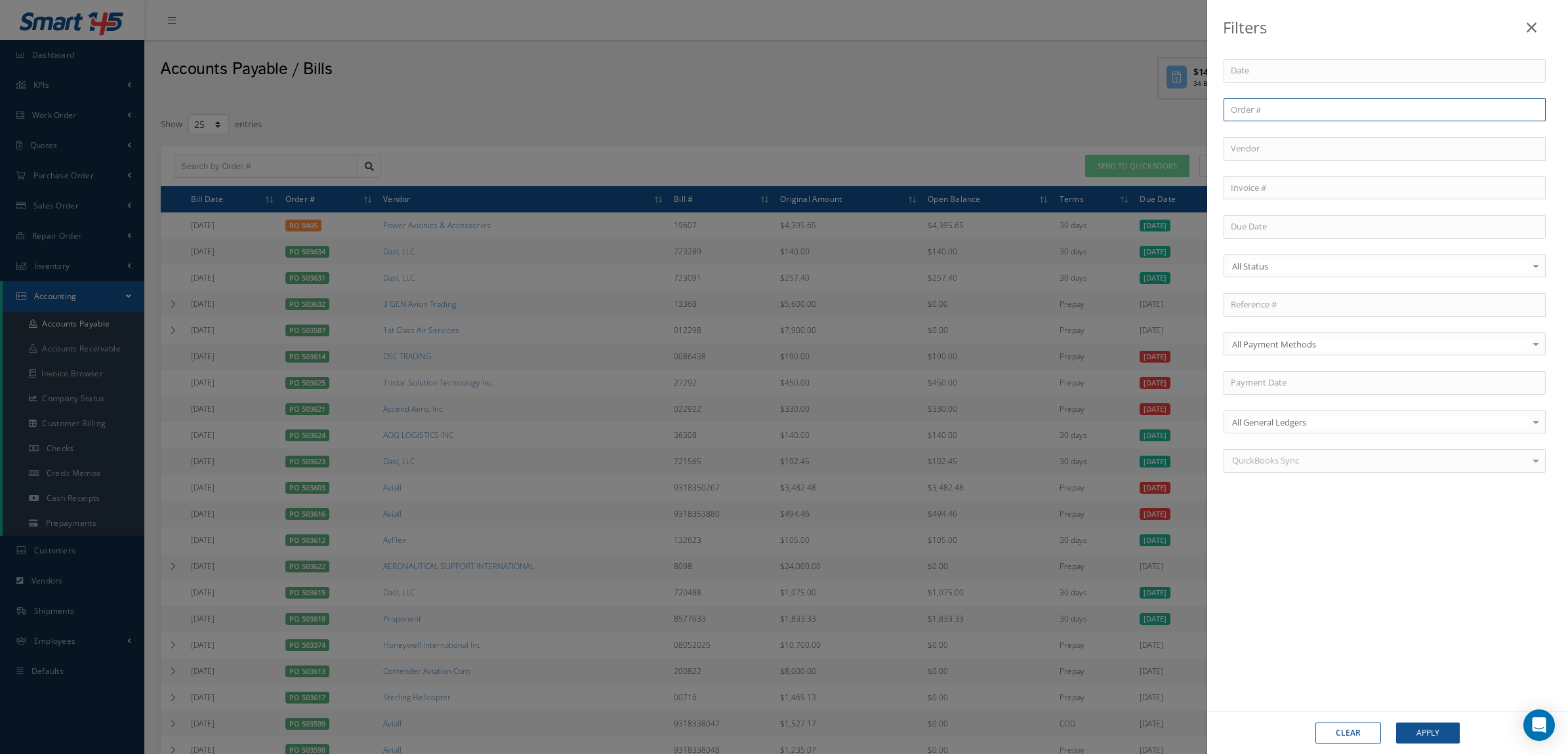
click at [1257, 120] on input "text" at bounding box center [1384, 110] width 322 height 24
paste input "503539"
type input "503539"
click at [1250, 113] on input "503539" at bounding box center [1384, 110] width 322 height 24
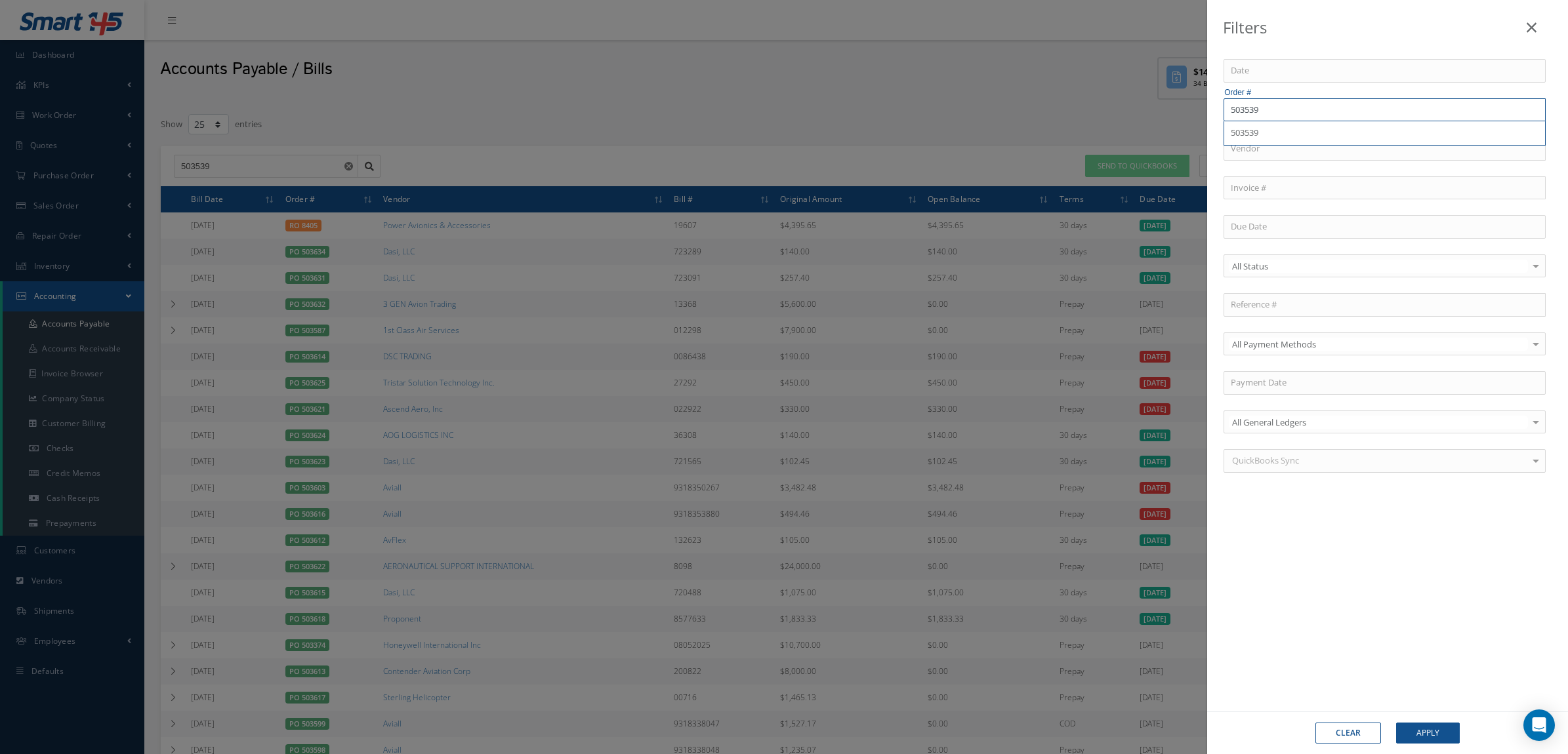
type input "503539"
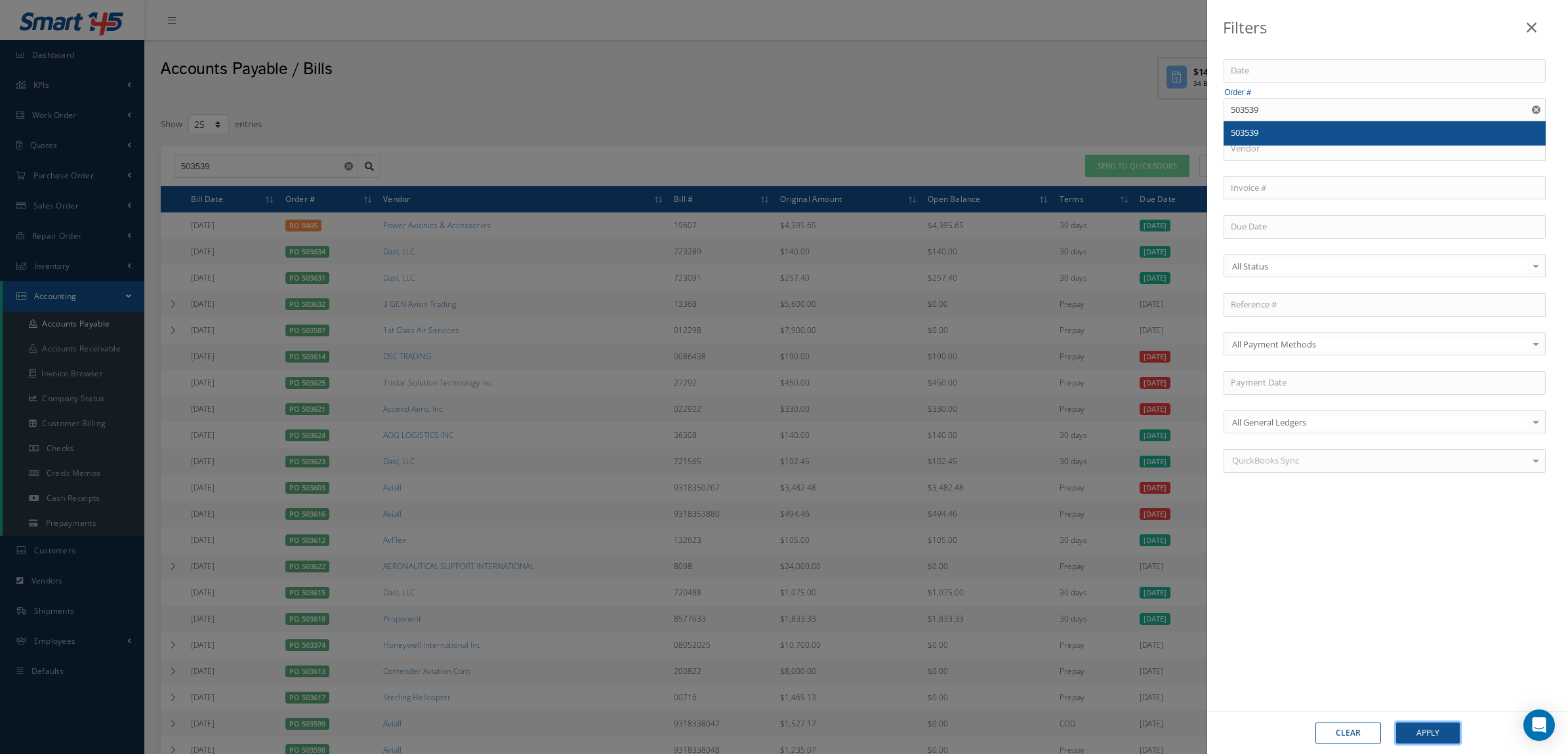
click at [1445, 733] on button "Apply" at bounding box center [1428, 734] width 63 height 21
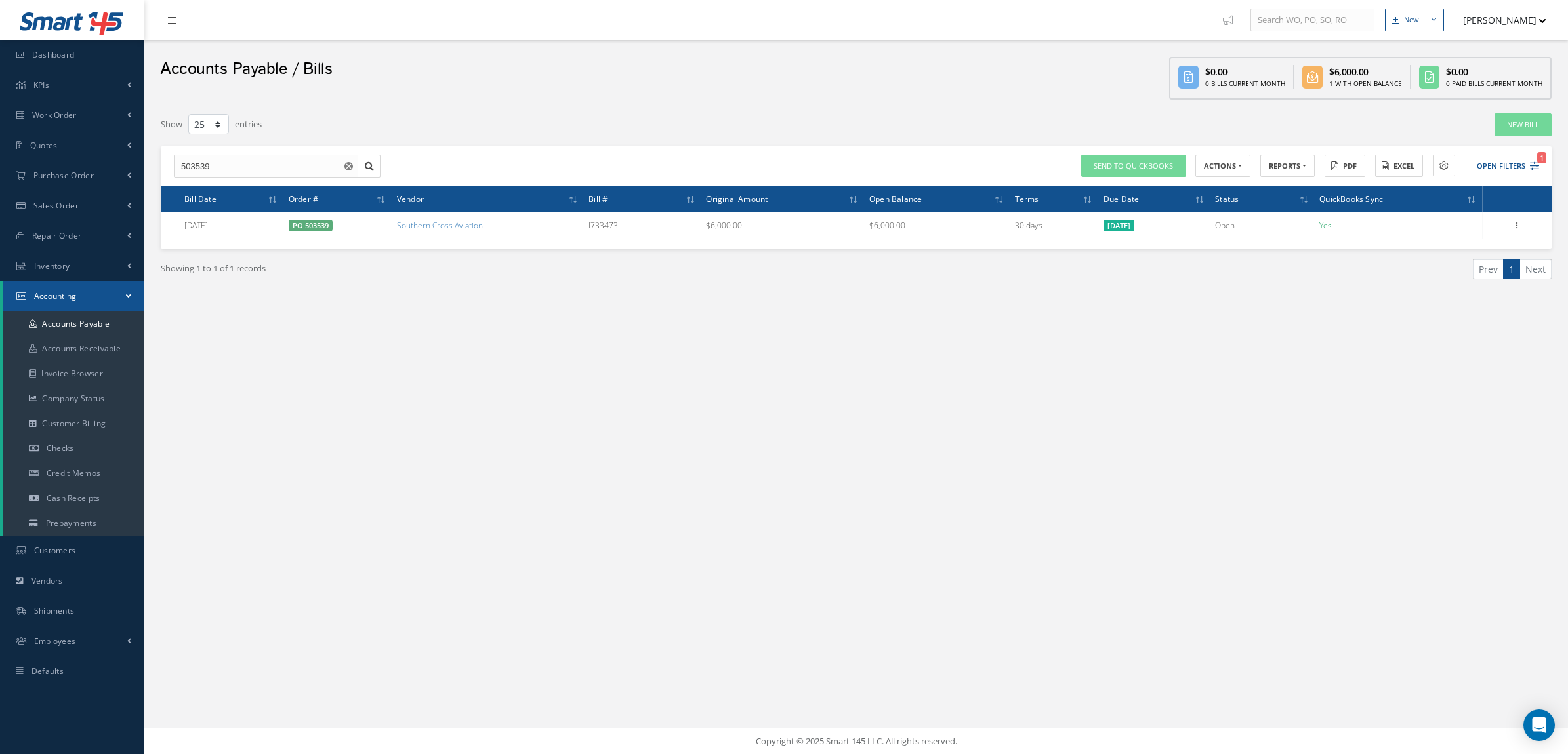
click at [1542, 164] on div "SEND TO QUICKBOOKS Send Bill to QuickBooks Select a vendor QuickBooks Sync No Y…" at bounding box center [1200, 166] width 687 height 23
click at [1523, 163] on button "Open Filters 1" at bounding box center [1502, 166] width 74 height 22
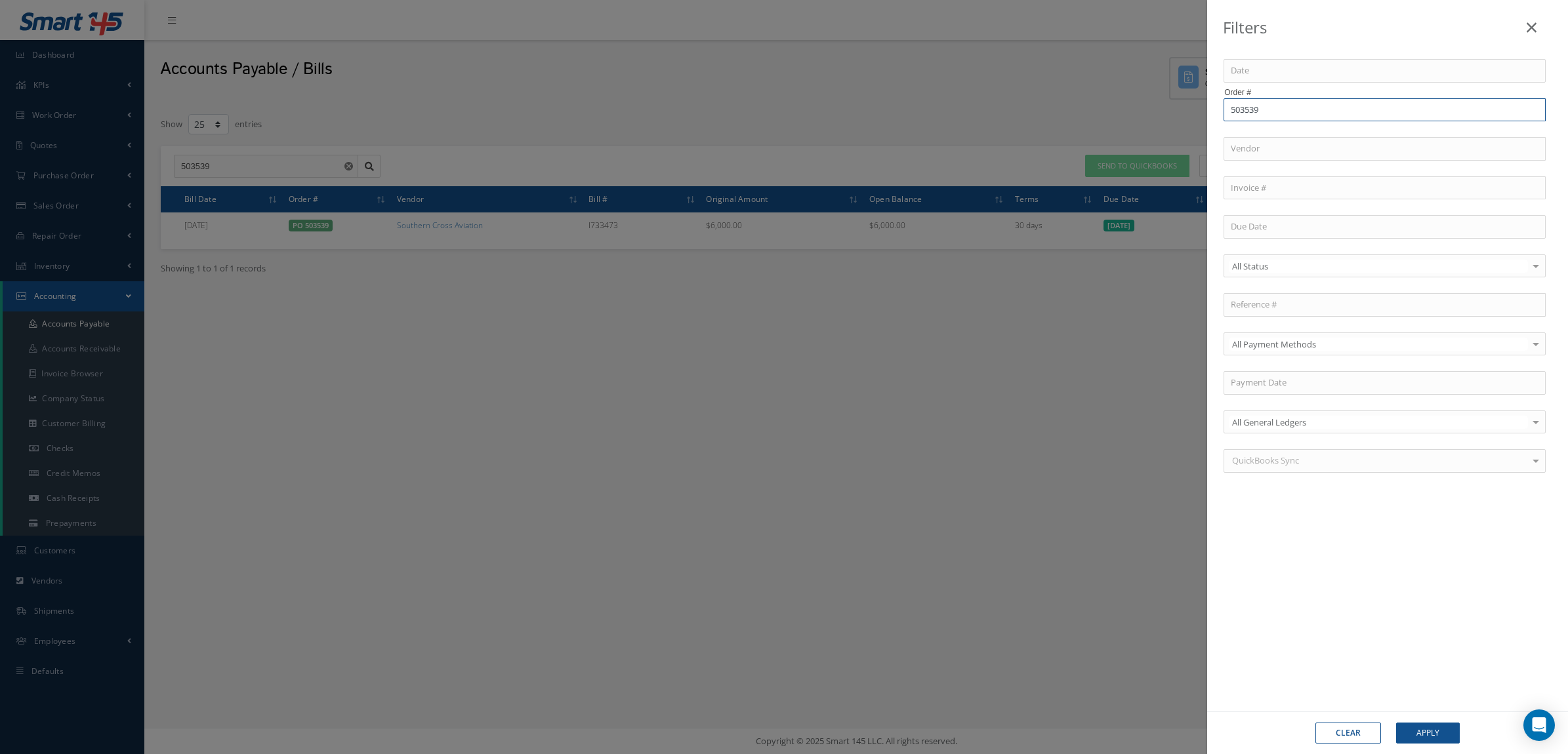
click at [1347, 107] on input "503539" at bounding box center [1384, 110] width 322 height 24
type input "50353"
type input "5035"
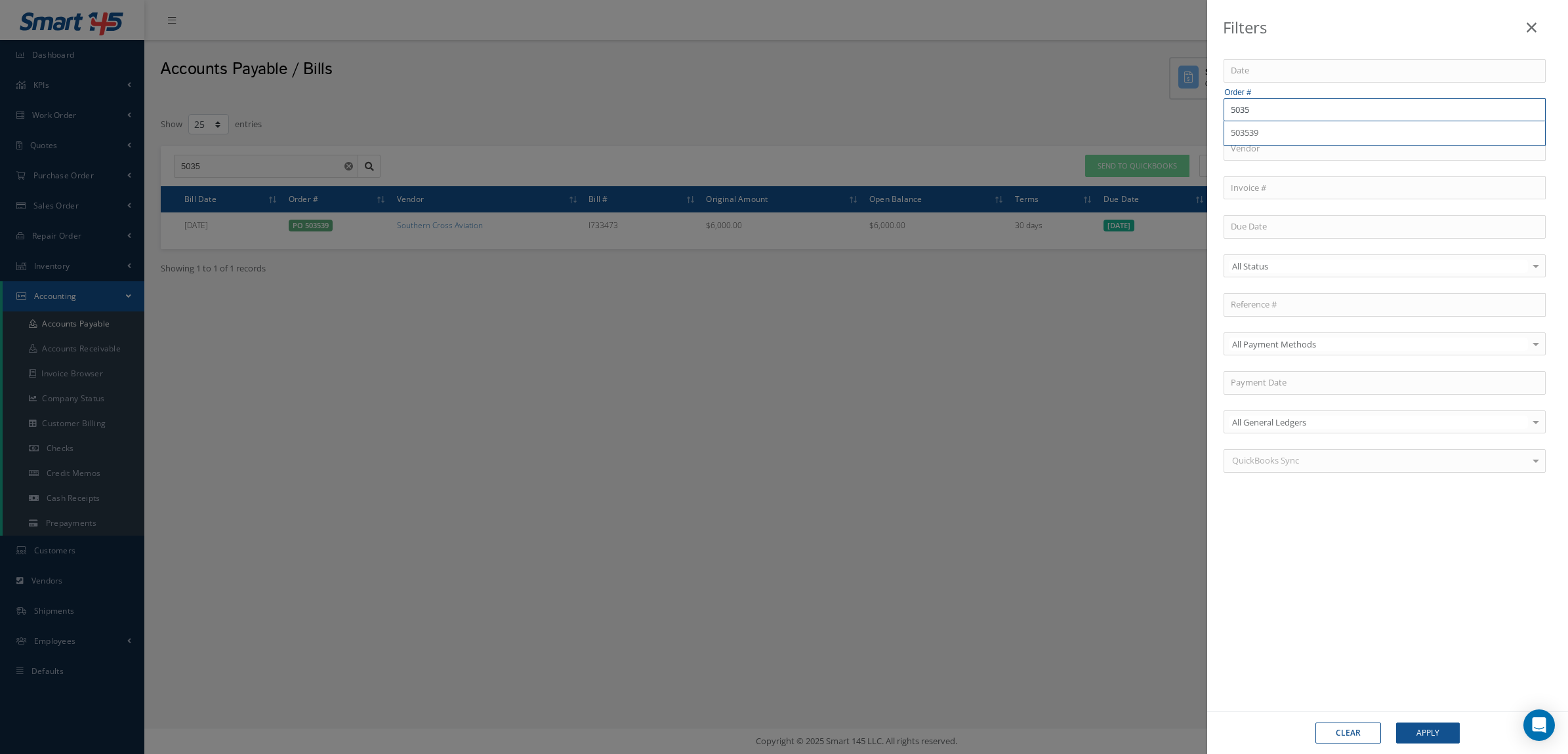
type input "50354"
type input "503540"
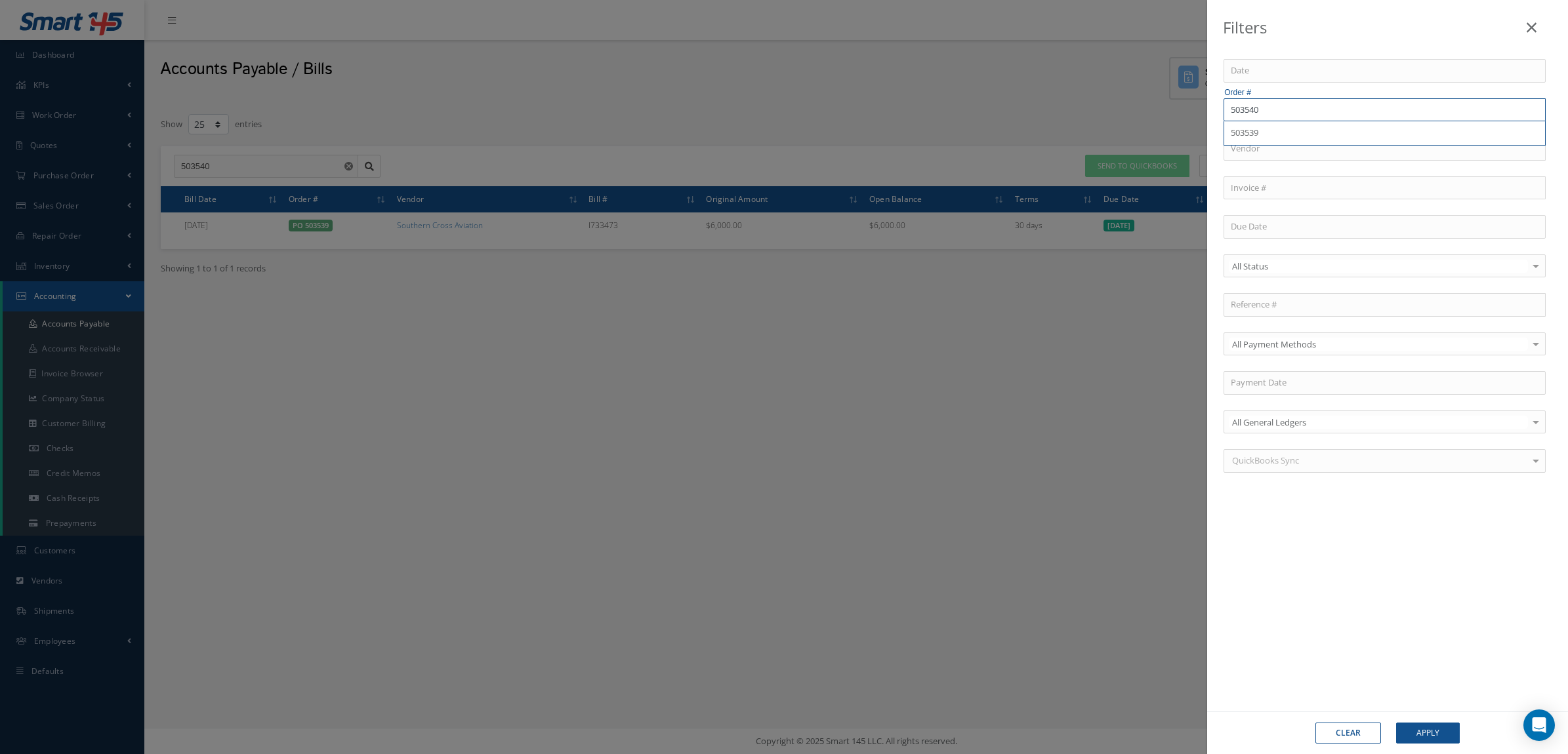
click at [1396, 723] on button "Apply" at bounding box center [1428, 734] width 63 height 21
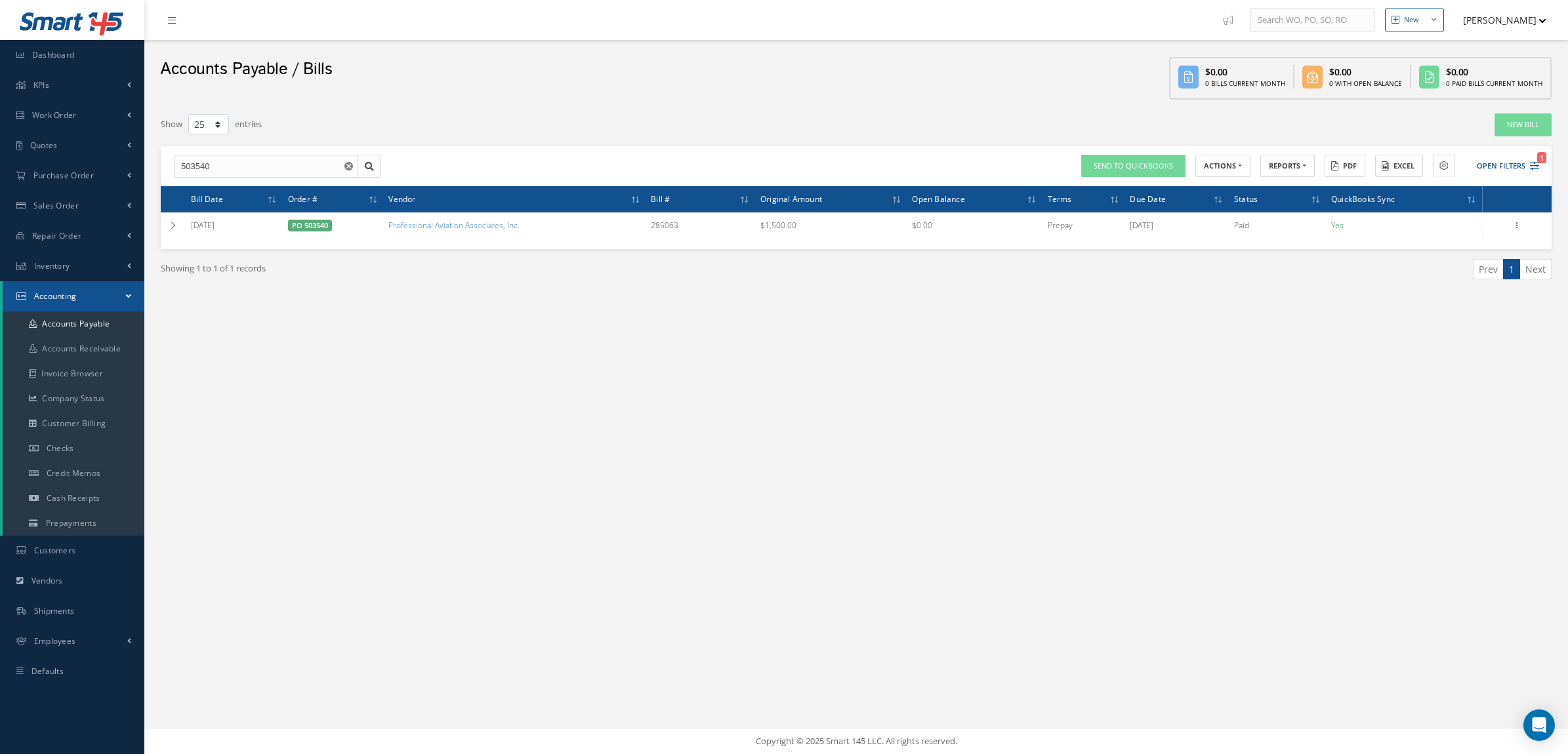
click at [756, 364] on div "New New Work Order New Purchase Order New Customer Quote New Sales Order New Re…" at bounding box center [856, 377] width 1424 height 754
click at [1486, 160] on button "Open Filters 1" at bounding box center [1502, 166] width 74 height 22
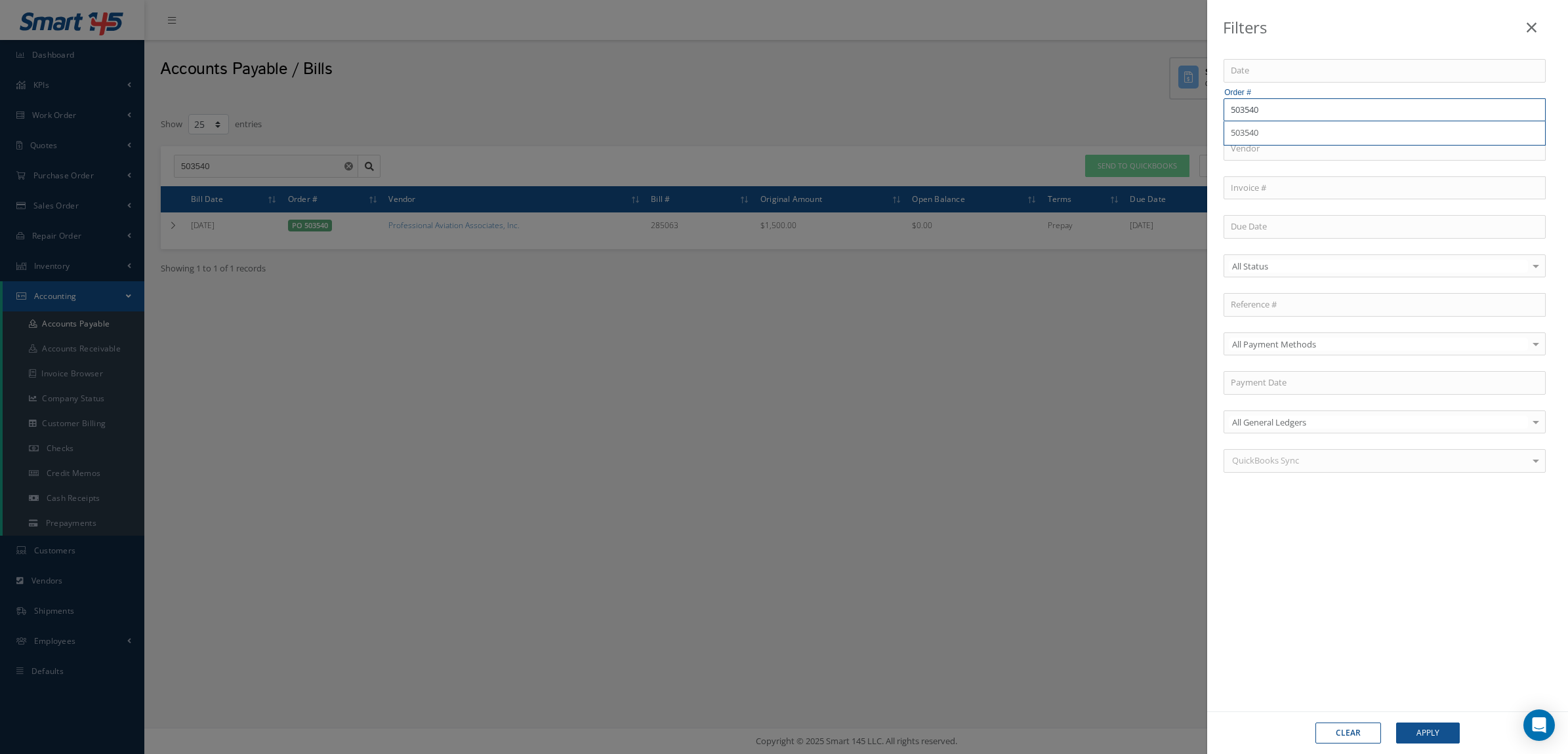
drag, startPoint x: 1313, startPoint y: 112, endPoint x: 1132, endPoint y: 111, distance: 181.0
click at [1132, 111] on div "Filters Order # 503540 503540 Vendor Invoice # All Status All Status Open Paid …" at bounding box center [784, 377] width 1568 height 754
click at [963, 129] on div "Filters Order # 503540 503540 Vendor Invoice # All Status All Status Open Paid …" at bounding box center [784, 377] width 1568 height 754
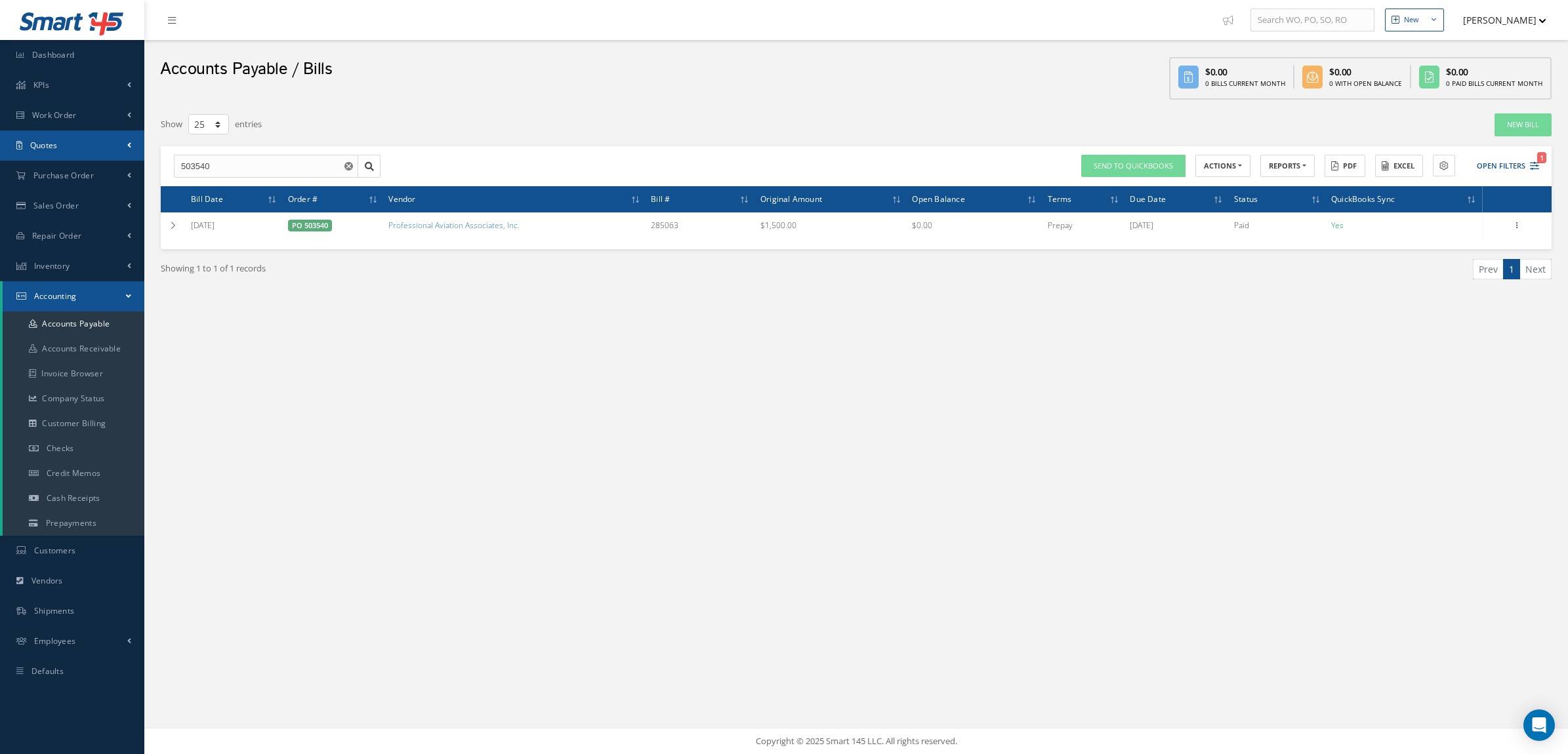
click at [66, 146] on link "Quotes" at bounding box center [72, 145] width 144 height 30
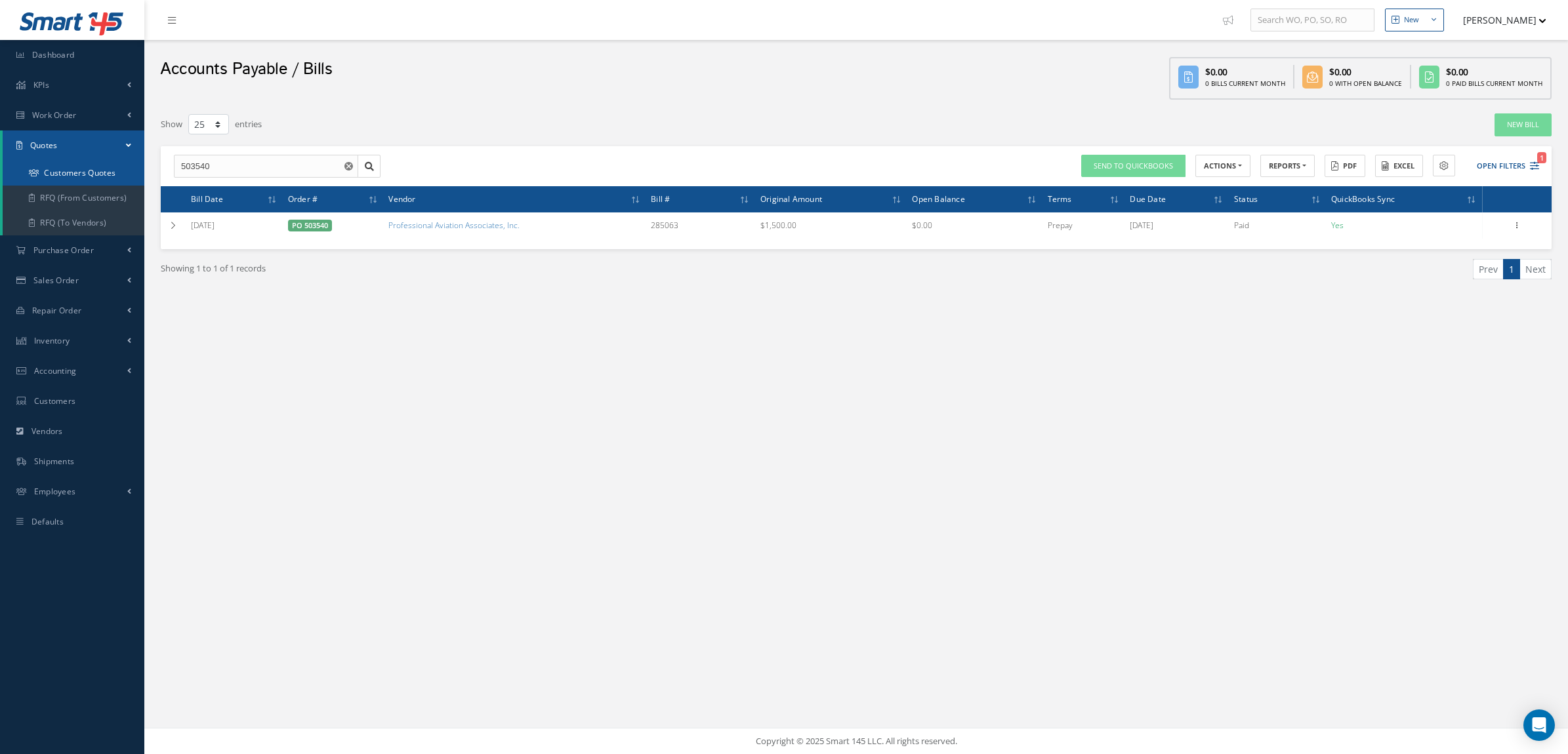
click at [74, 168] on link "Customers Quotes" at bounding box center [73, 173] width 141 height 25
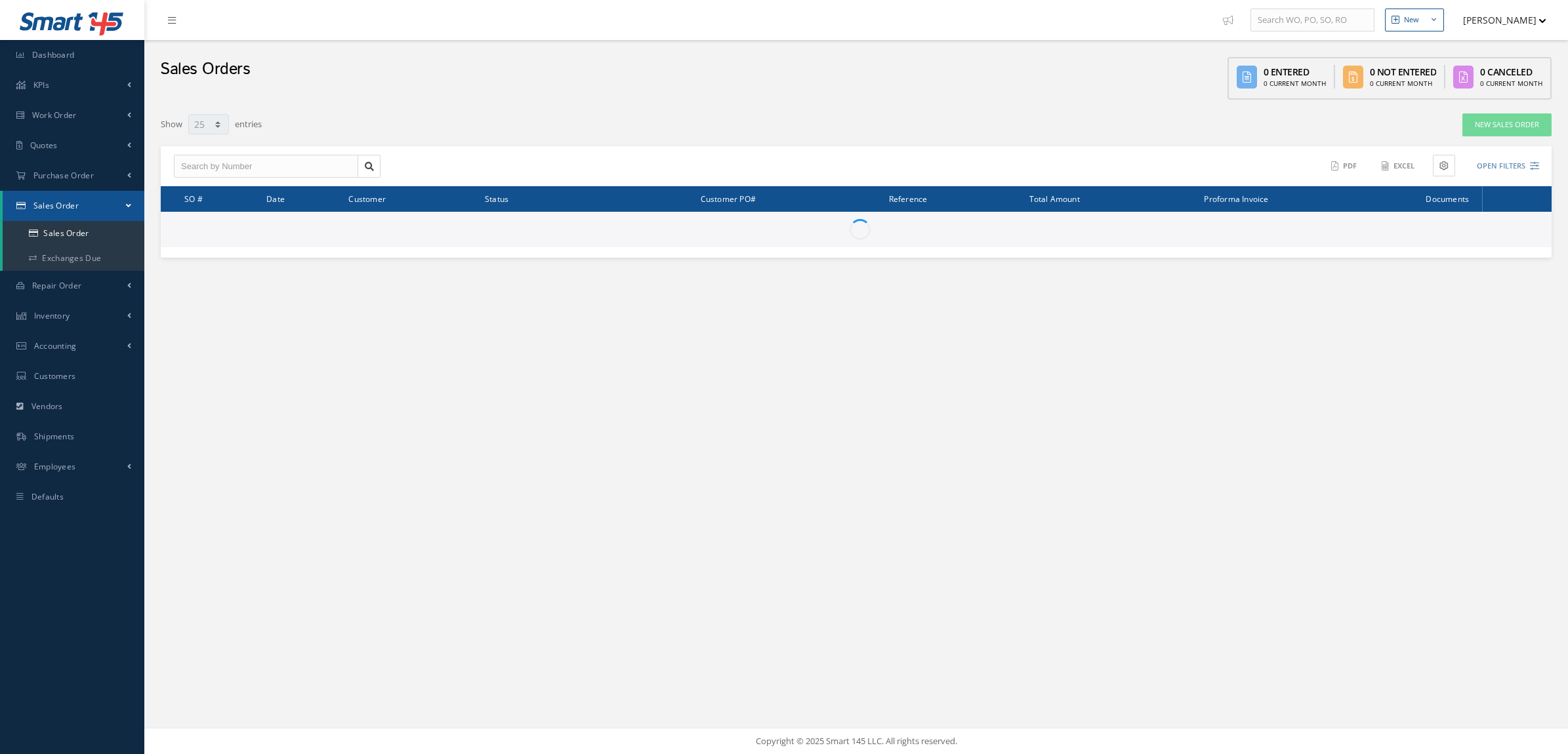
select select "25"
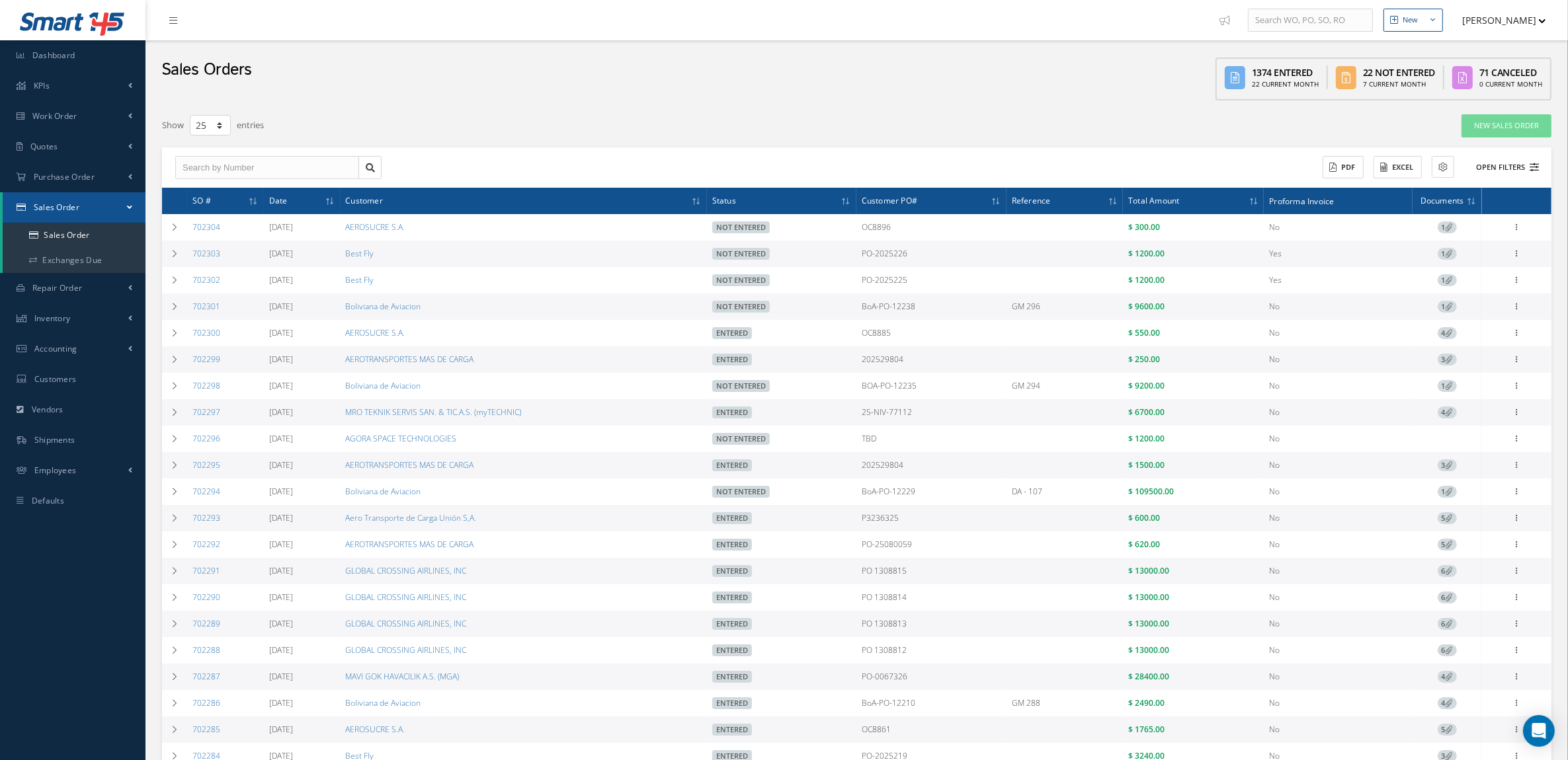
click at [1503, 168] on button "Open Filters" at bounding box center [1501, 168] width 75 height 22
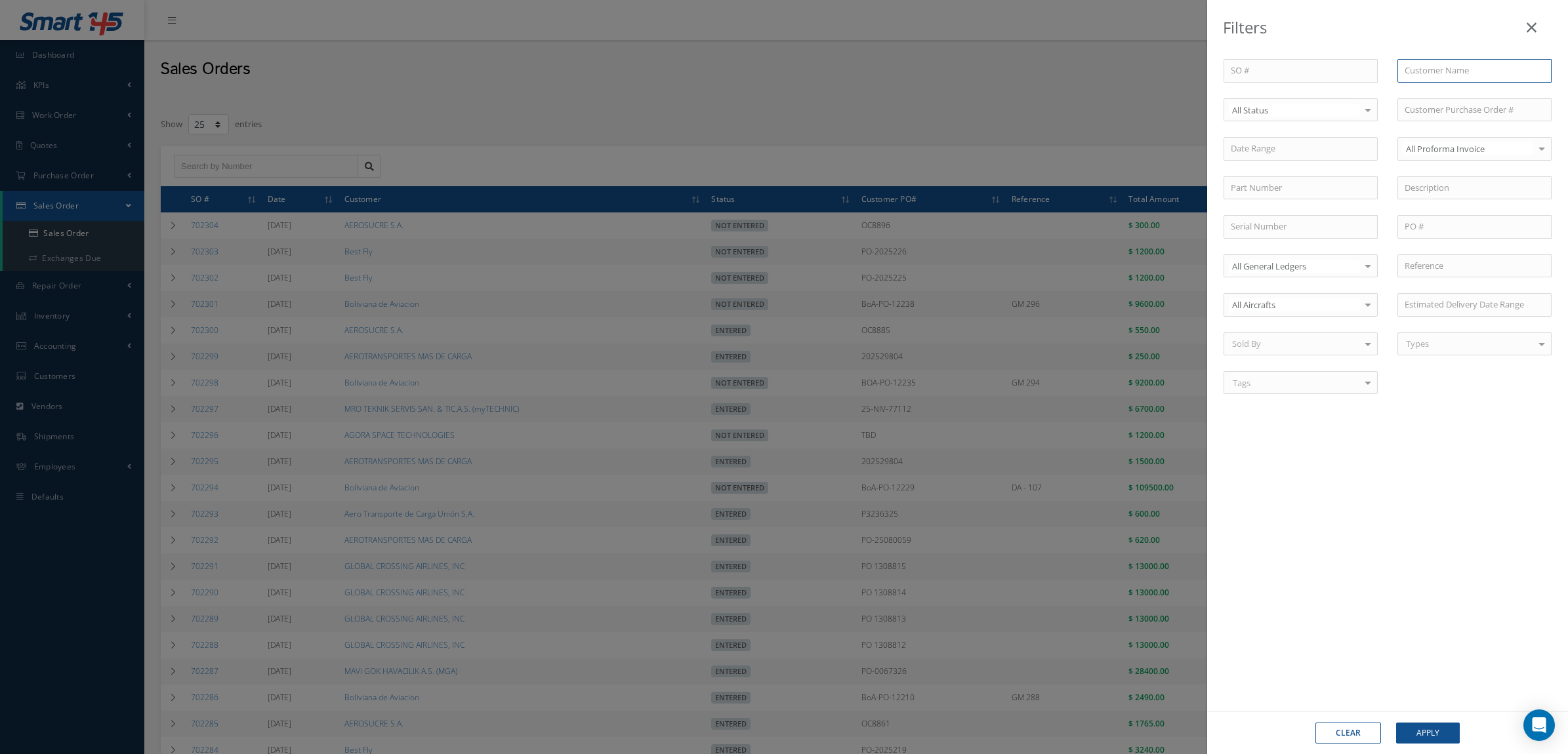
click at [1411, 73] on input "text" at bounding box center [1475, 70] width 154 height 24
drag, startPoint x: 1425, startPoint y: 76, endPoint x: 1337, endPoint y: 63, distance: 89.0
click at [1337, 63] on div "SO # Customer Name aero AEROSUCRE S.A. AEROTRANSPORTES MAS DE CARGA Aero Transp…" at bounding box center [1387, 234] width 347 height 351
click at [1434, 103] on span "Ambulancias Aéreas de Colombia S.A.S." at bounding box center [1469, 100] width 129 height 25
type input "Ambulancias Aéreas de Colombia S.A.S."
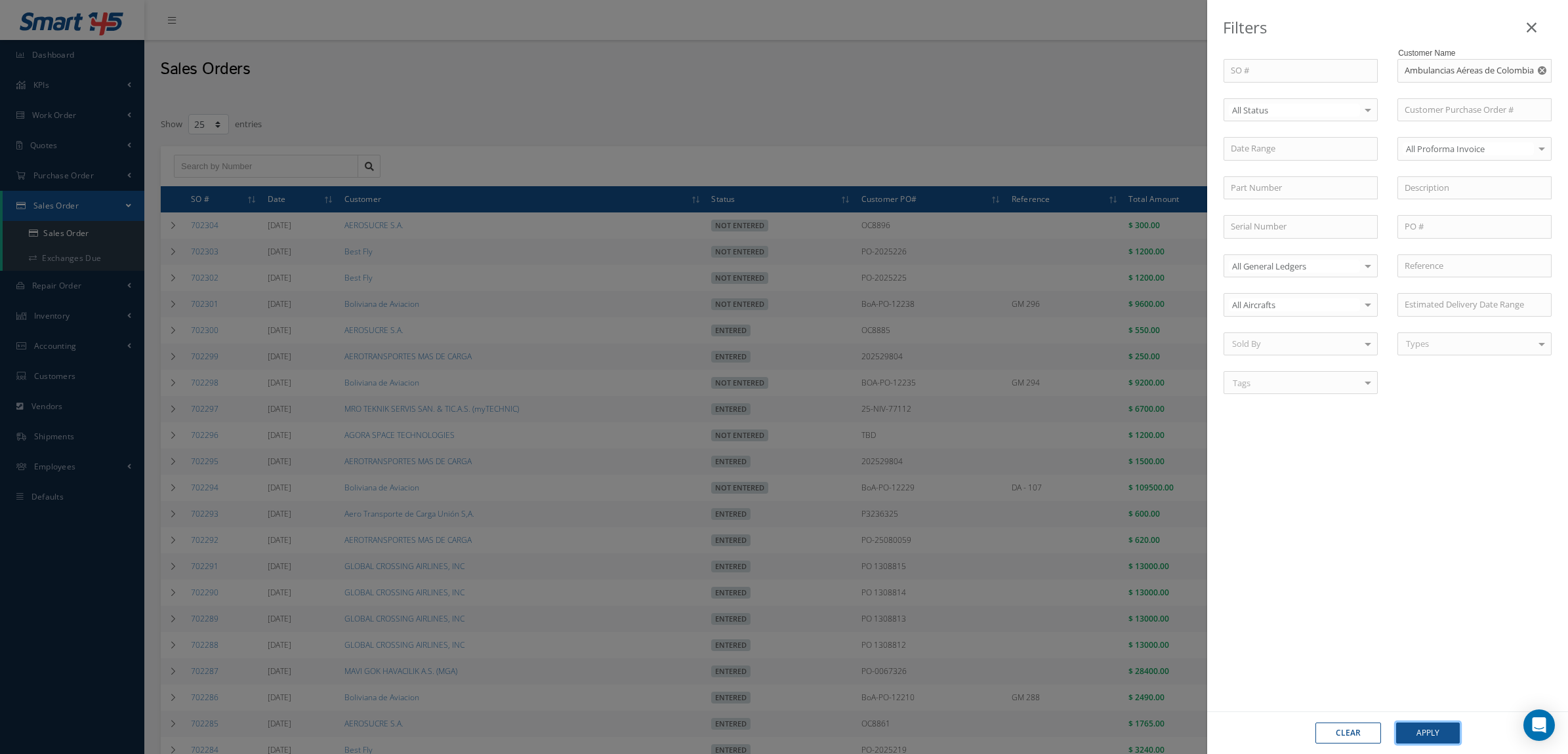
click at [1429, 729] on button "Apply" at bounding box center [1428, 734] width 63 height 21
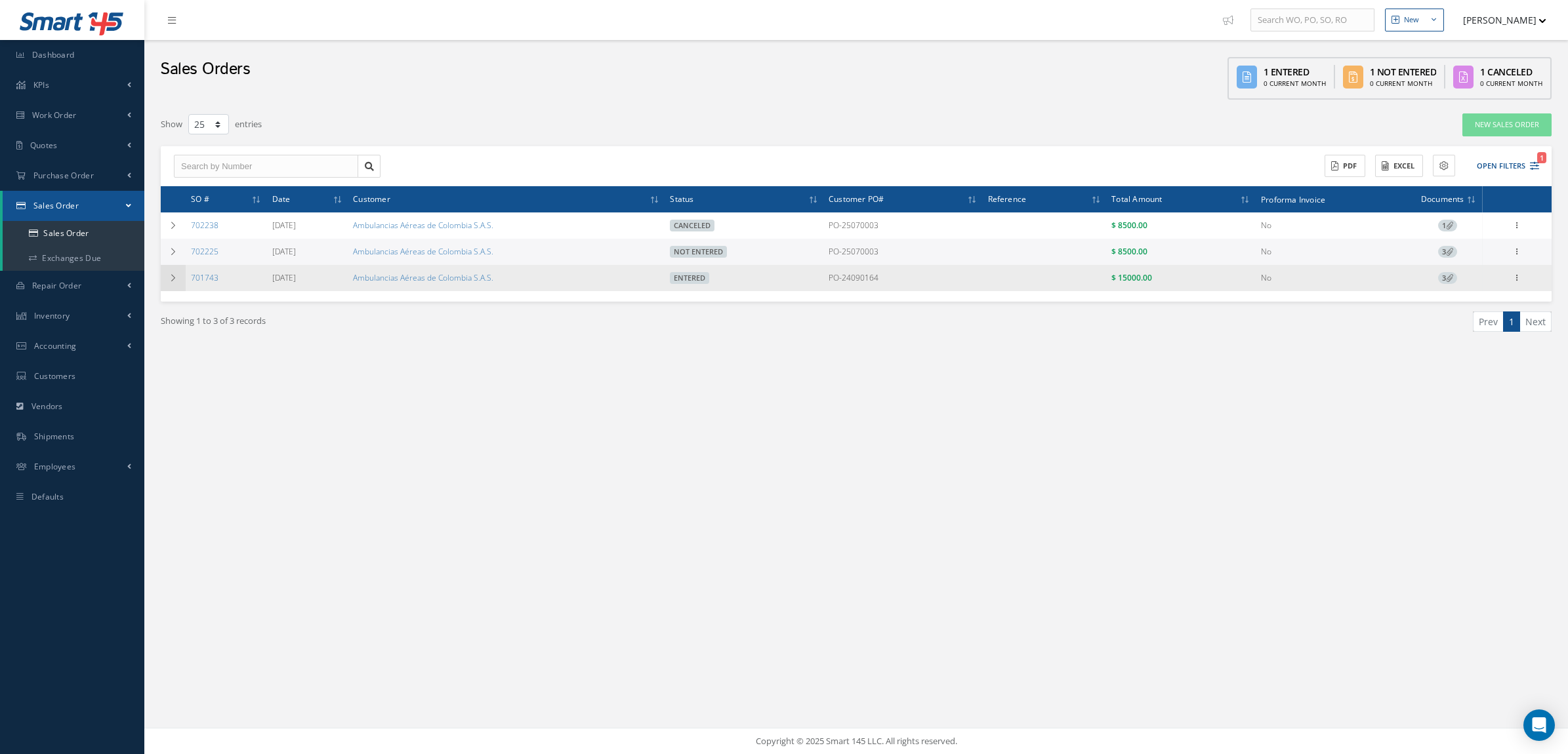
click at [164, 280] on td at bounding box center [173, 278] width 25 height 26
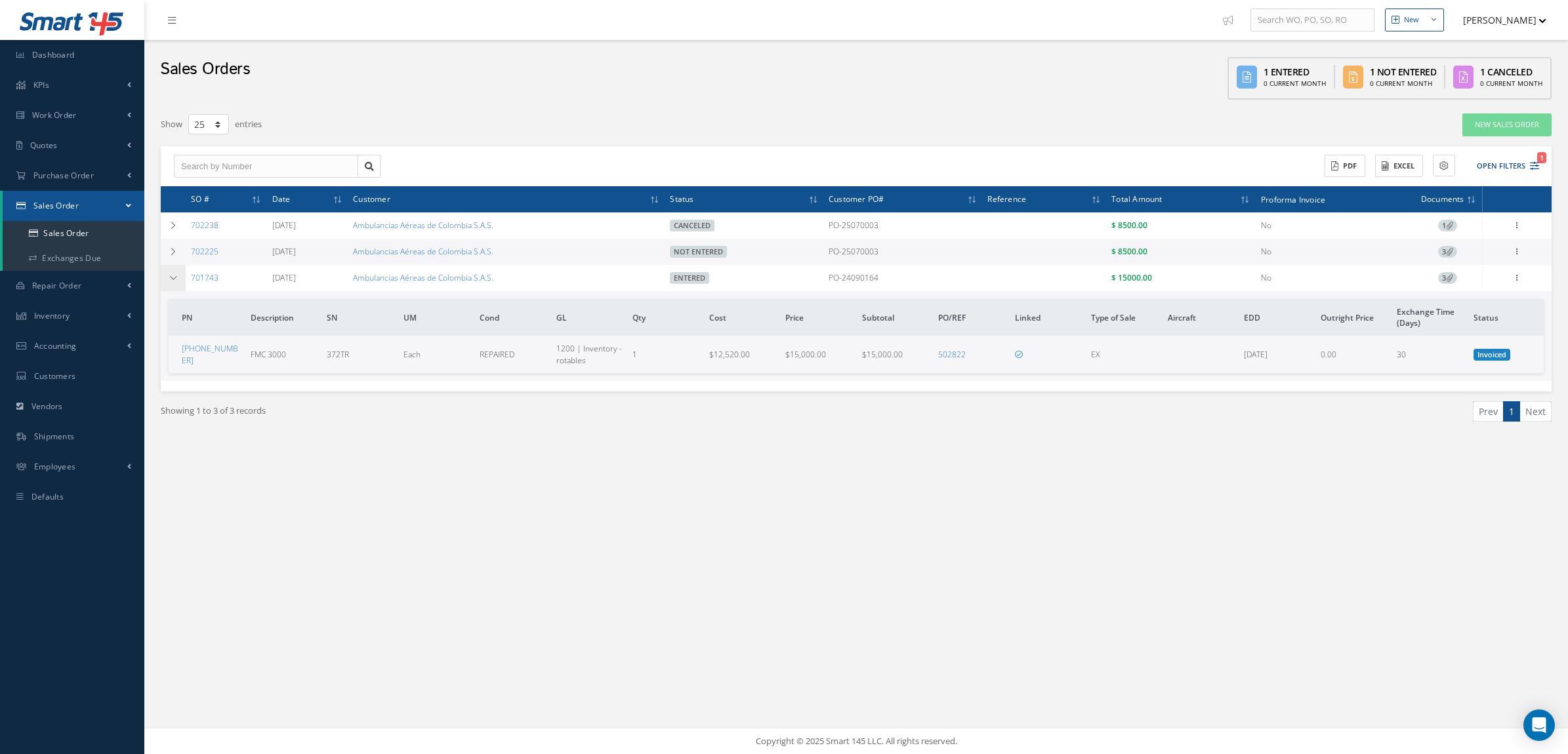
click at [164, 280] on td at bounding box center [173, 278] width 25 height 26
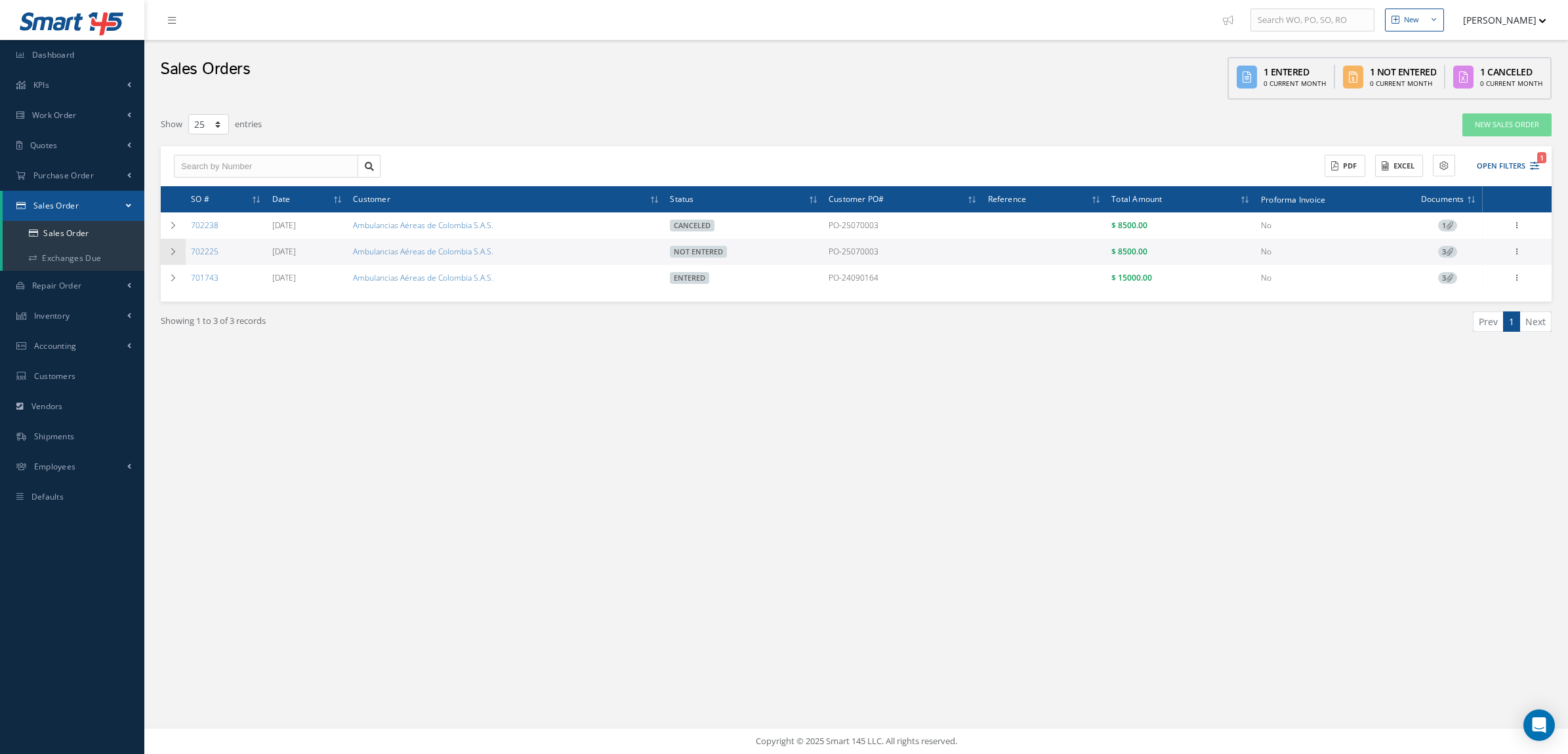
click at [168, 253] on icon at bounding box center [173, 252] width 10 height 8
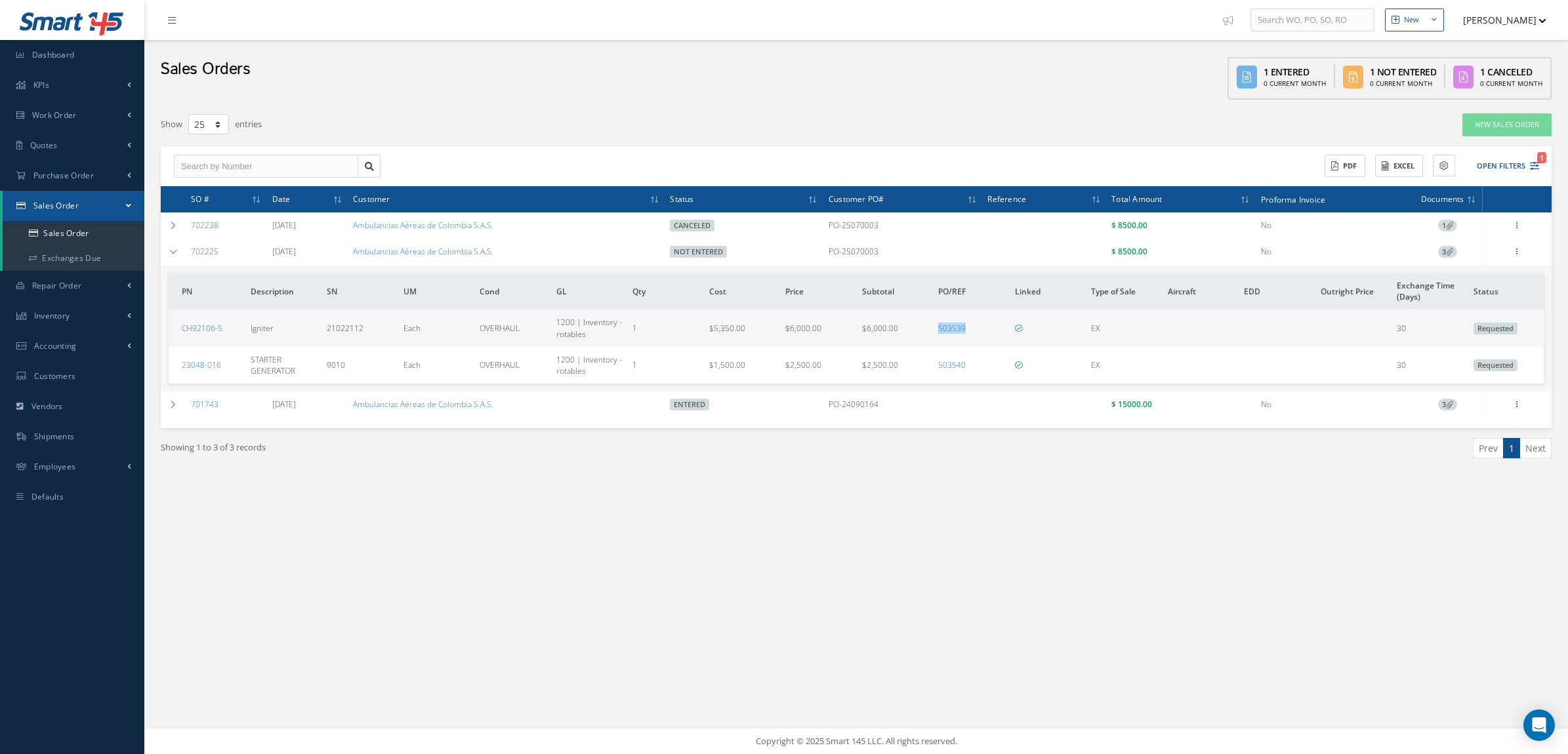
drag, startPoint x: 973, startPoint y: 333, endPoint x: 932, endPoint y: 335, distance: 41.0
click at [933, 335] on td "503539" at bounding box center [972, 328] width 77 height 37
copy link "503539"
click at [958, 449] on ul "Prev 1 Next" at bounding box center [1208, 448] width 686 height 20
drag, startPoint x: 981, startPoint y: 333, endPoint x: 928, endPoint y: 339, distance: 53.3
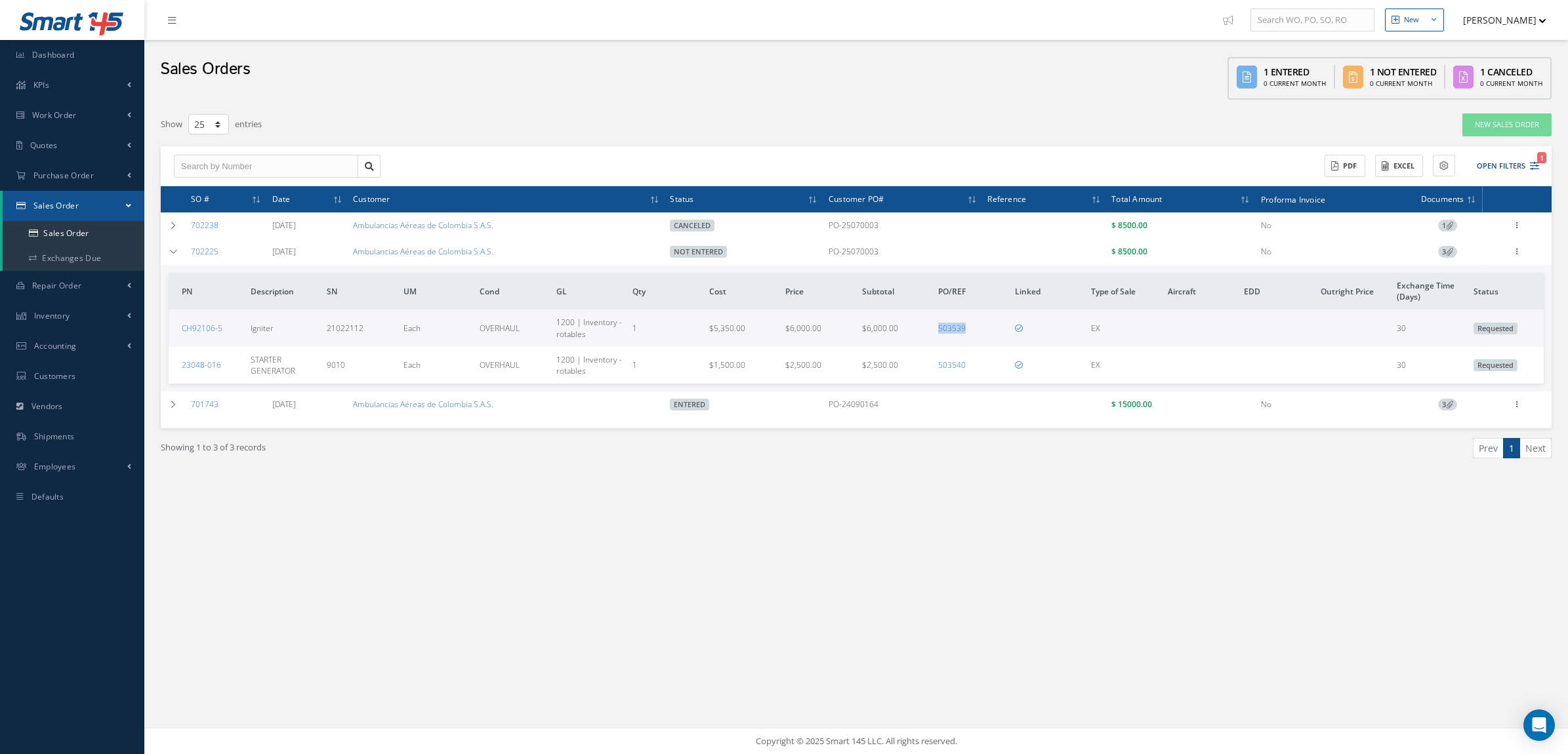
click at [928, 339] on tr "CH92106-5 Igniter 21022112 Each OVERHAUL 1200 | Inventory - rotables 1 $5,350.0…" at bounding box center [855, 328] width 1375 height 37
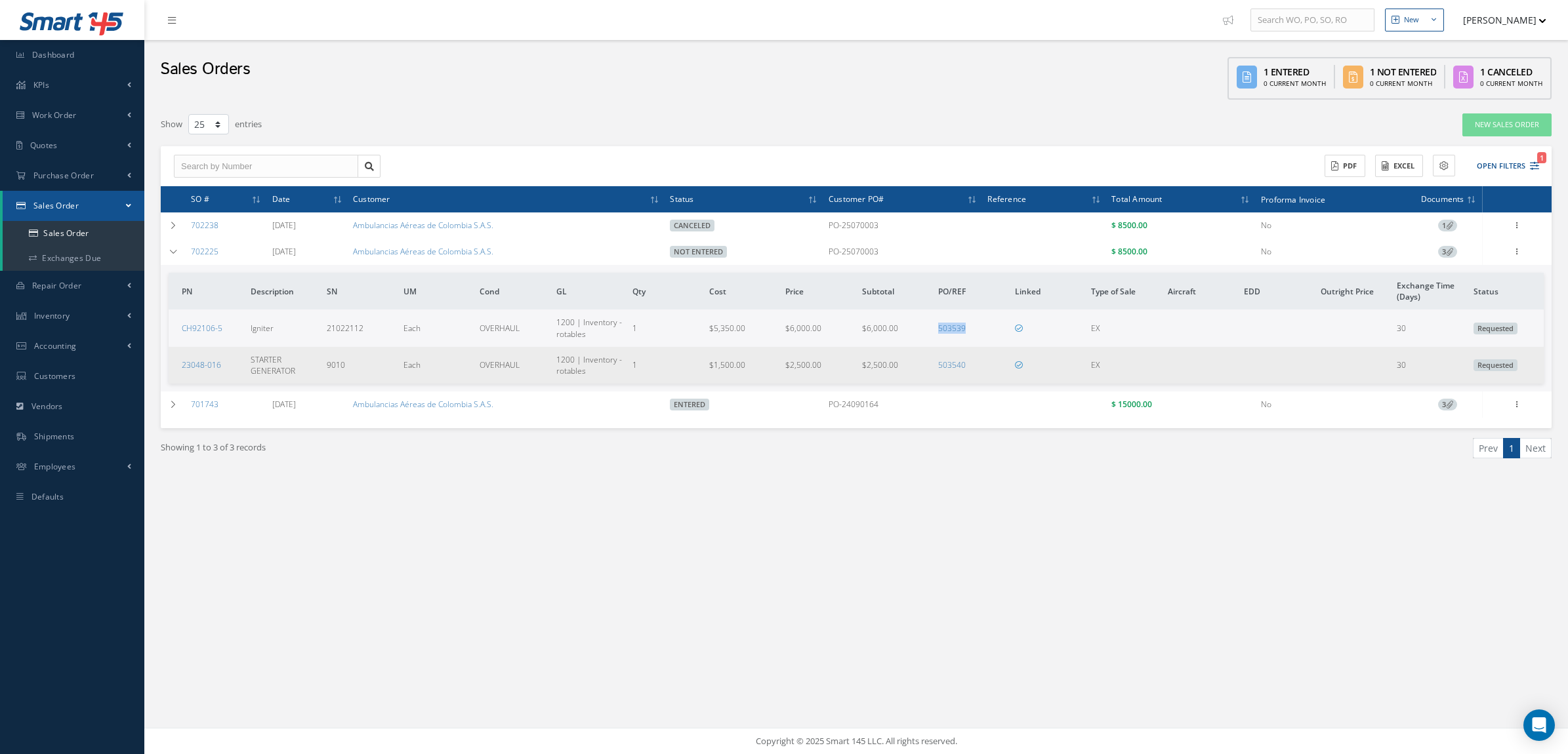
copy tr "503539"
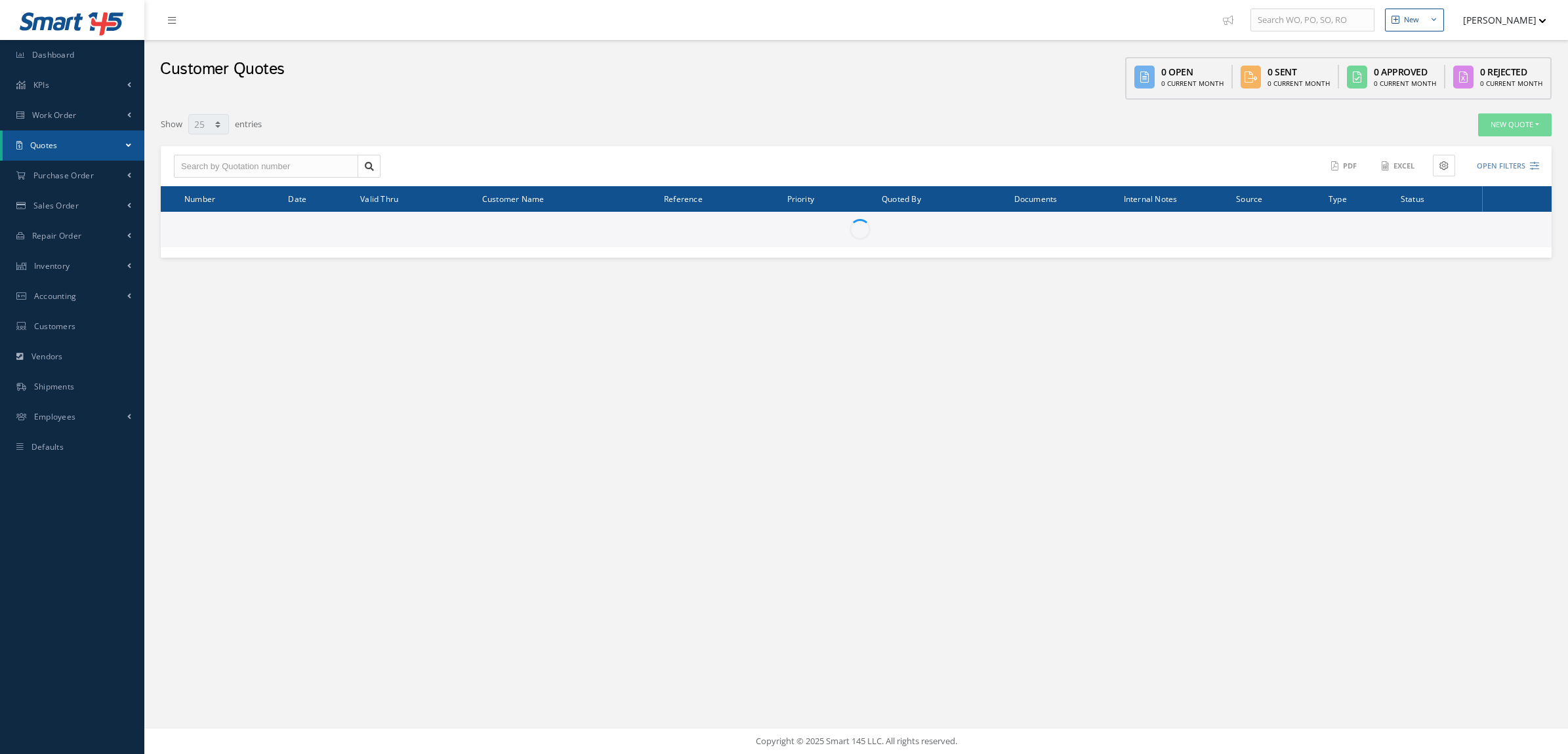
select select "25"
